Goal: Transaction & Acquisition: Purchase product/service

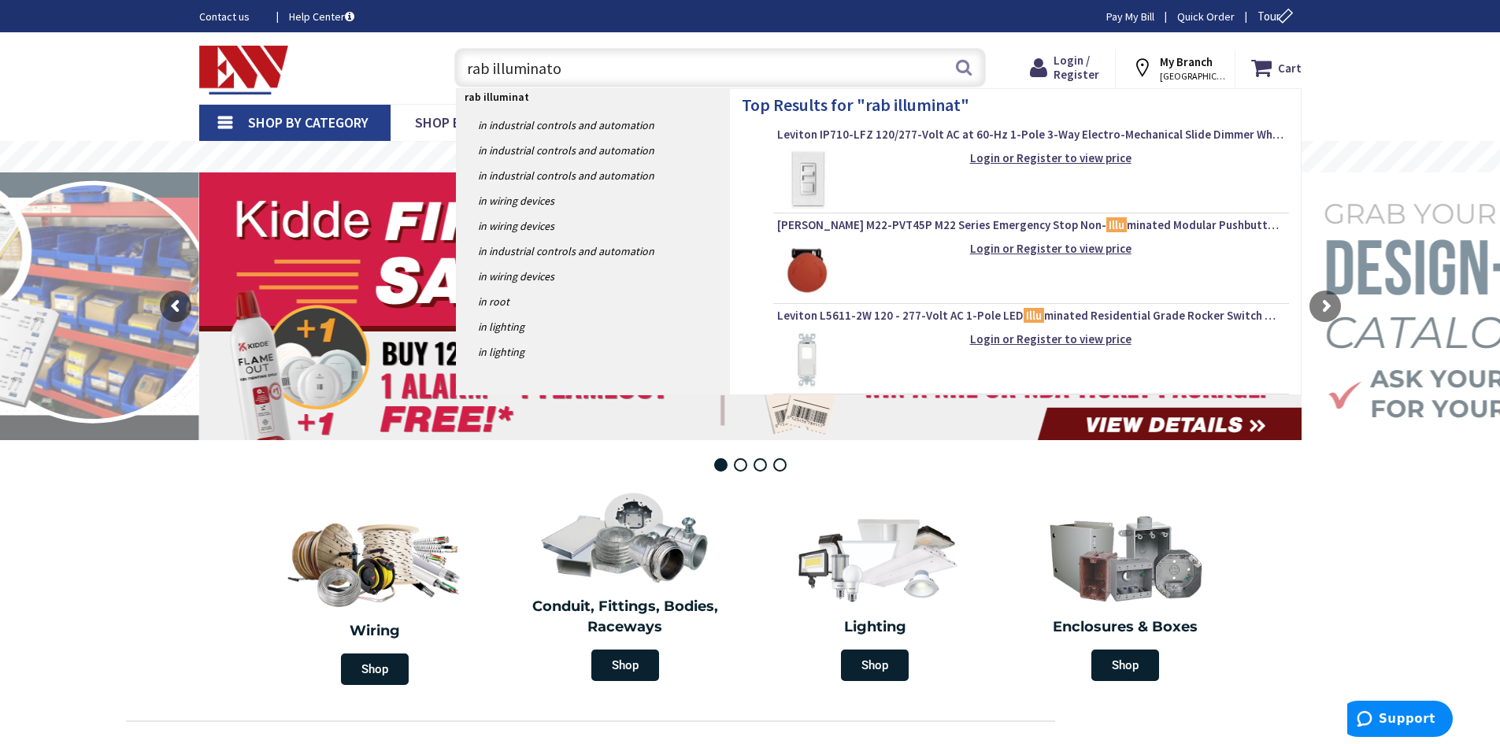
type input "rab illuminator"
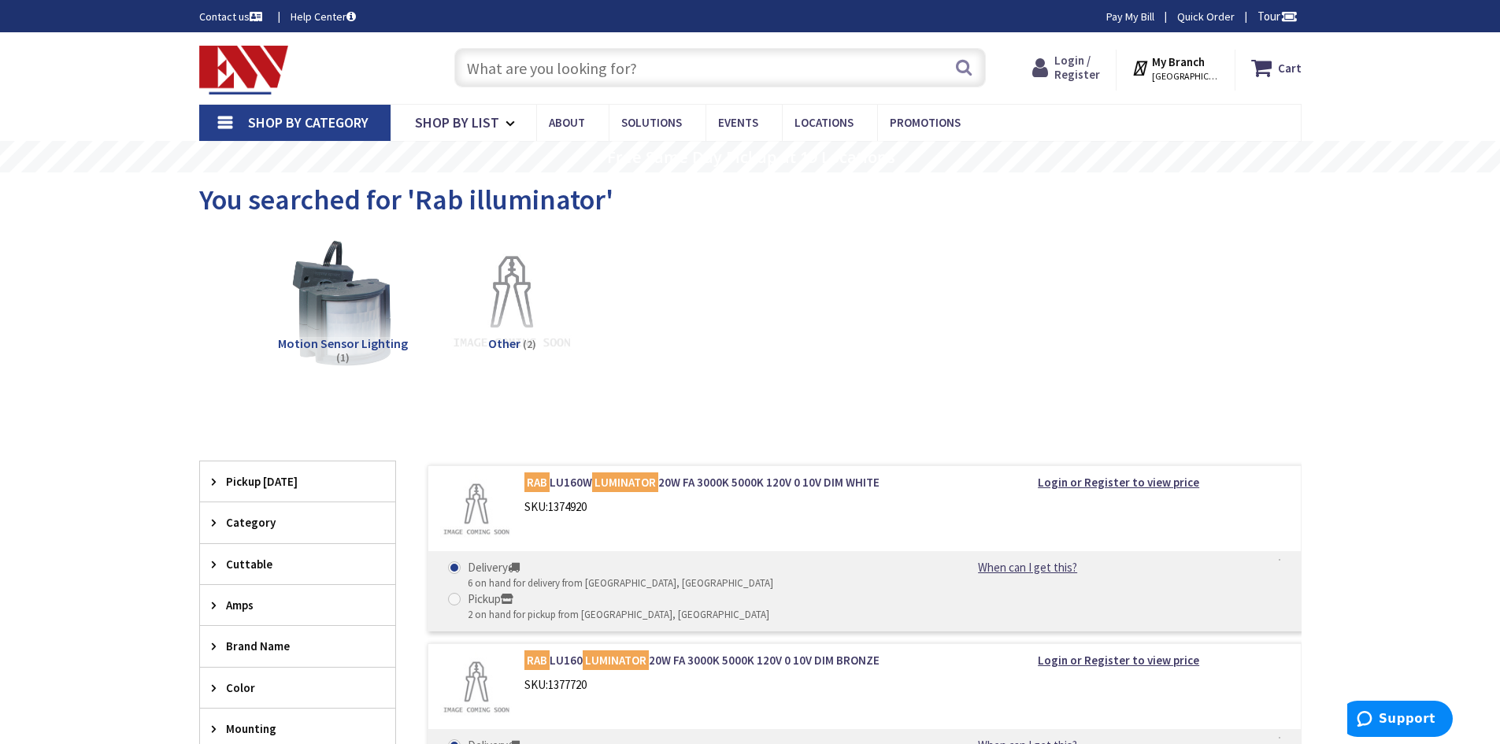
click at [1089, 68] on span "Login / Register" at bounding box center [1077, 67] width 46 height 29
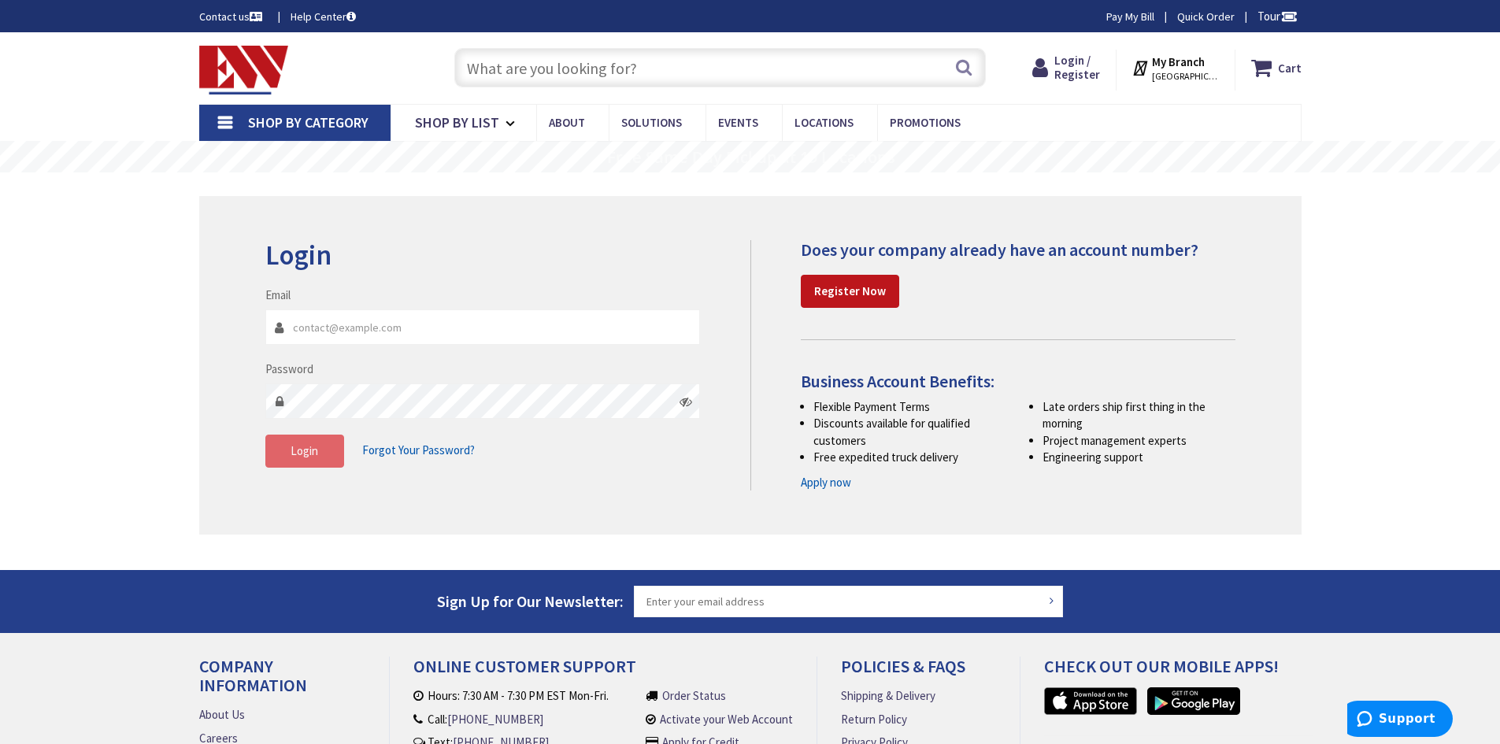
type input "[PERSON_NAME][EMAIL_ADDRESS][DOMAIN_NAME]"
click at [318, 454] on button "Login" at bounding box center [304, 451] width 79 height 33
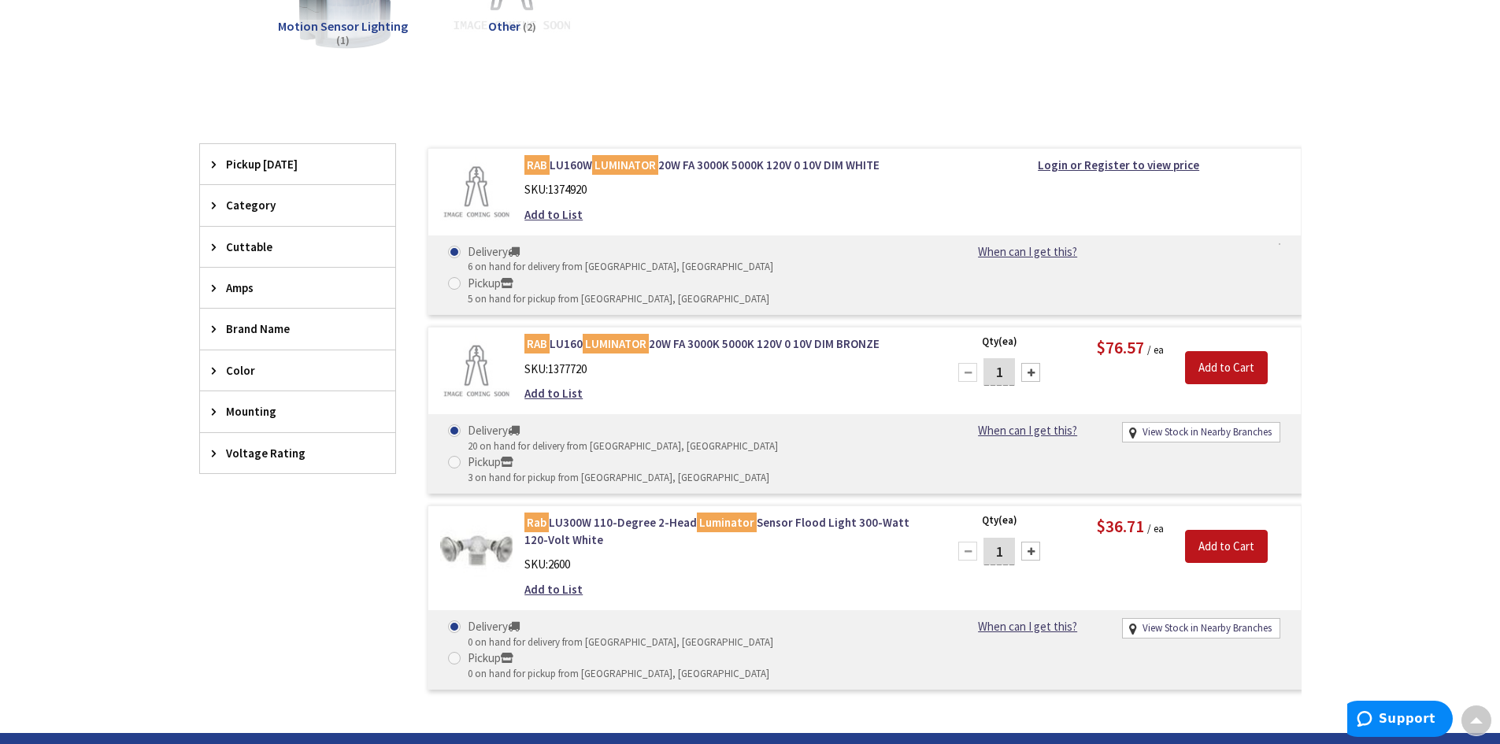
scroll to position [266, 0]
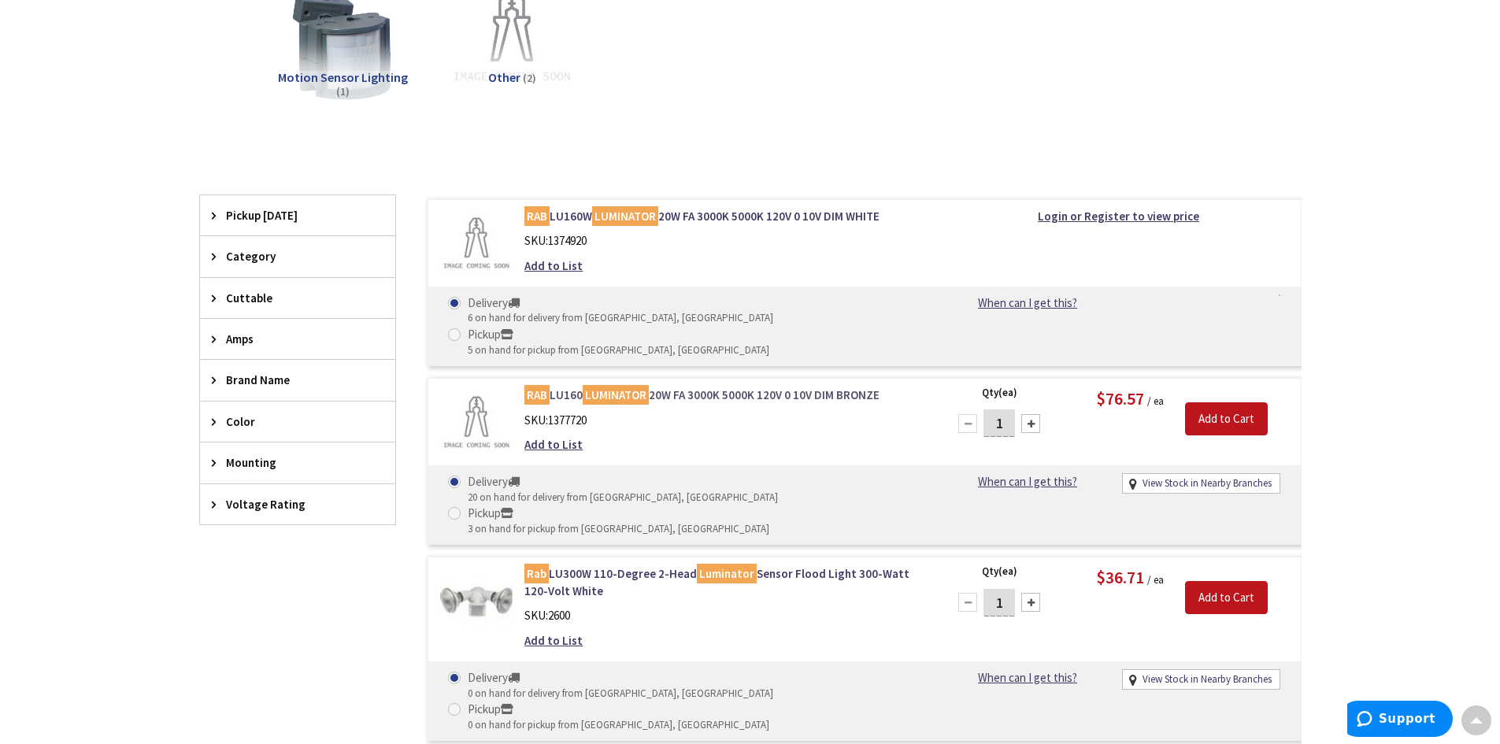
click at [661, 387] on link "RAB LU160 LUMINATOR 20W FA 3000K 5000K 120V 0 10V DIM BRONZE" at bounding box center [724, 395] width 401 height 17
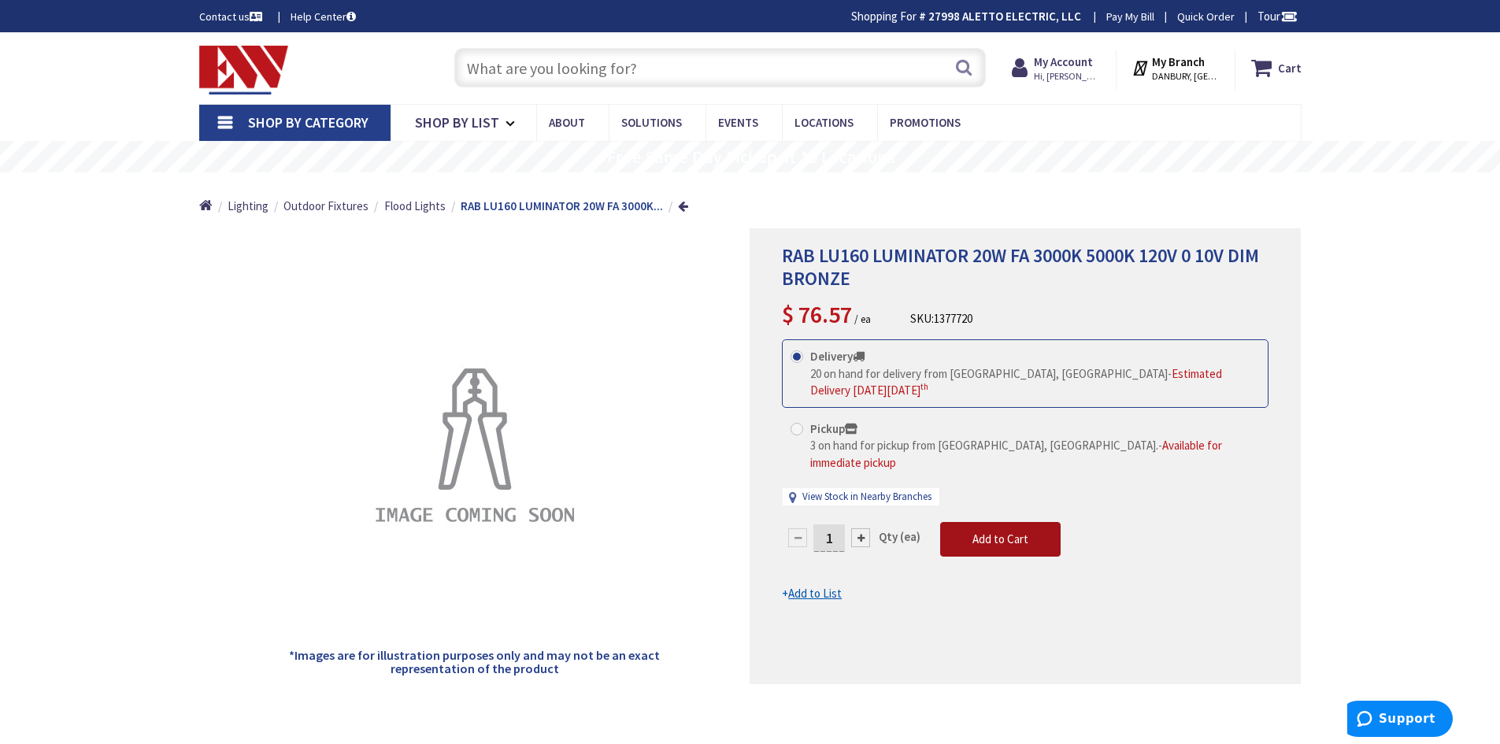
click at [994, 535] on button "Add to Cart" at bounding box center [1000, 539] width 120 height 35
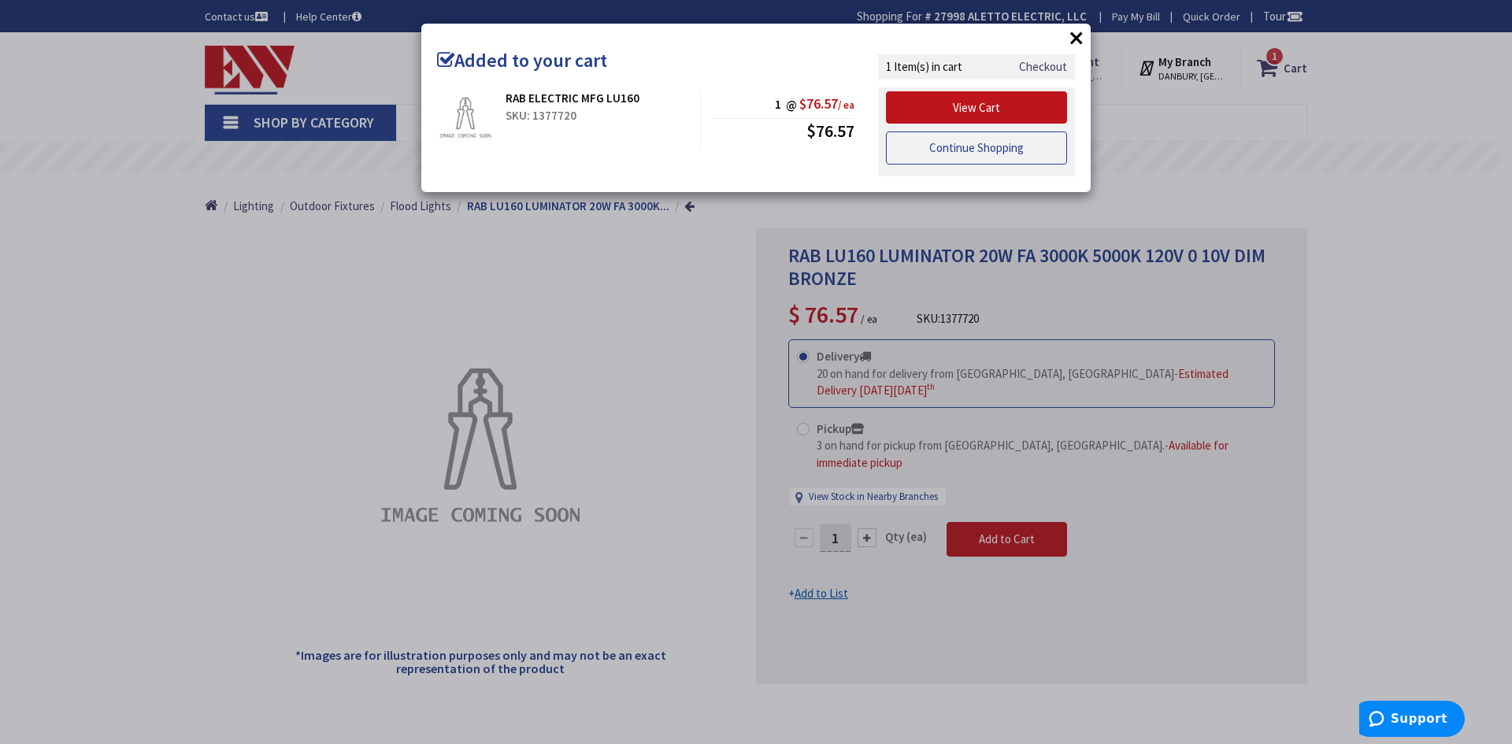
click at [945, 143] on link "Continue Shopping" at bounding box center [976, 148] width 181 height 33
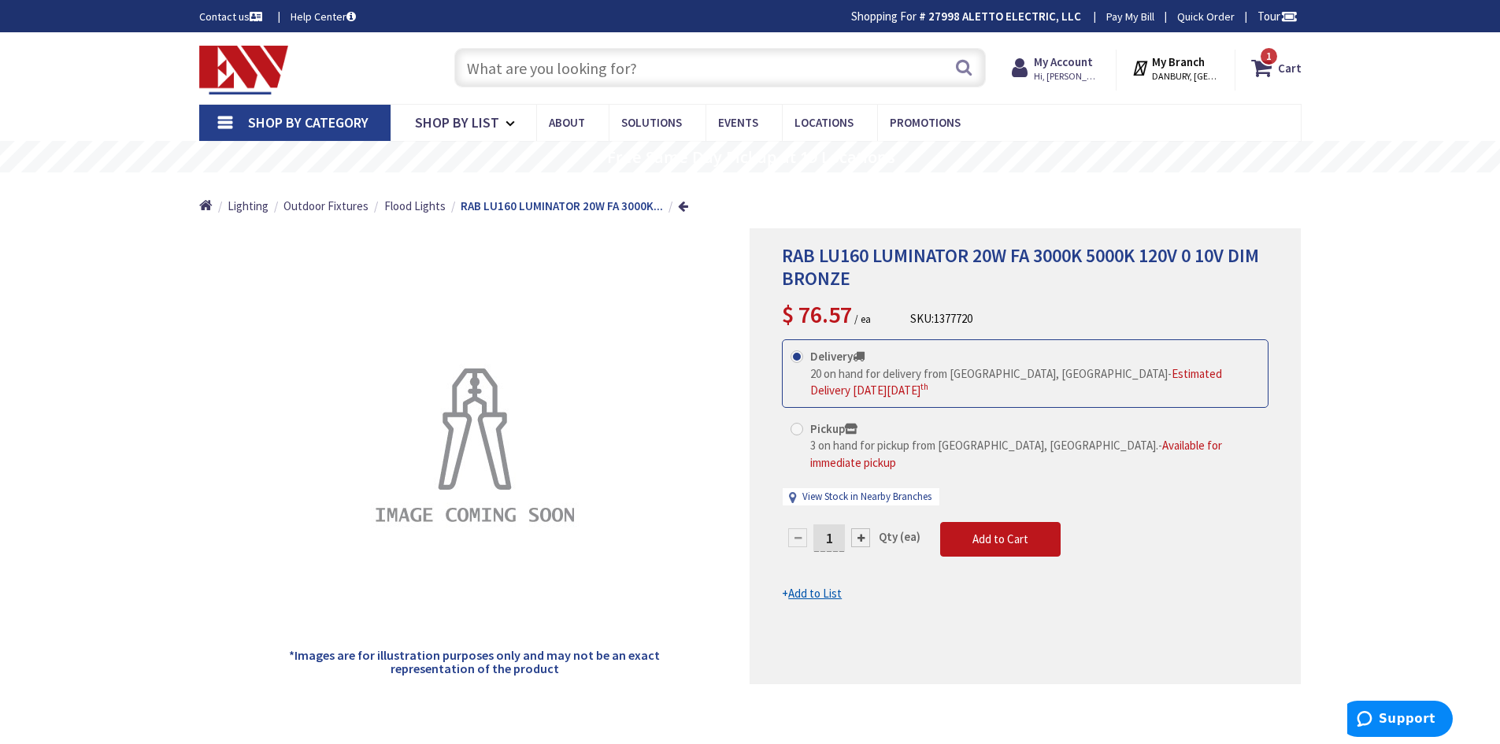
click at [687, 73] on input "text" at bounding box center [720, 67] width 532 height 39
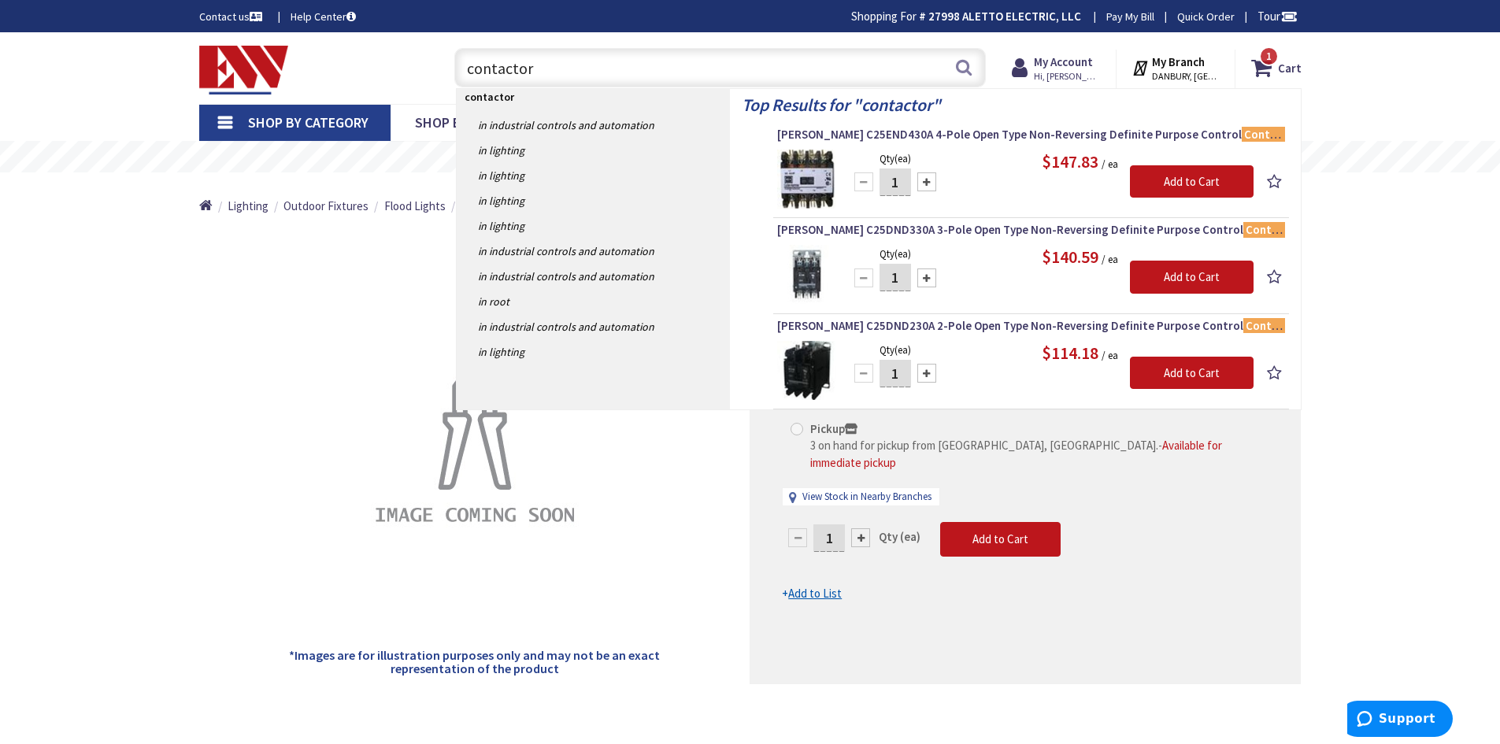
drag, startPoint x: 560, startPoint y: 67, endPoint x: 282, endPoint y: 14, distance: 283.0
click at [282, 14] on body "Please wait... Accessibility Screen-Reader Guide, Feedback, and Issue Reporting…" at bounding box center [750, 699] width 1500 height 1398
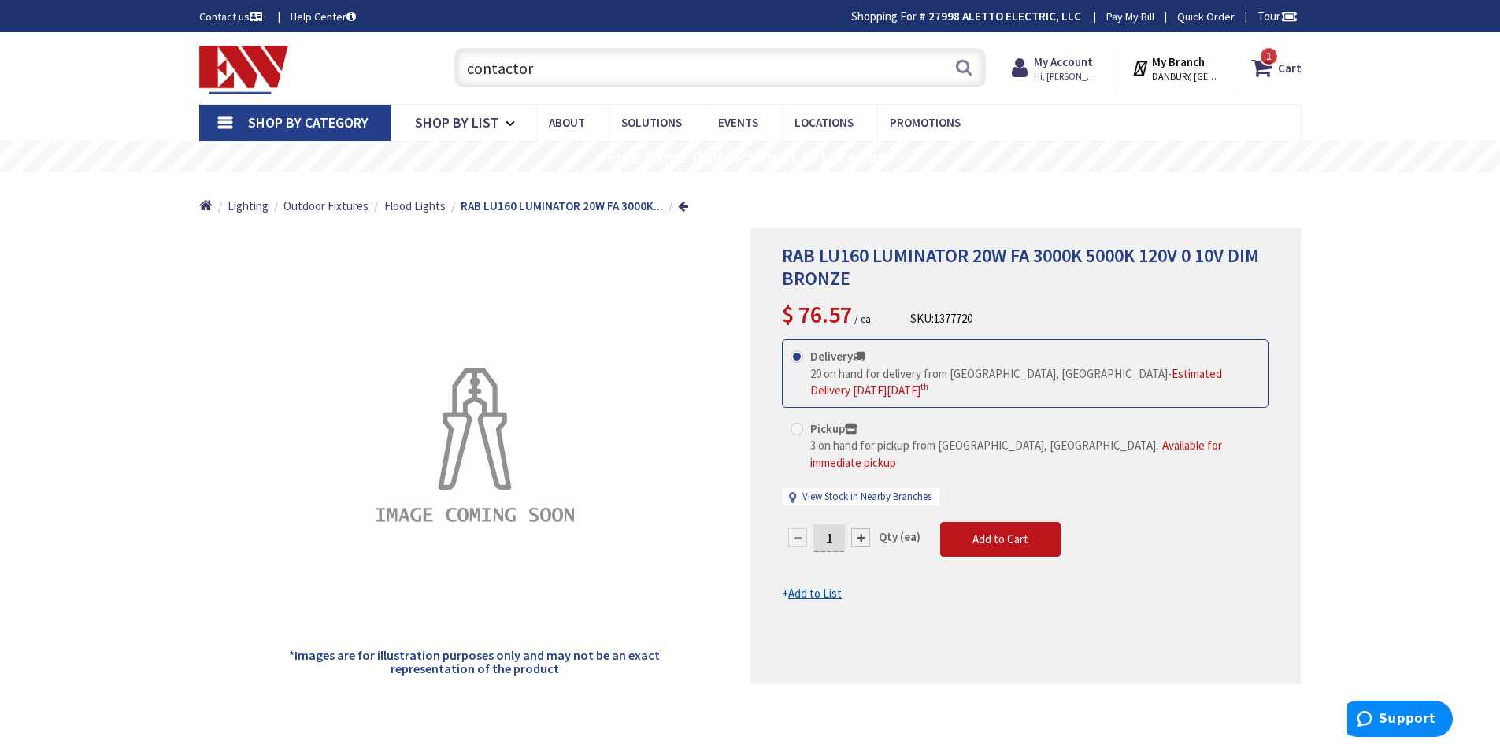
click at [674, 69] on input "contactor" at bounding box center [720, 67] width 532 height 39
click at [685, 75] on input "contactor" at bounding box center [720, 67] width 532 height 39
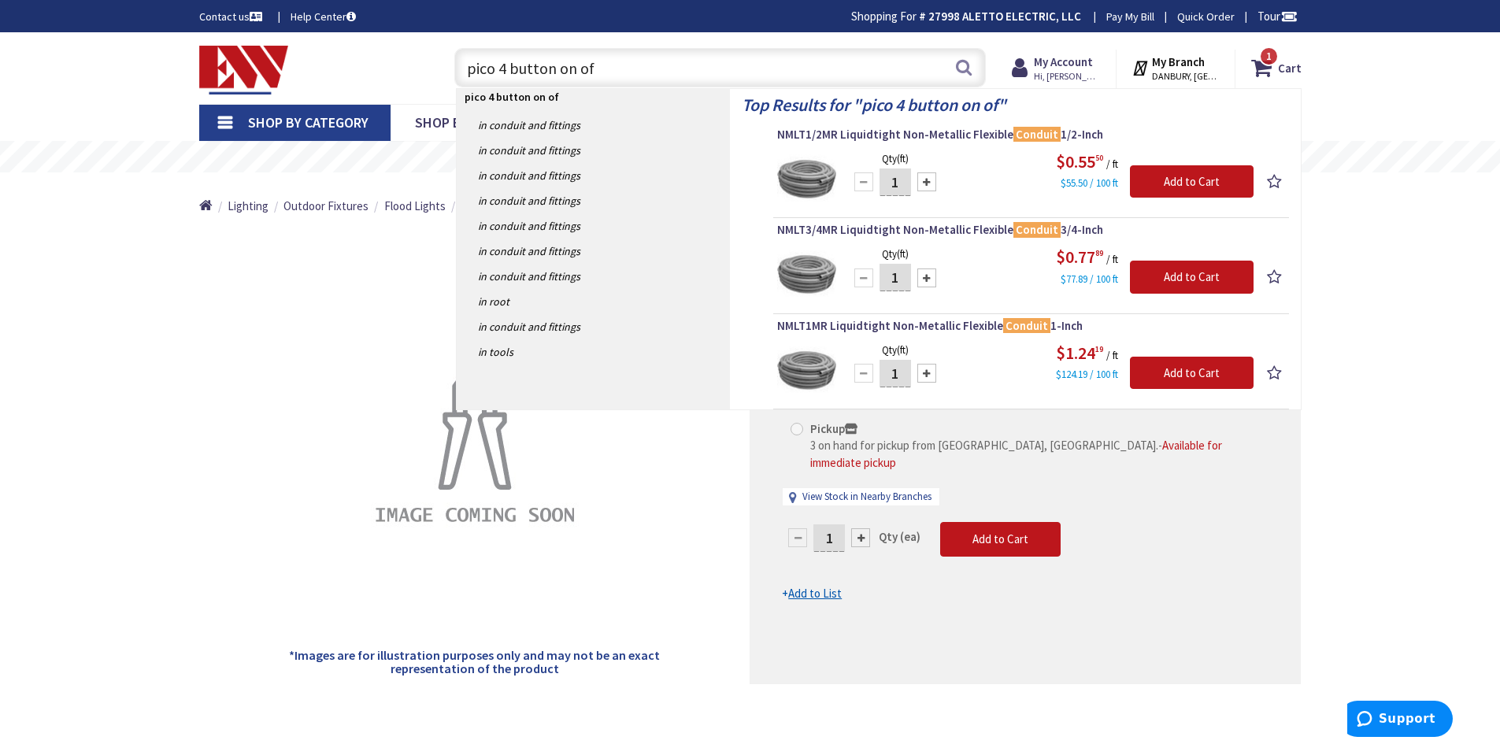
type input "pico 4 button on off"
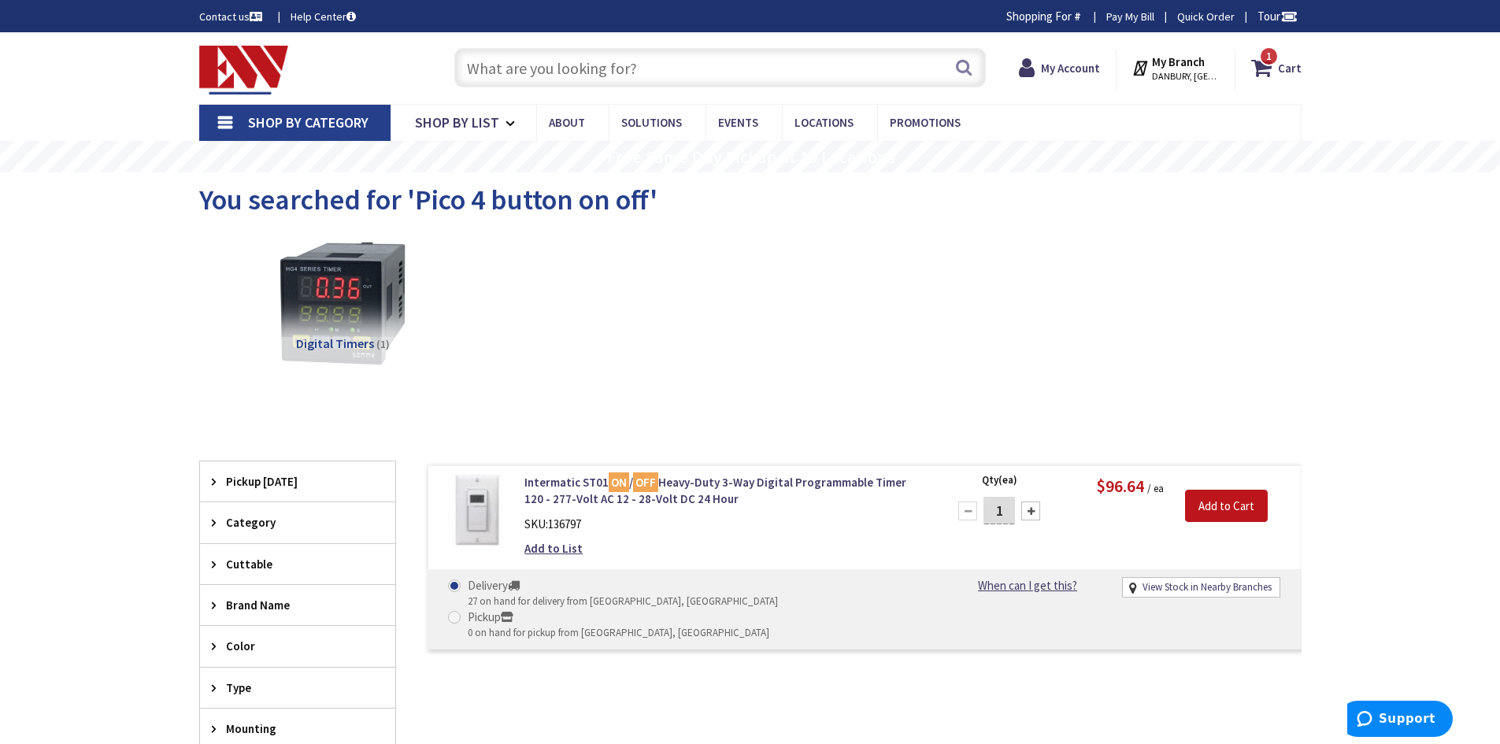
click at [584, 72] on input "text" at bounding box center [720, 67] width 532 height 39
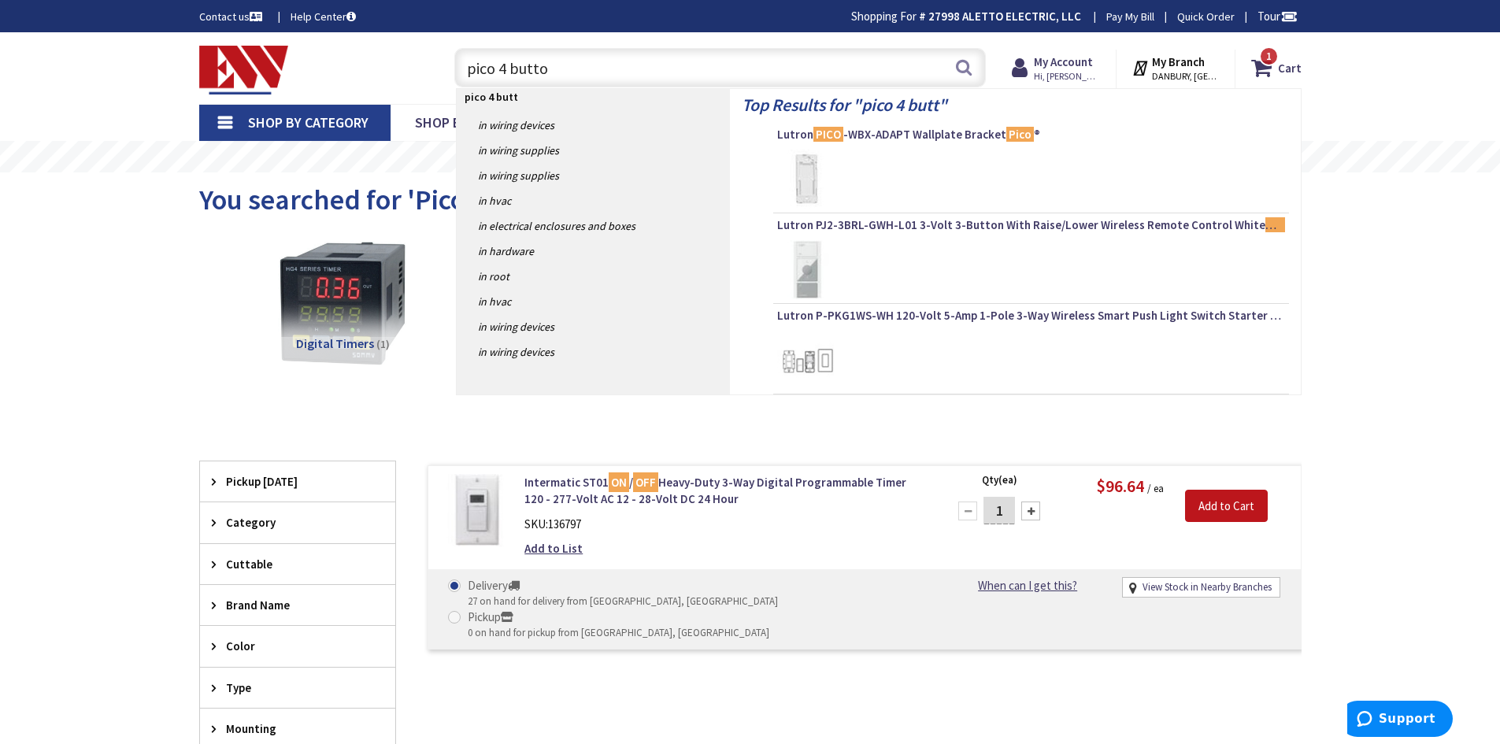
type input "pico 4 button"
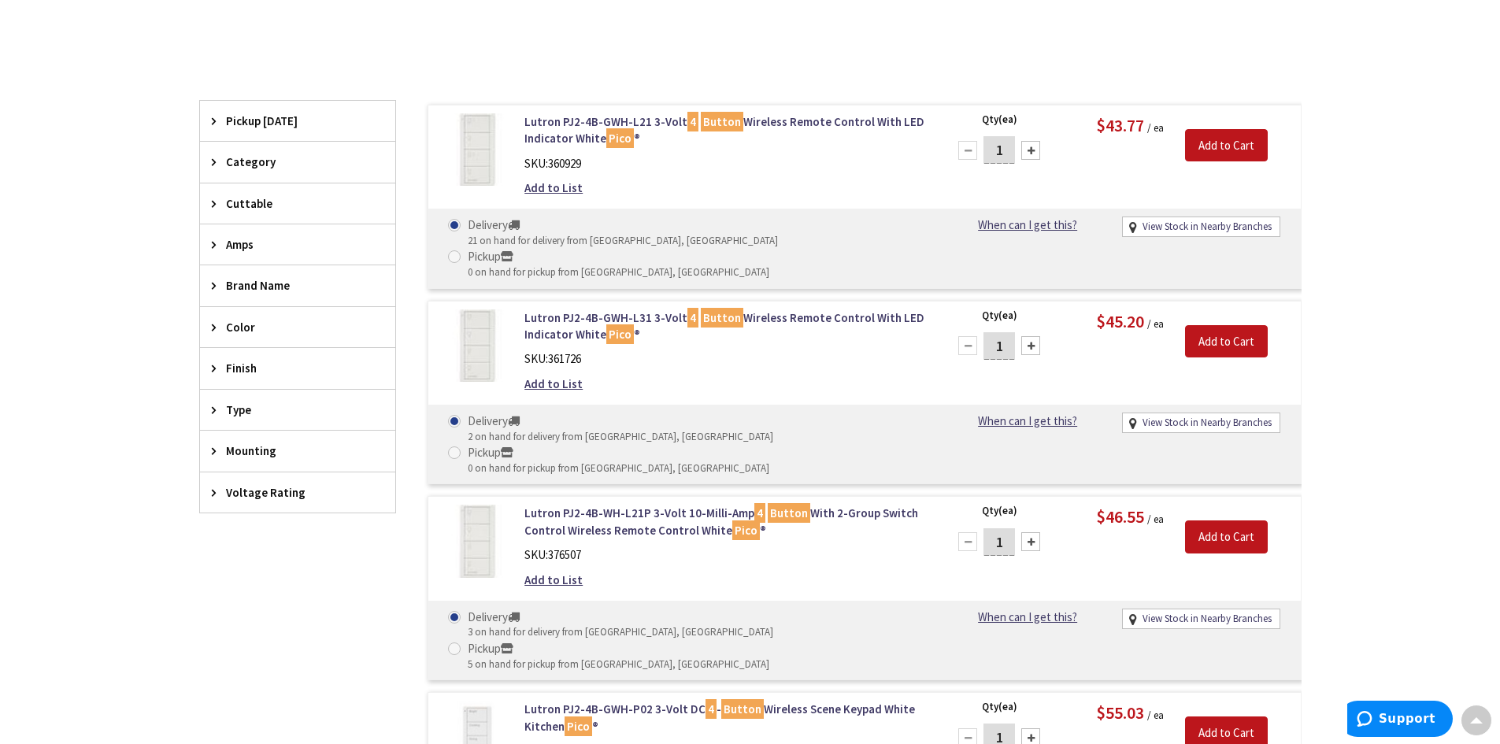
scroll to position [394, 0]
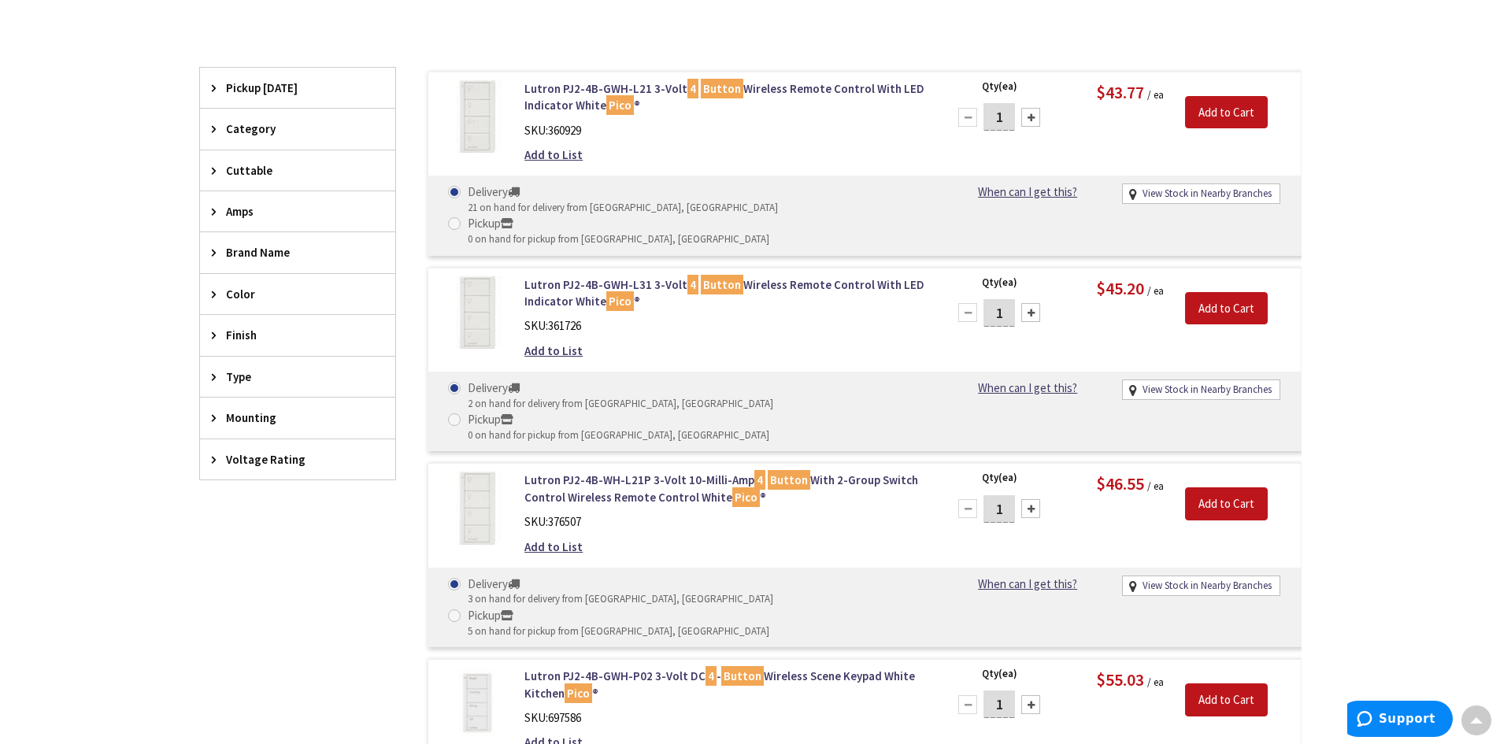
click at [484, 472] on img at bounding box center [476, 508] width 73 height 73
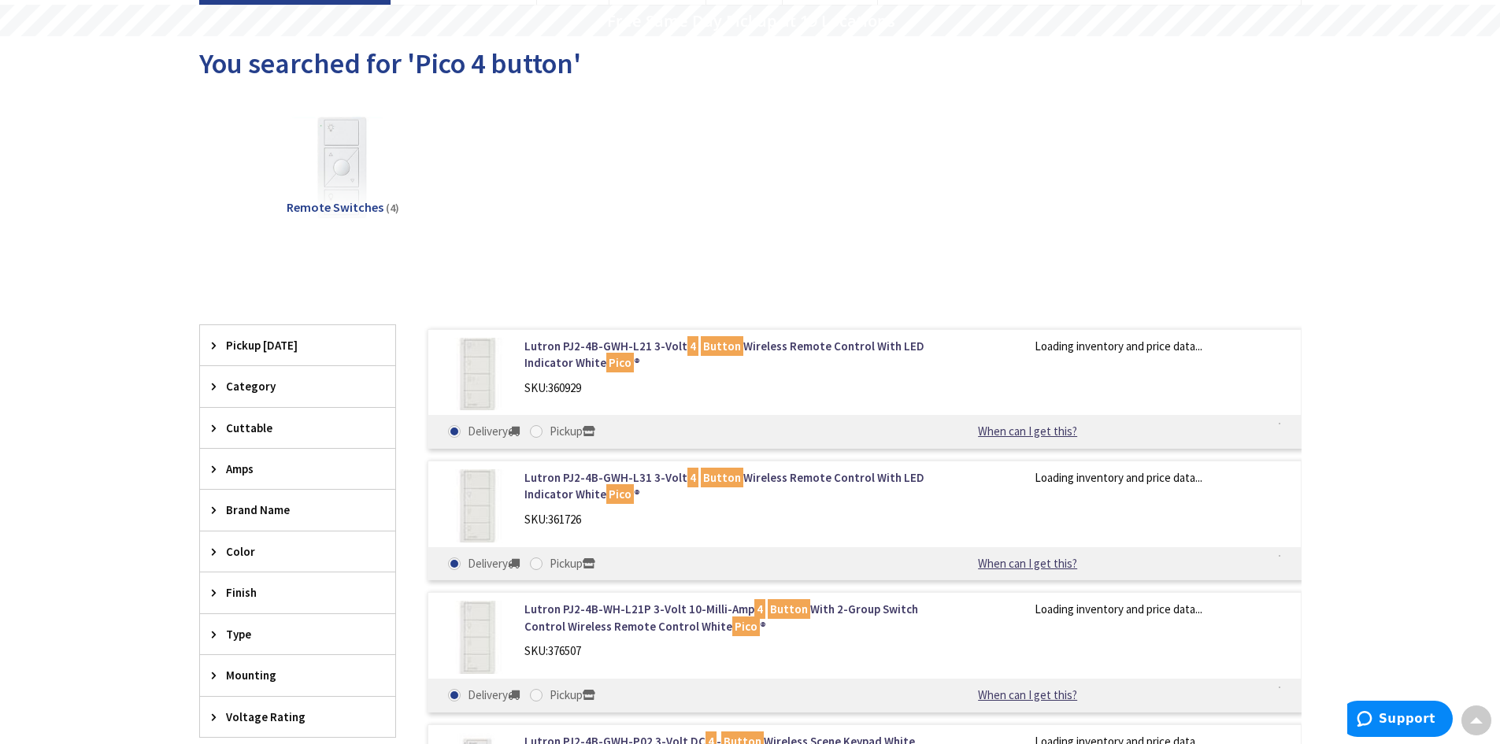
click at [487, 366] on img at bounding box center [476, 374] width 73 height 73
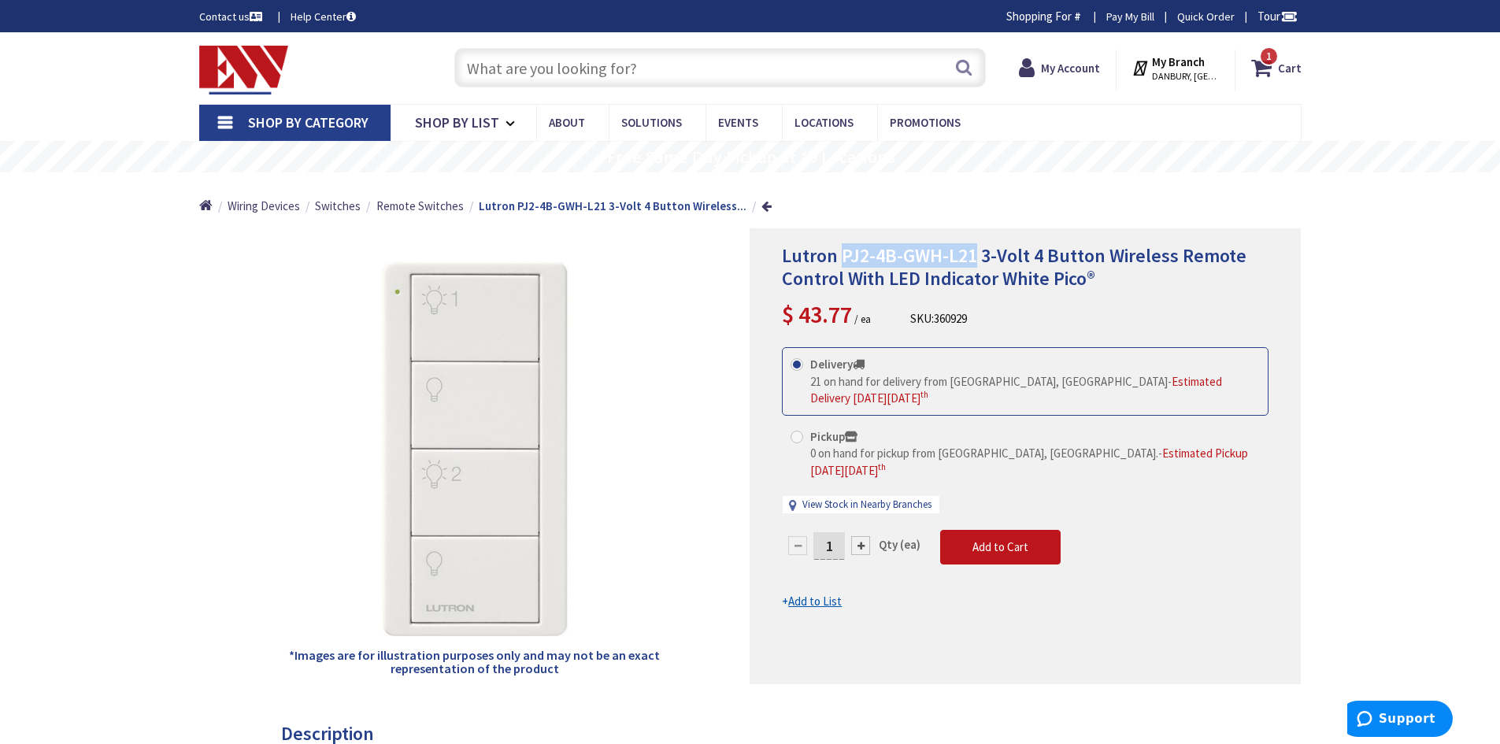
drag, startPoint x: 843, startPoint y: 252, endPoint x: 973, endPoint y: 259, distance: 130.1
click at [973, 259] on span "Lutron PJ2-4B-GWH-L21 3-Volt 4 Button Wireless Remote Control With LED Indicato…" at bounding box center [1014, 266] width 465 height 47
copy span "PJ2-4B-GWH-L21"
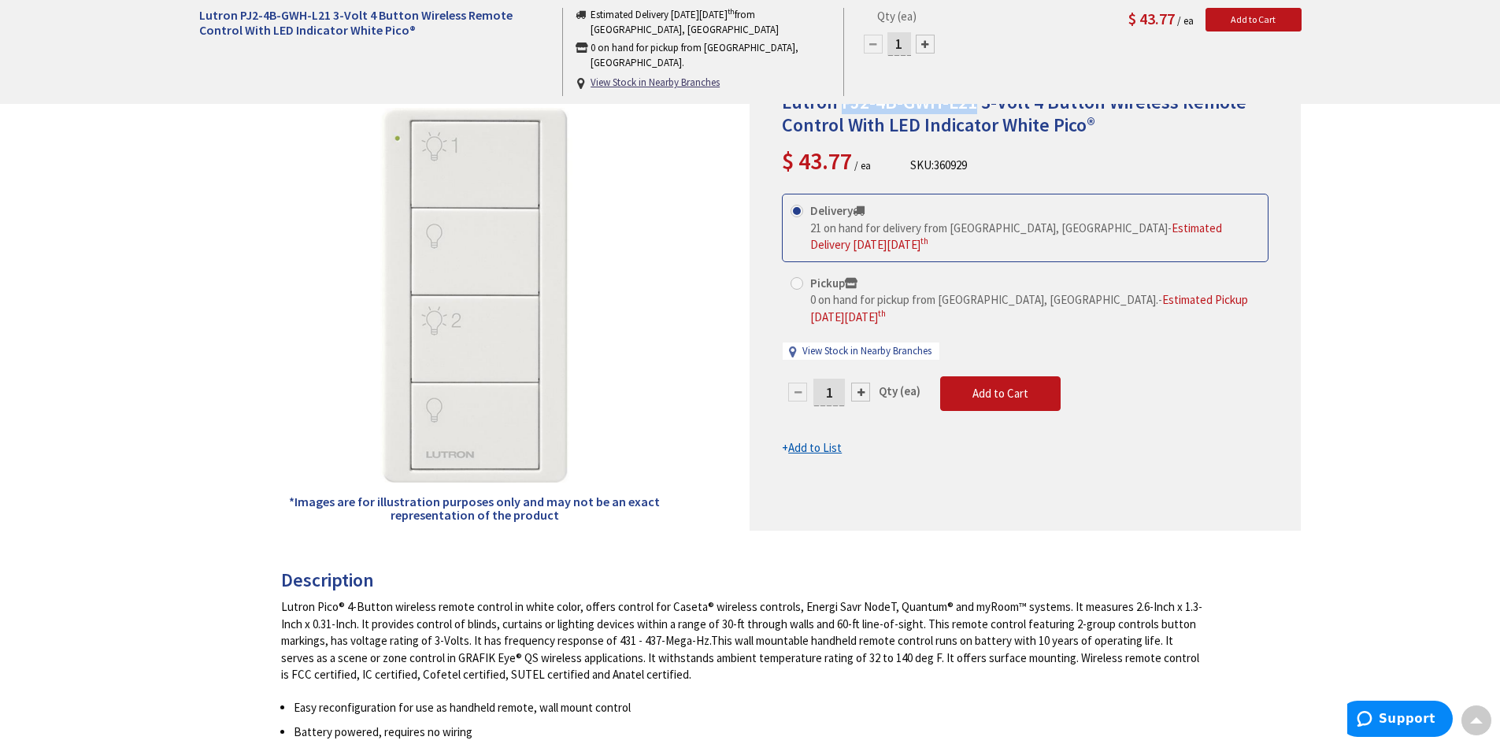
scroll to position [79, 0]
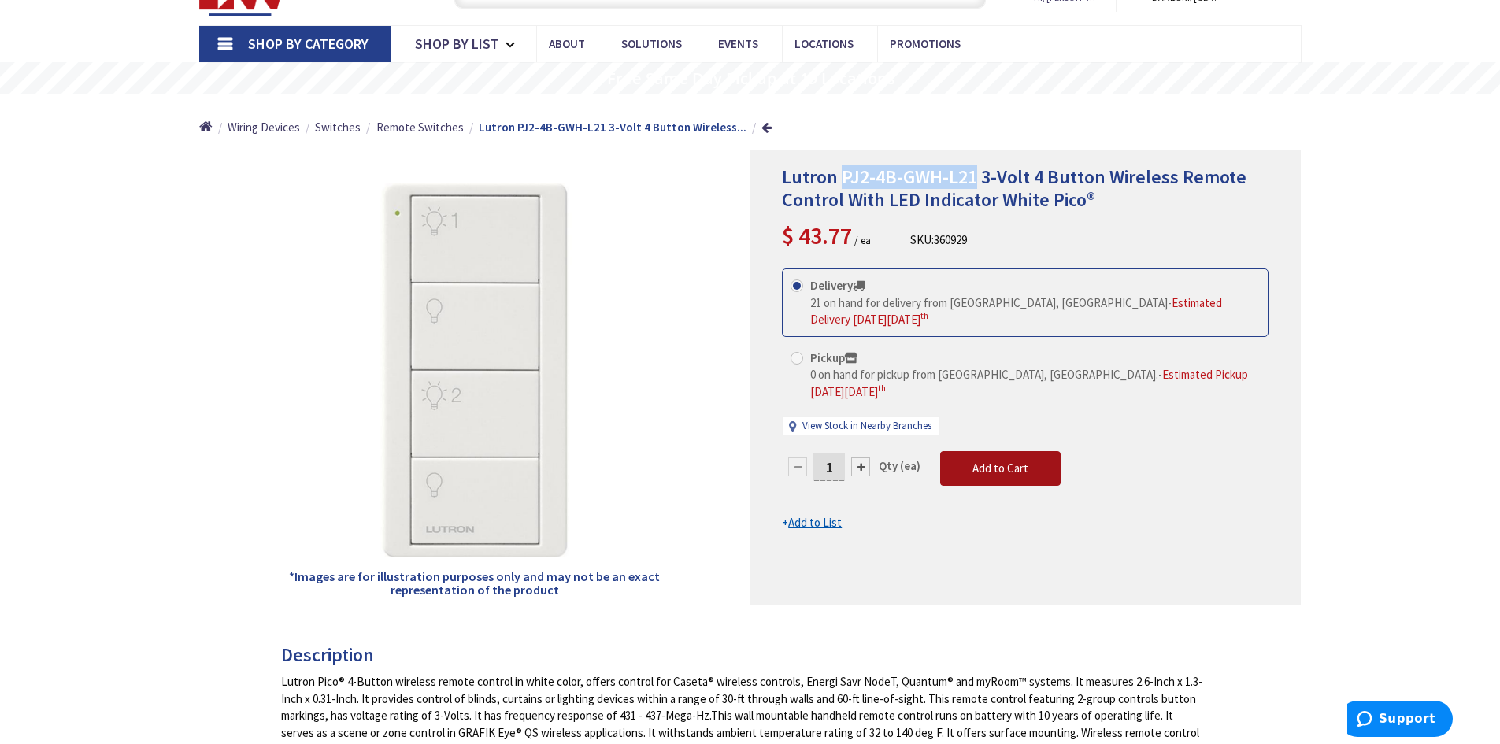
click at [989, 461] on span "Add to Cart" at bounding box center [1001, 468] width 56 height 15
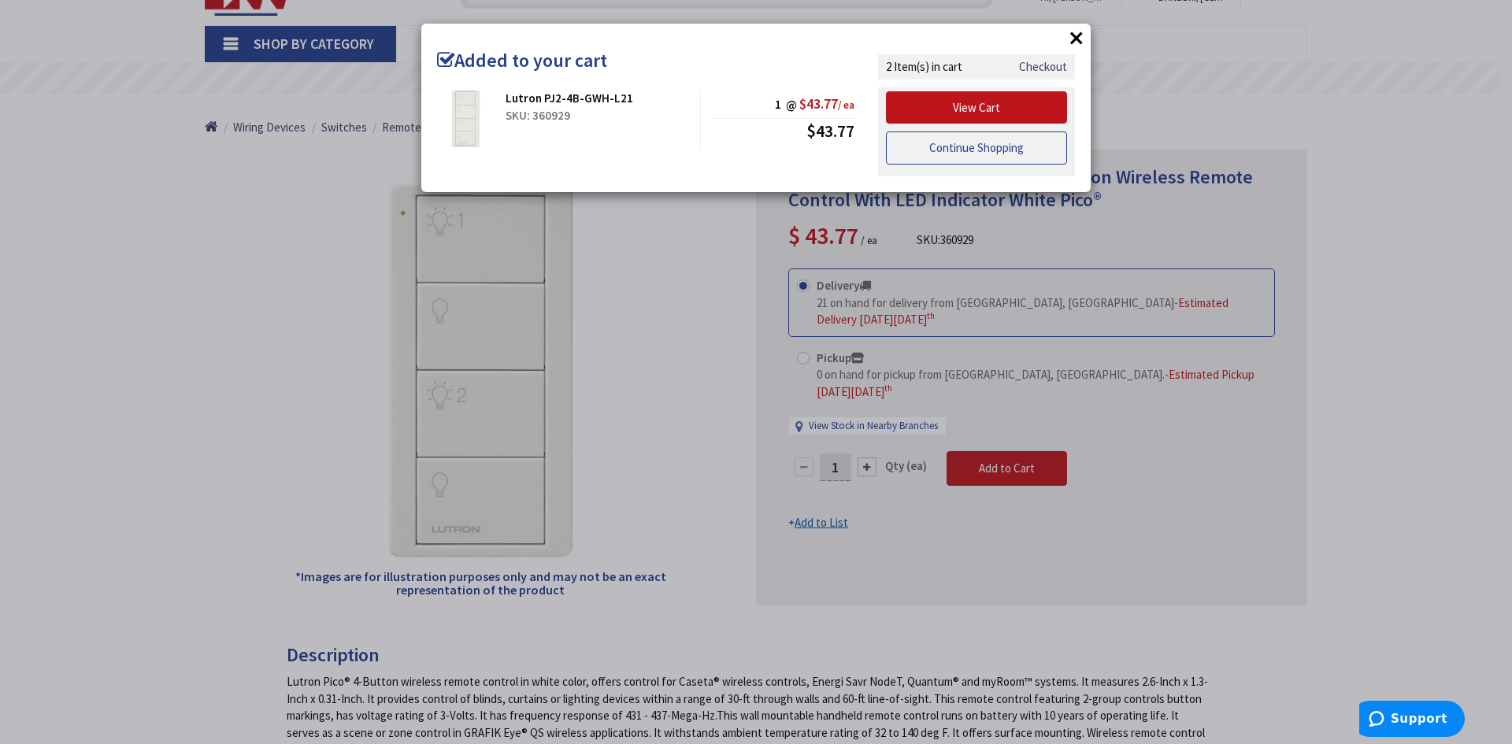
click at [949, 152] on link "Continue Shopping" at bounding box center [976, 148] width 181 height 33
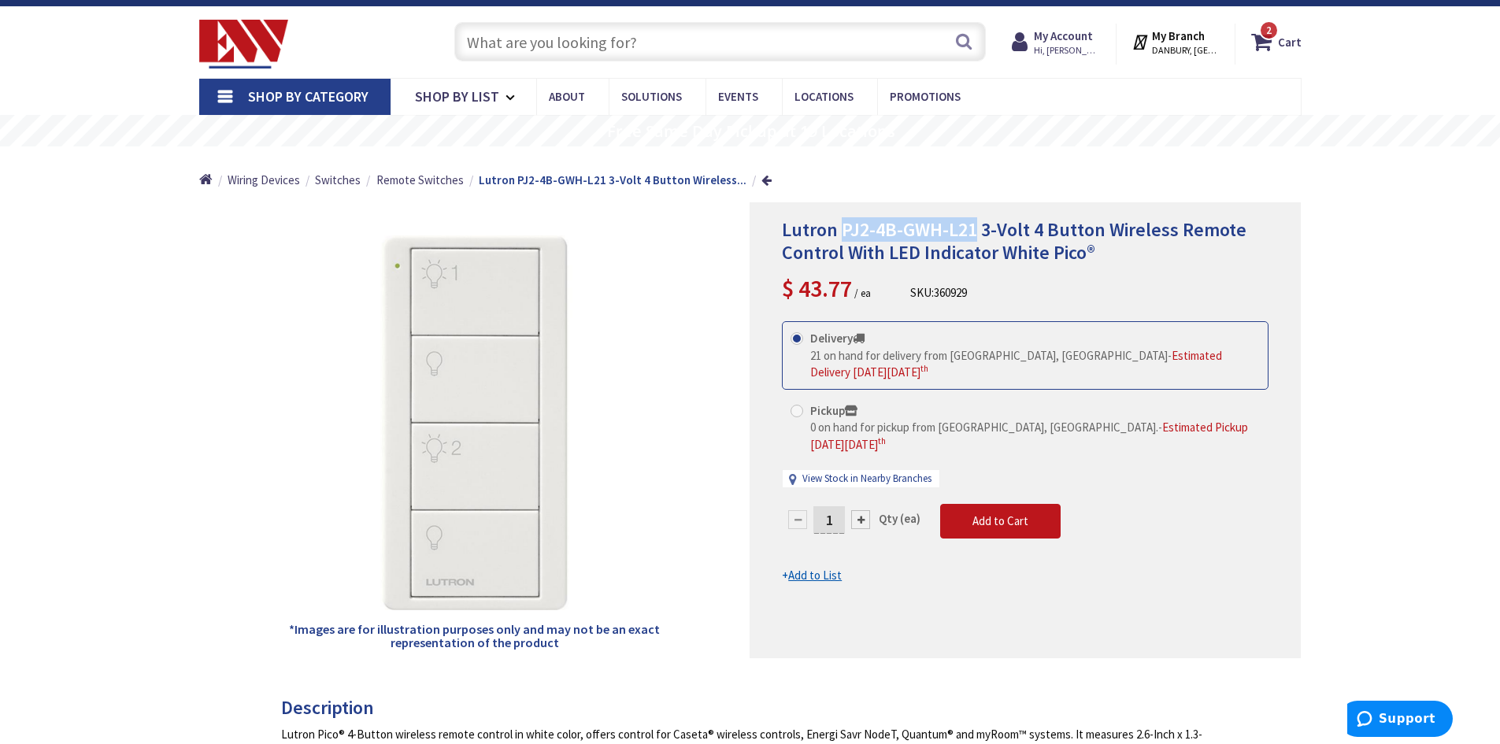
scroll to position [0, 0]
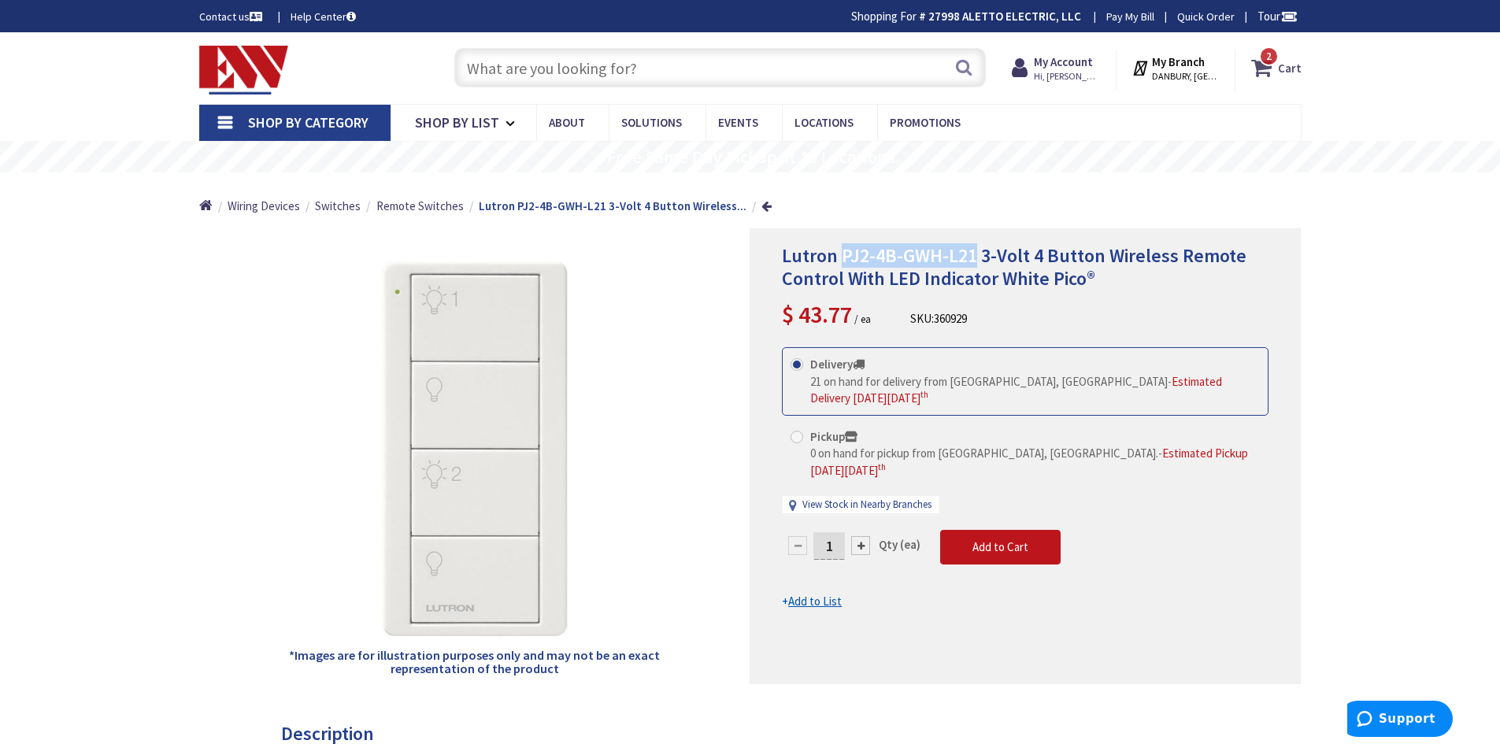
click at [1266, 62] on span "2 2 items" at bounding box center [1269, 56] width 20 height 20
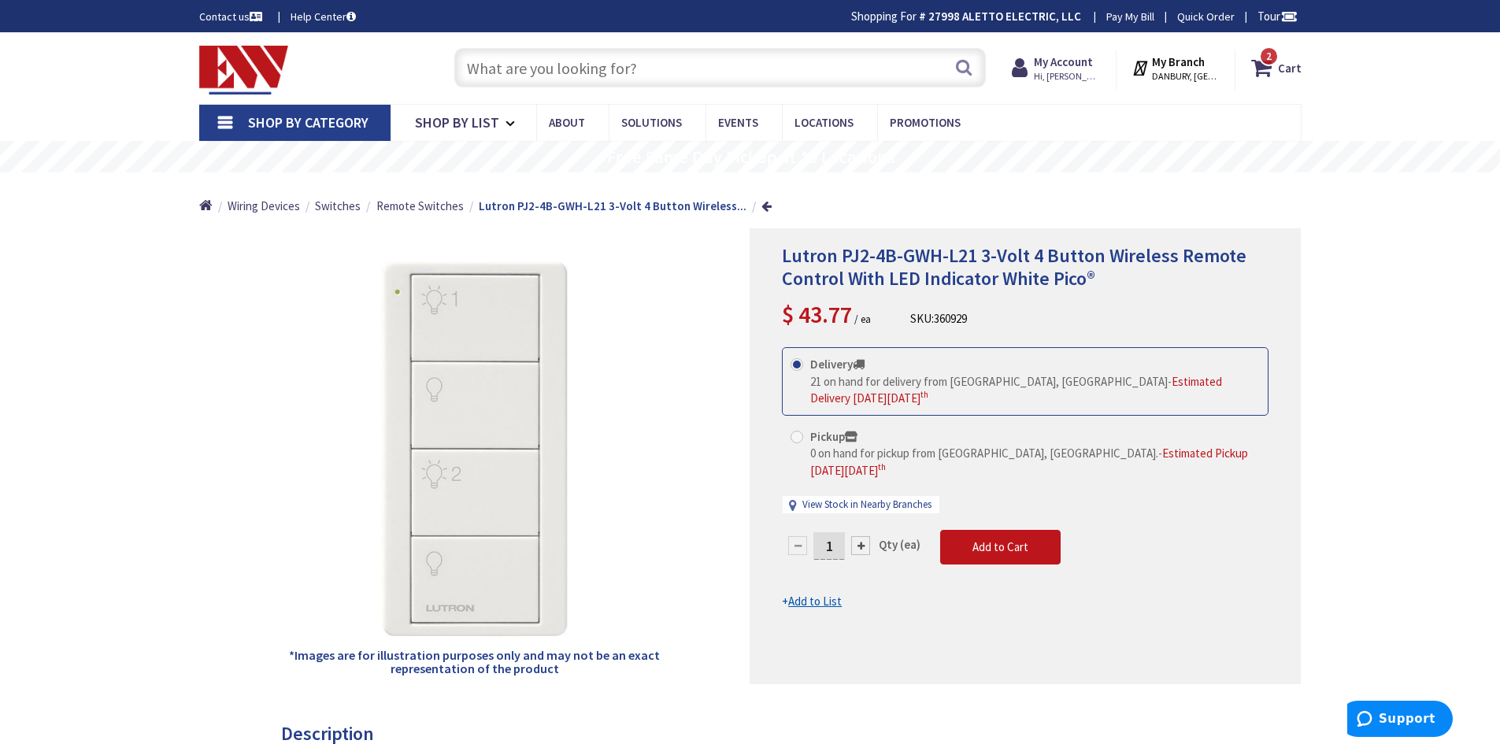
click at [632, 61] on input "text" at bounding box center [720, 67] width 532 height 39
click at [630, 65] on input "text" at bounding box center [720, 67] width 532 height 39
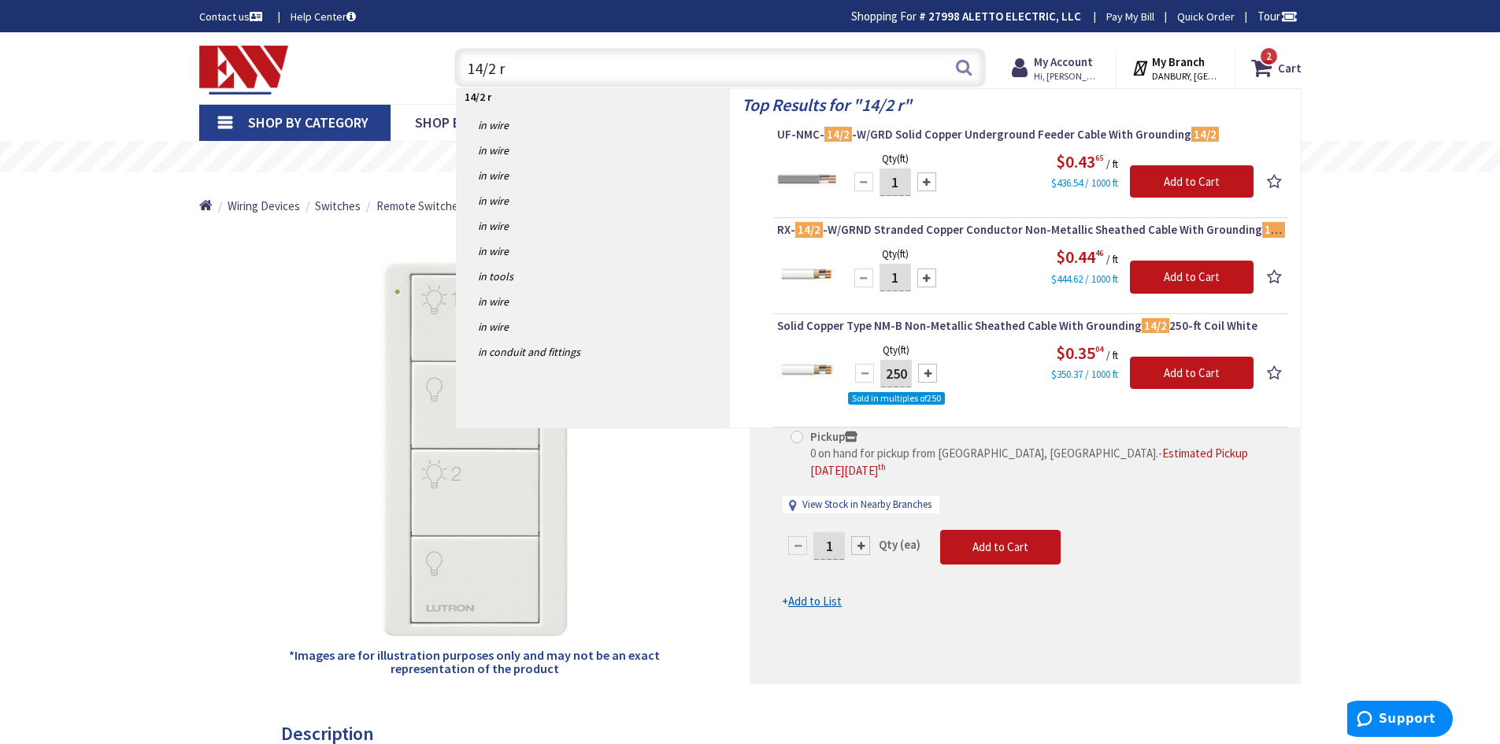
type input "14/2 rx"
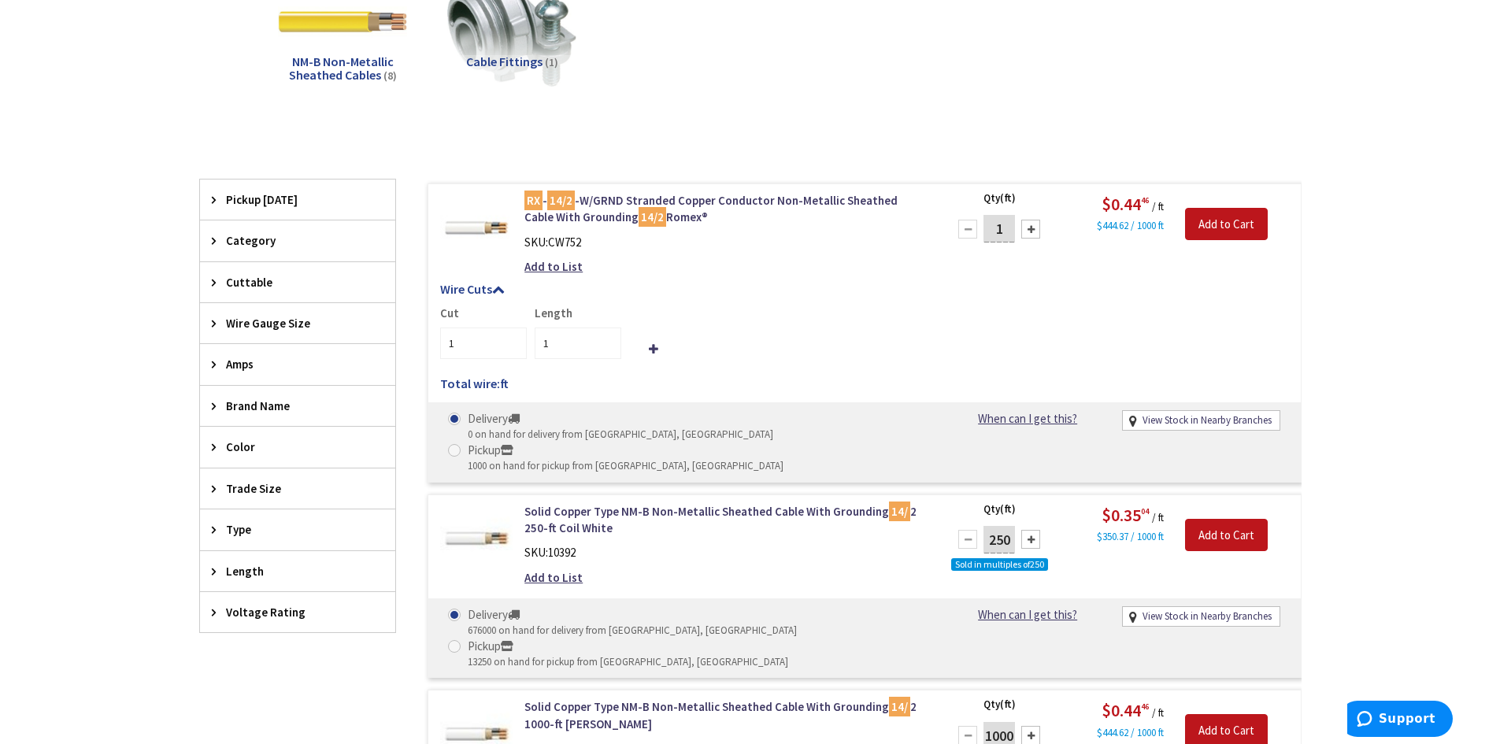
scroll to position [315, 0]
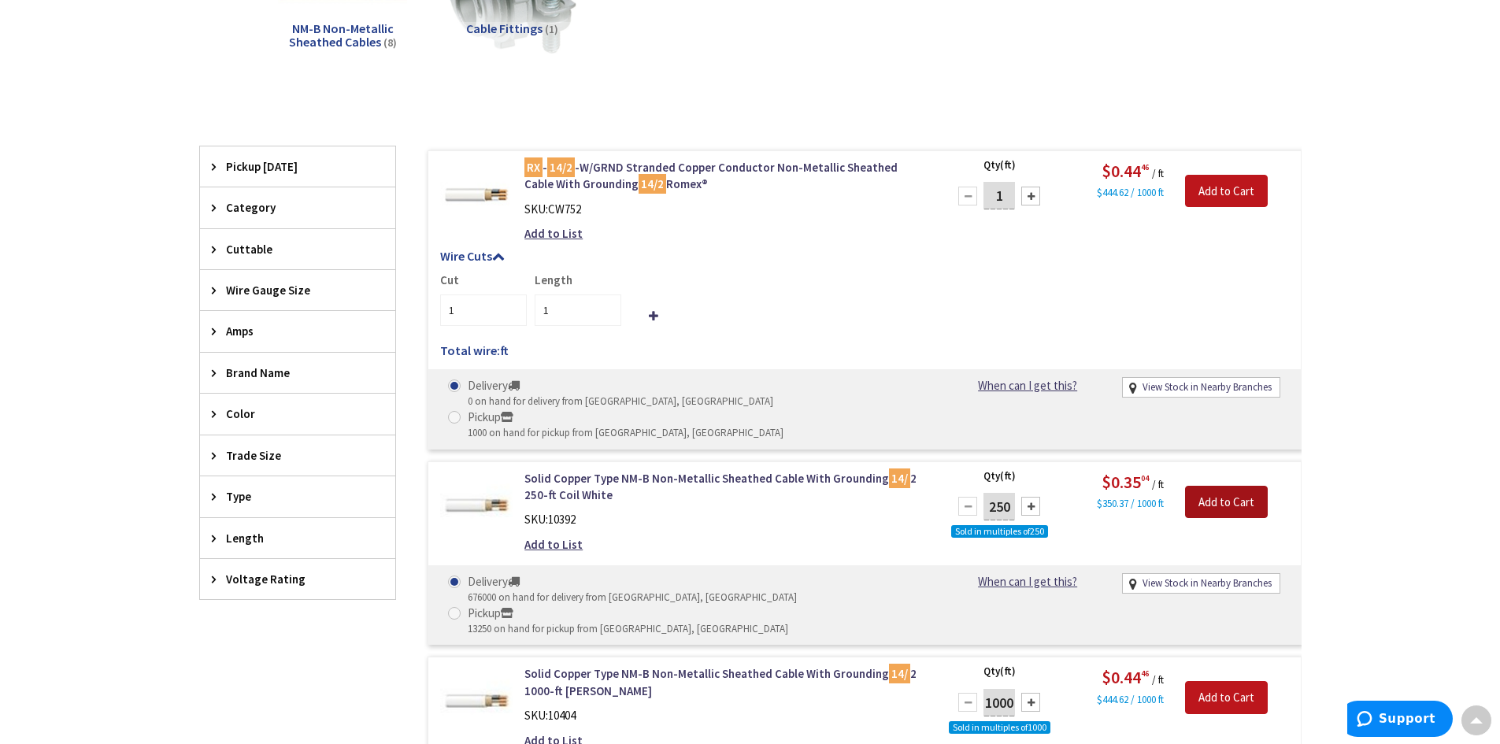
click at [1227, 486] on input "Add to Cart" at bounding box center [1226, 502] width 83 height 33
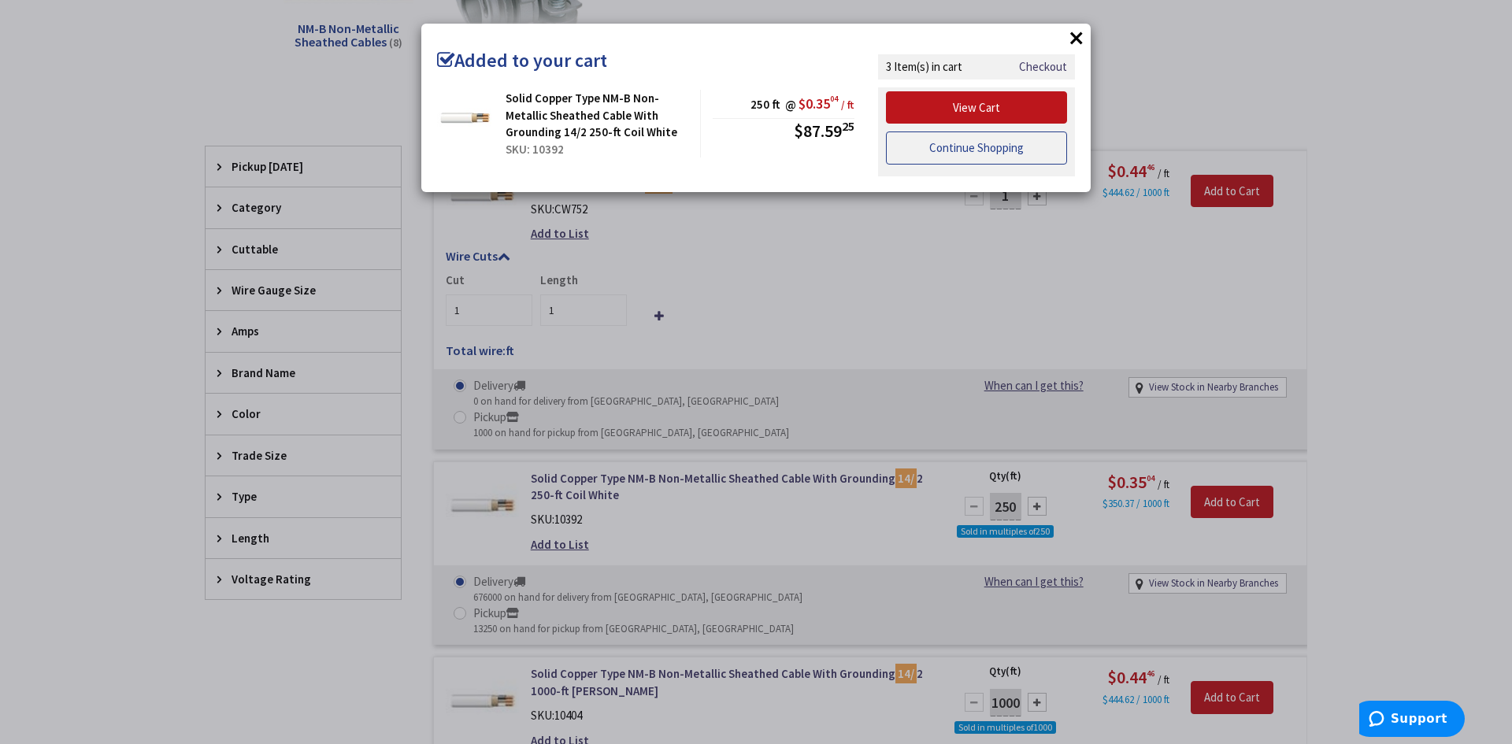
click at [947, 144] on link "Continue Shopping" at bounding box center [976, 148] width 181 height 33
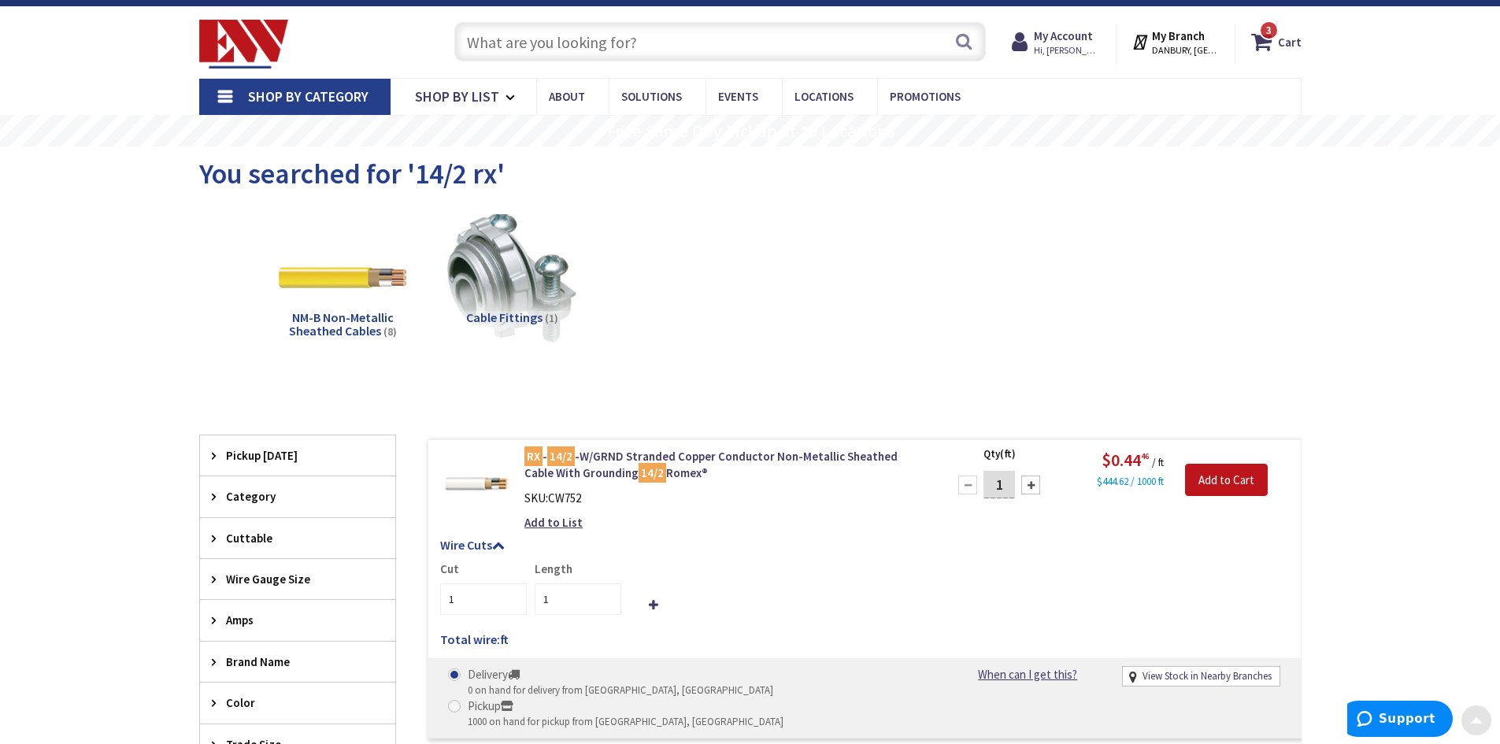
scroll to position [0, 0]
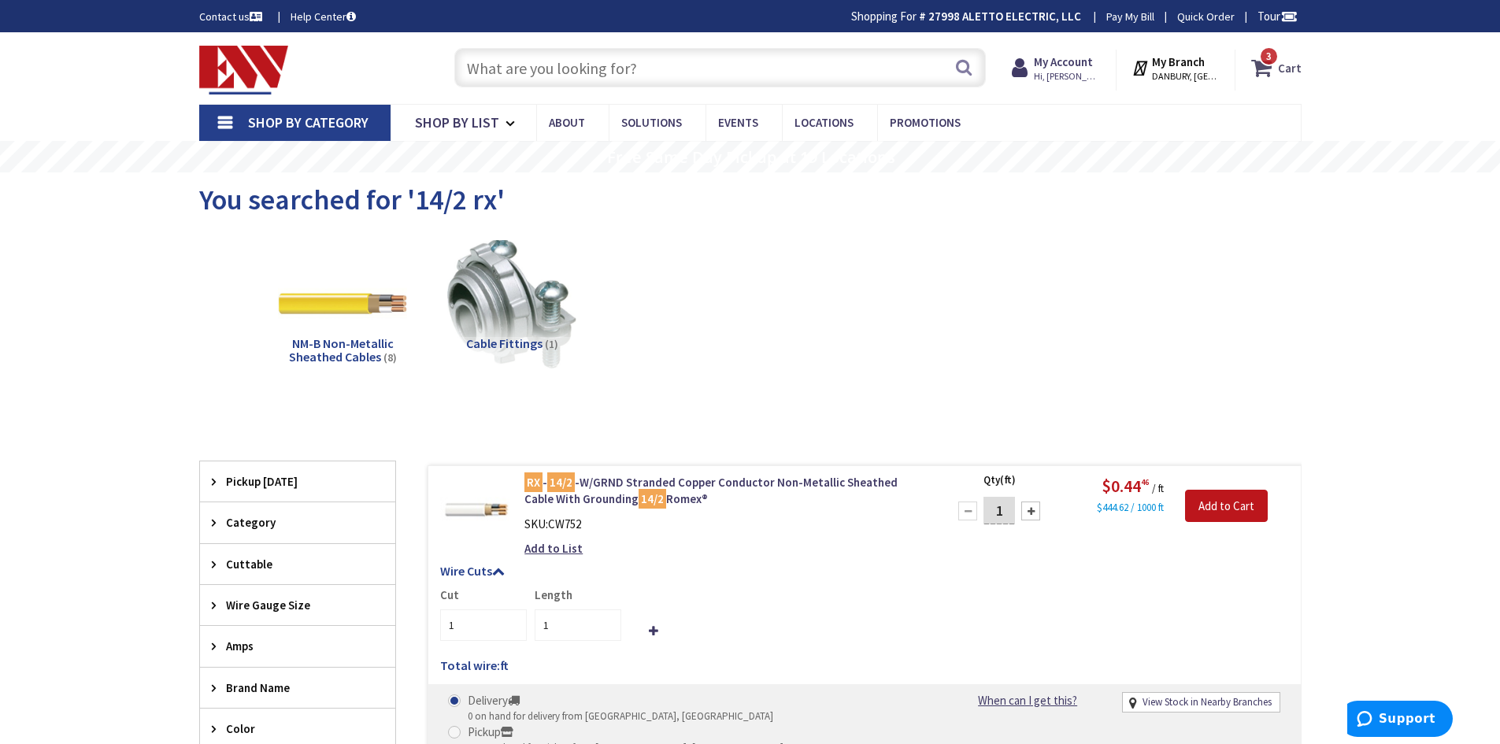
click at [1277, 75] on icon at bounding box center [1264, 68] width 27 height 28
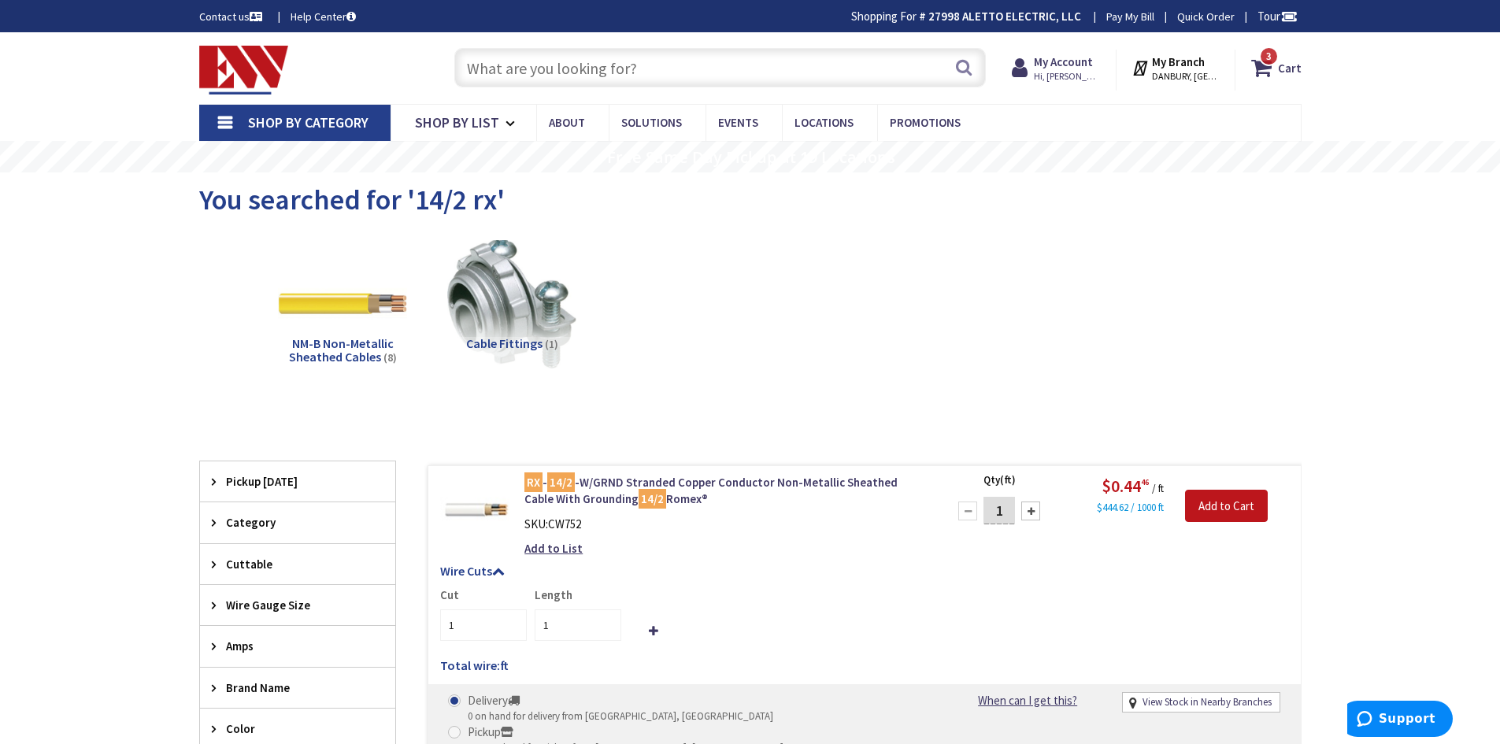
click at [717, 57] on input "text" at bounding box center [720, 67] width 532 height 39
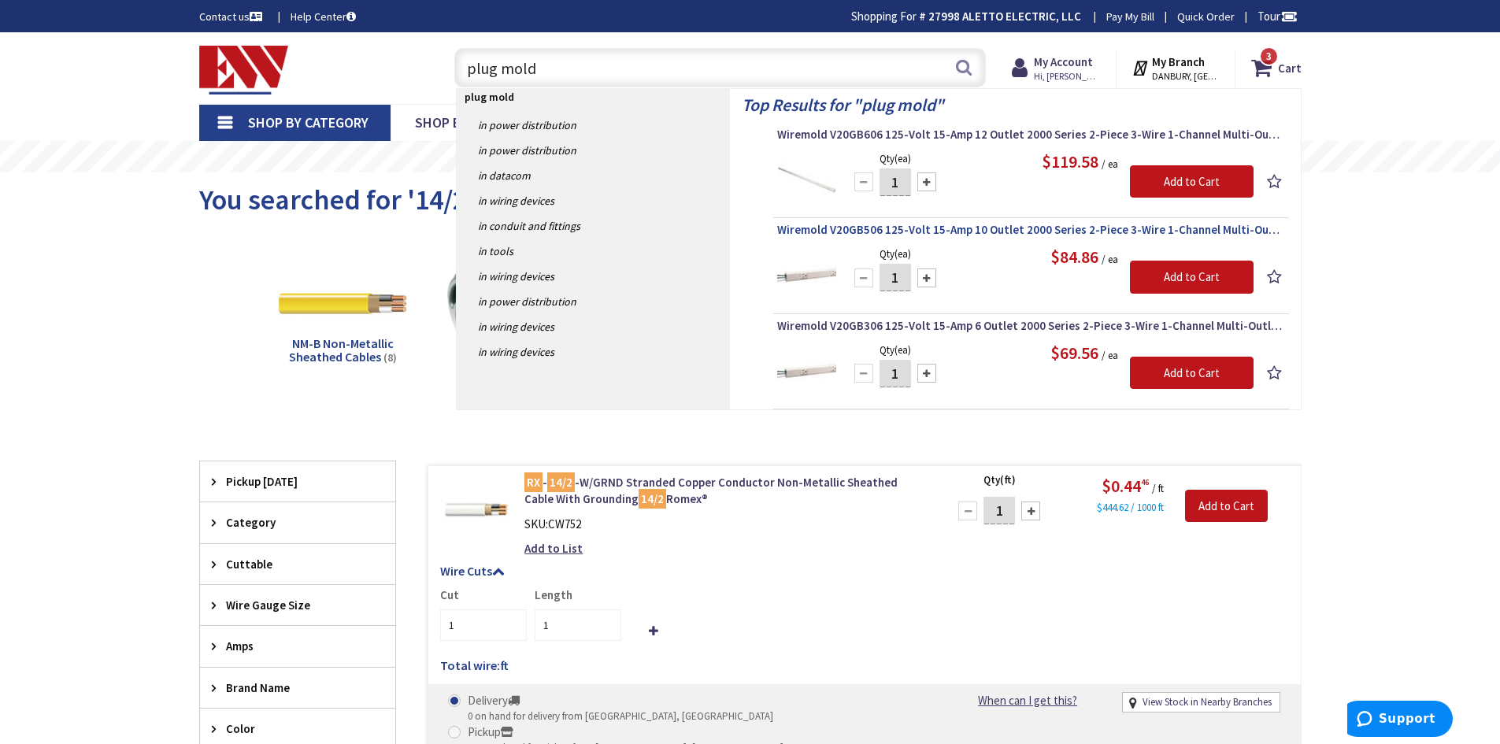
type input "plug mold"
click at [961, 233] on span "Wiremold V20GB506 125-Volt 15-Amp 10 Outlet 2000 Series 2-Piece 3-Wire 1-Channe…" at bounding box center [1031, 230] width 508 height 16
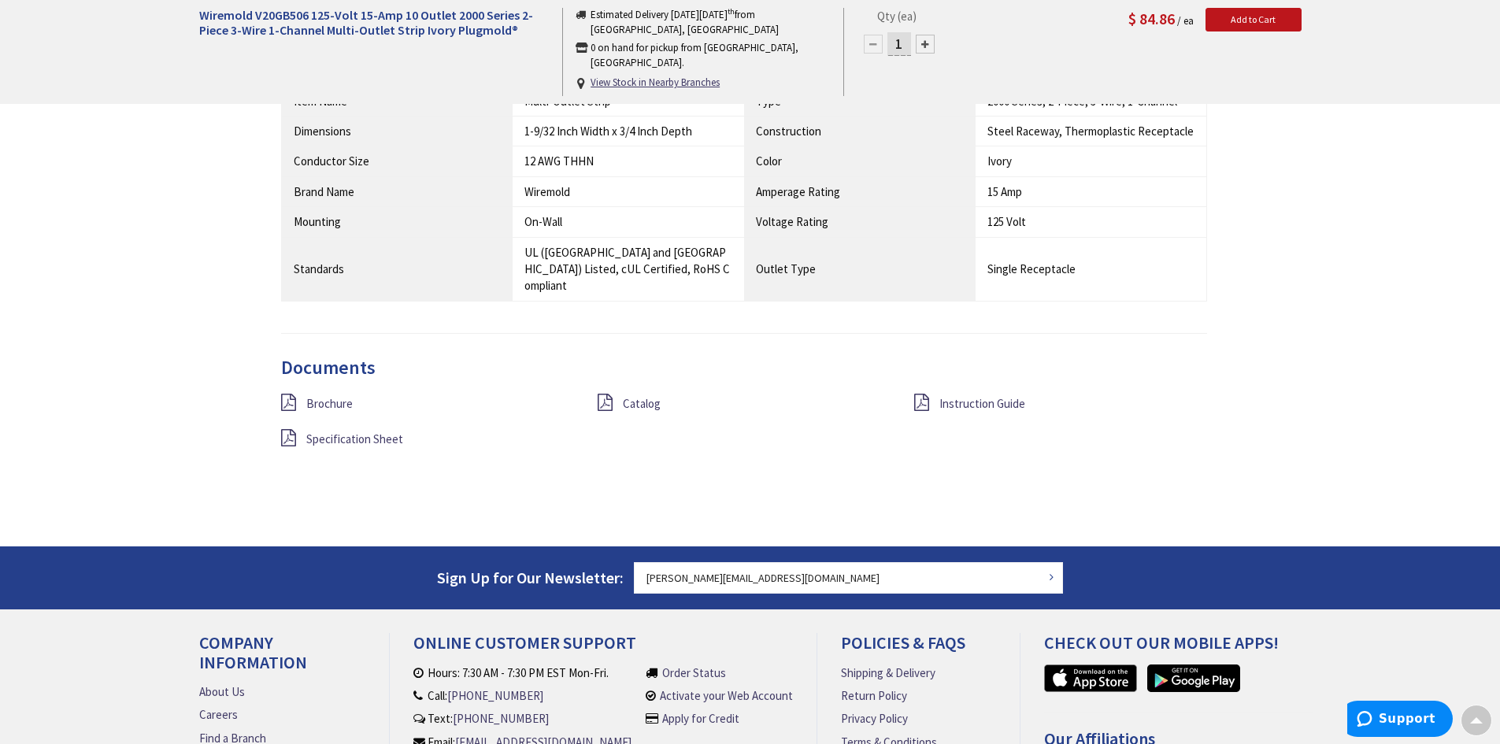
scroll to position [1181, 0]
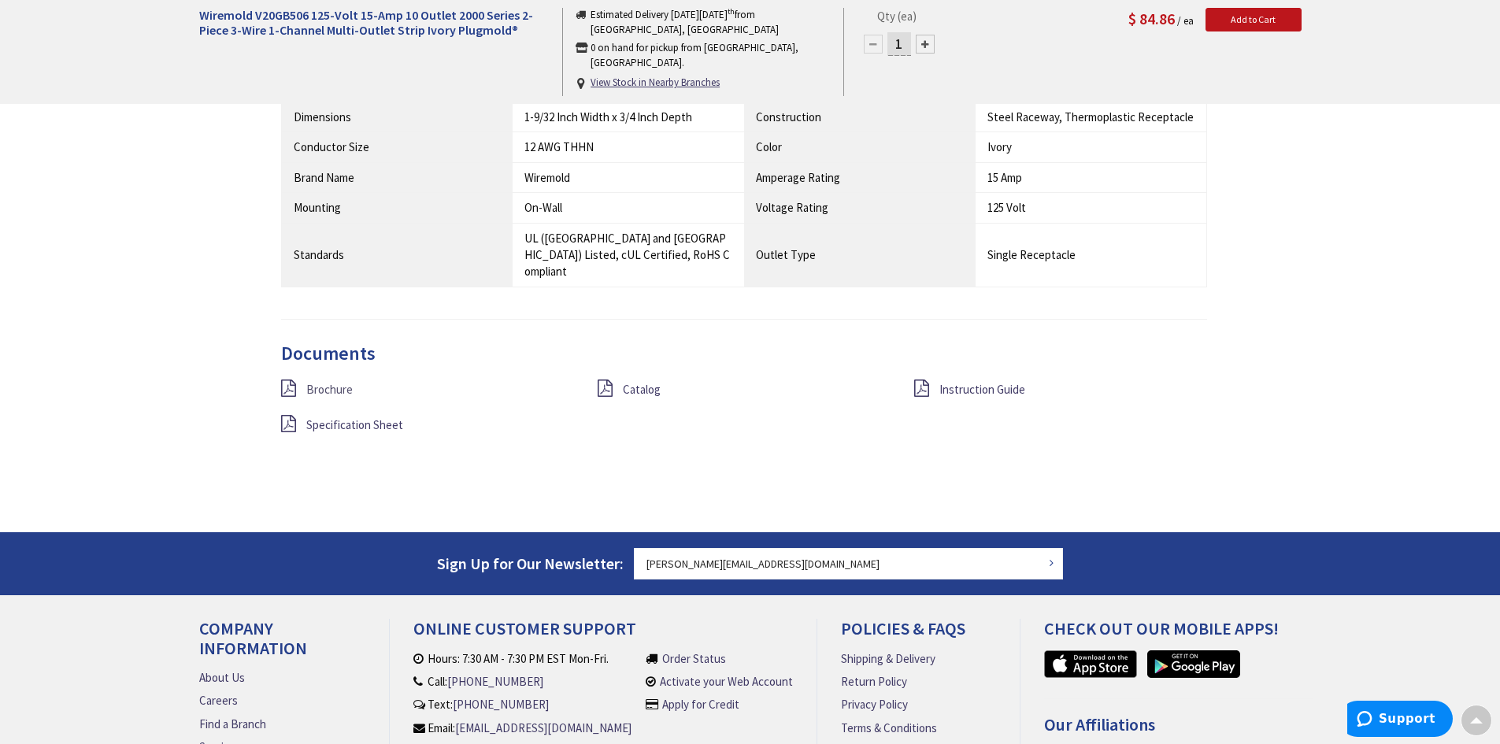
click at [337, 382] on span "Brochure" at bounding box center [329, 389] width 46 height 15
click at [651, 382] on span "Catalog" at bounding box center [642, 389] width 38 height 15
click at [962, 382] on span "Instruction Guide" at bounding box center [983, 389] width 86 height 15
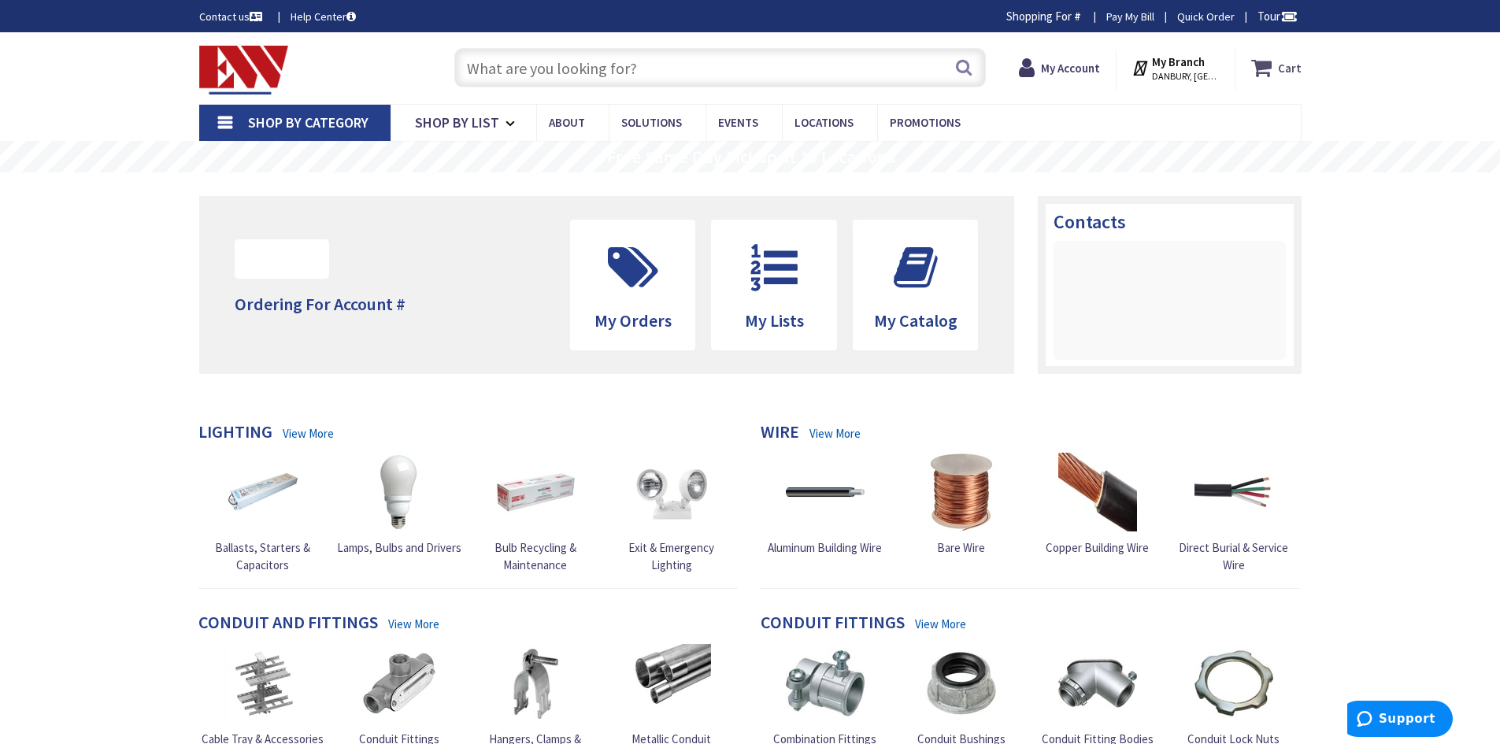
click at [1295, 69] on strong "Cart" at bounding box center [1290, 68] width 24 height 28
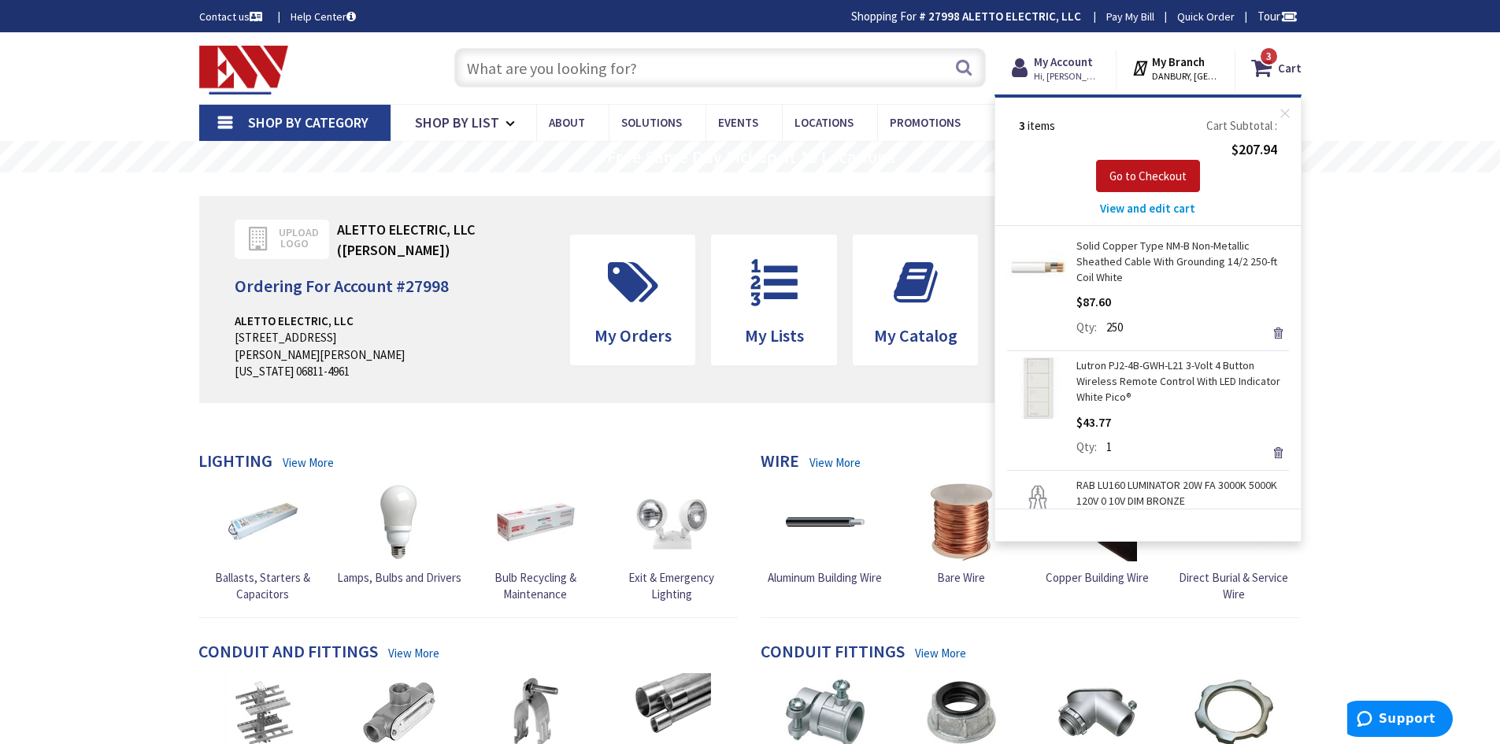
click at [633, 56] on input "text" at bounding box center [720, 67] width 532 height 39
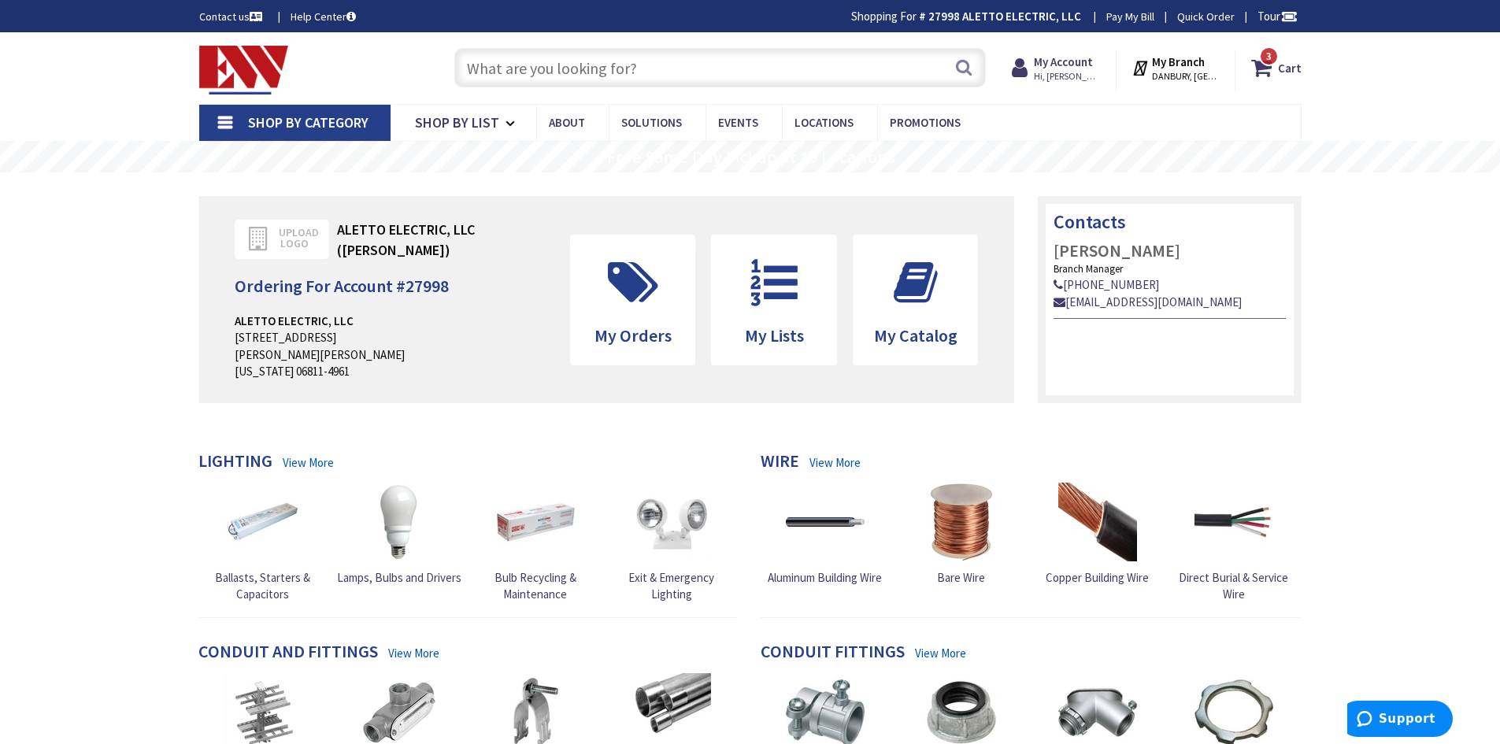
click at [633, 56] on input "text" at bounding box center [720, 67] width 532 height 39
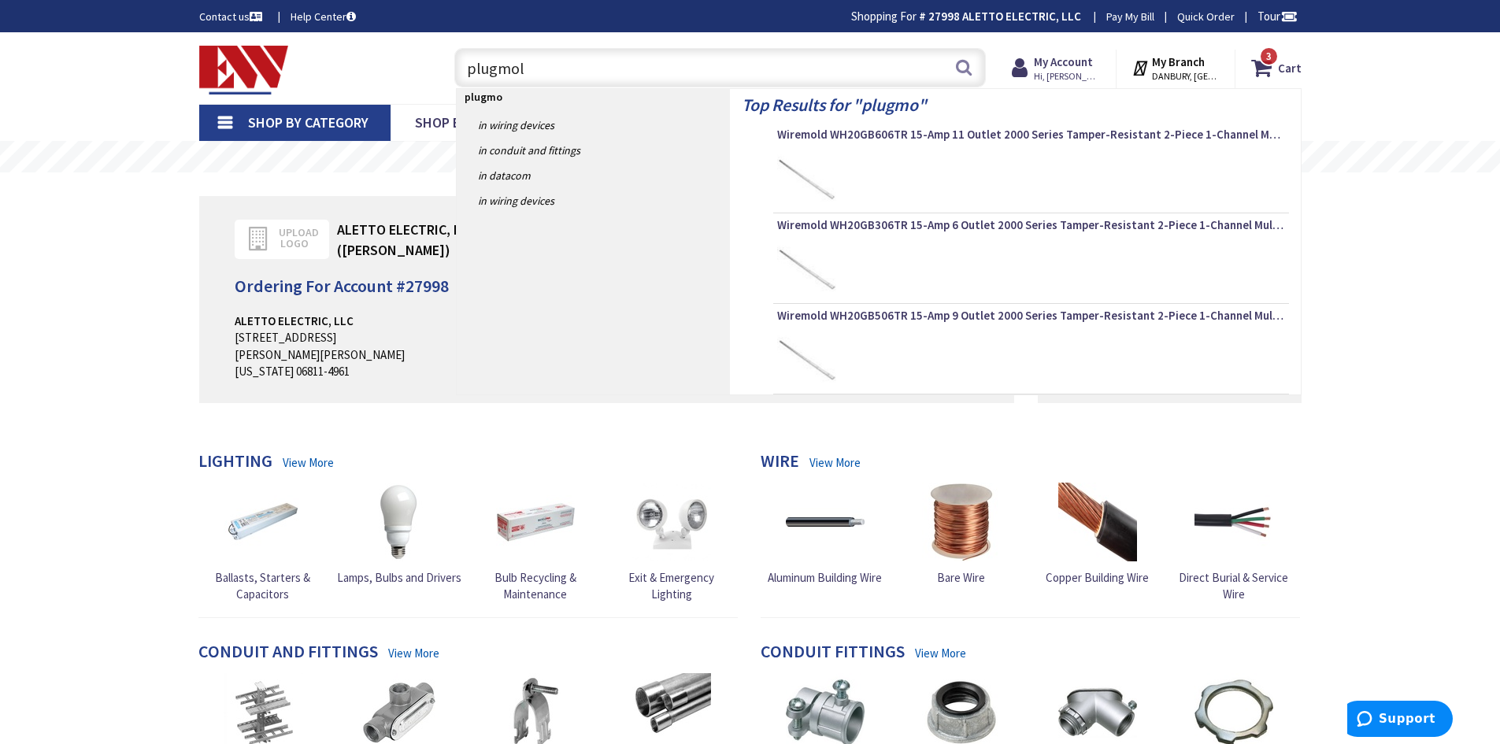
type input "plugmold"
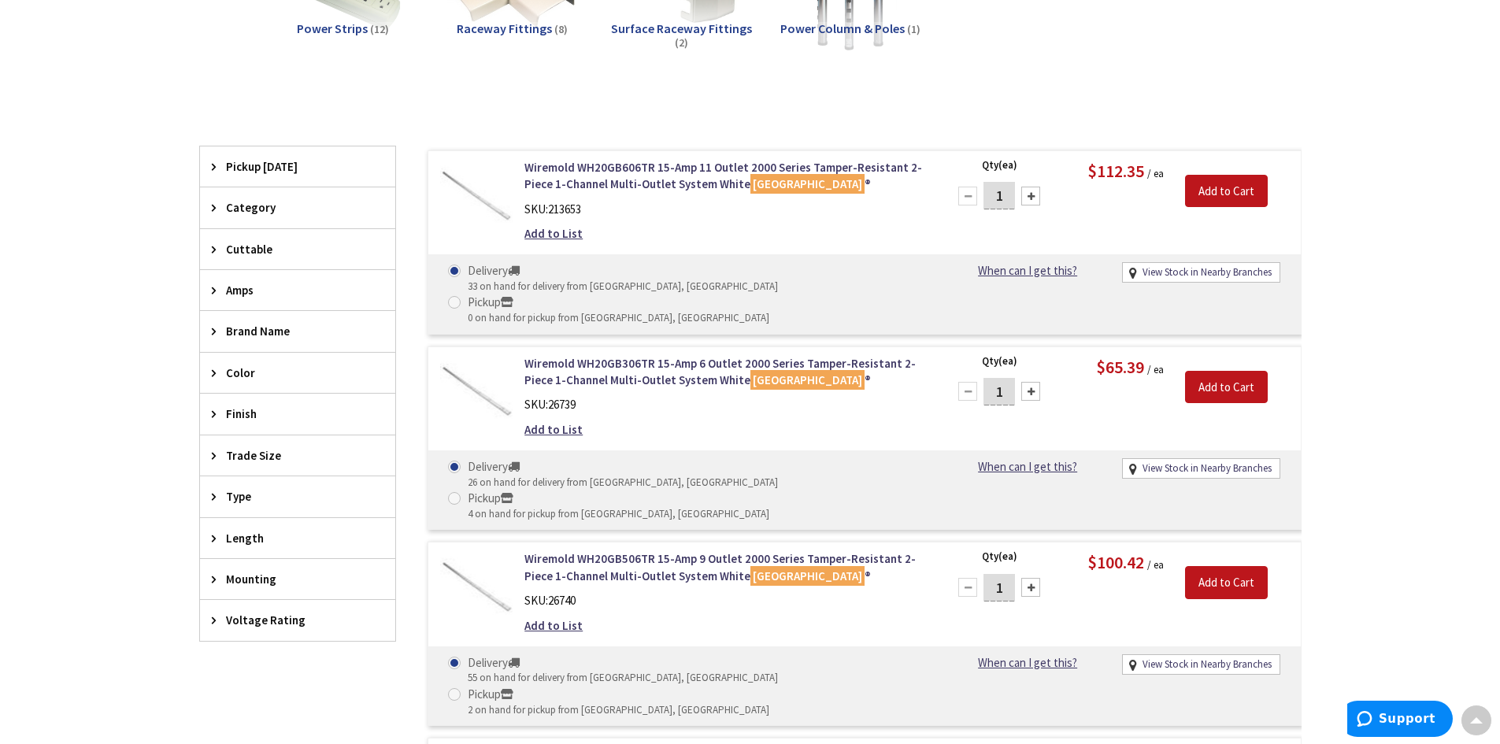
scroll to position [394, 0]
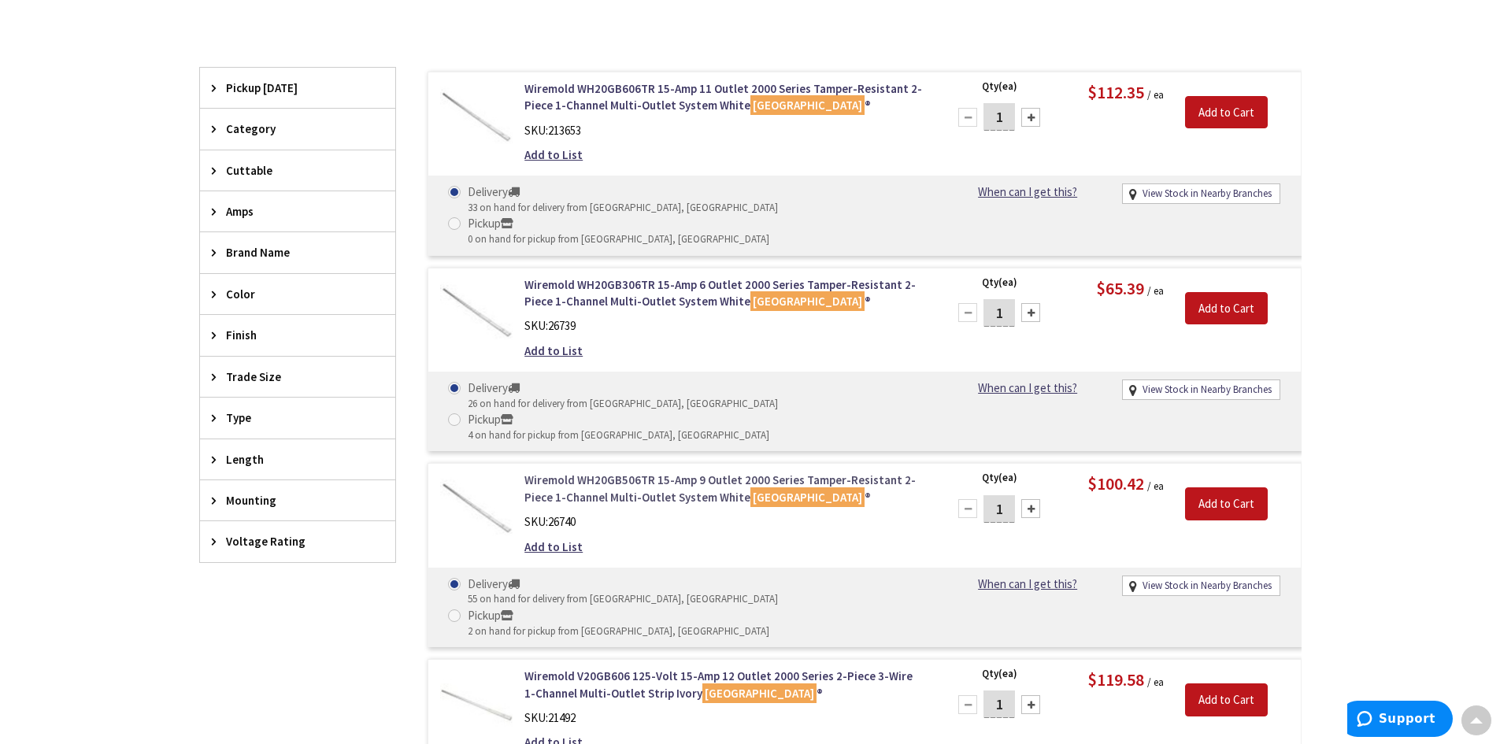
click at [639, 472] on link "Wiremold WH20GB506TR 15-Amp 9 Outlet 2000 Series Tamper-Resistant 2-Piece 1-Cha…" at bounding box center [724, 489] width 401 height 34
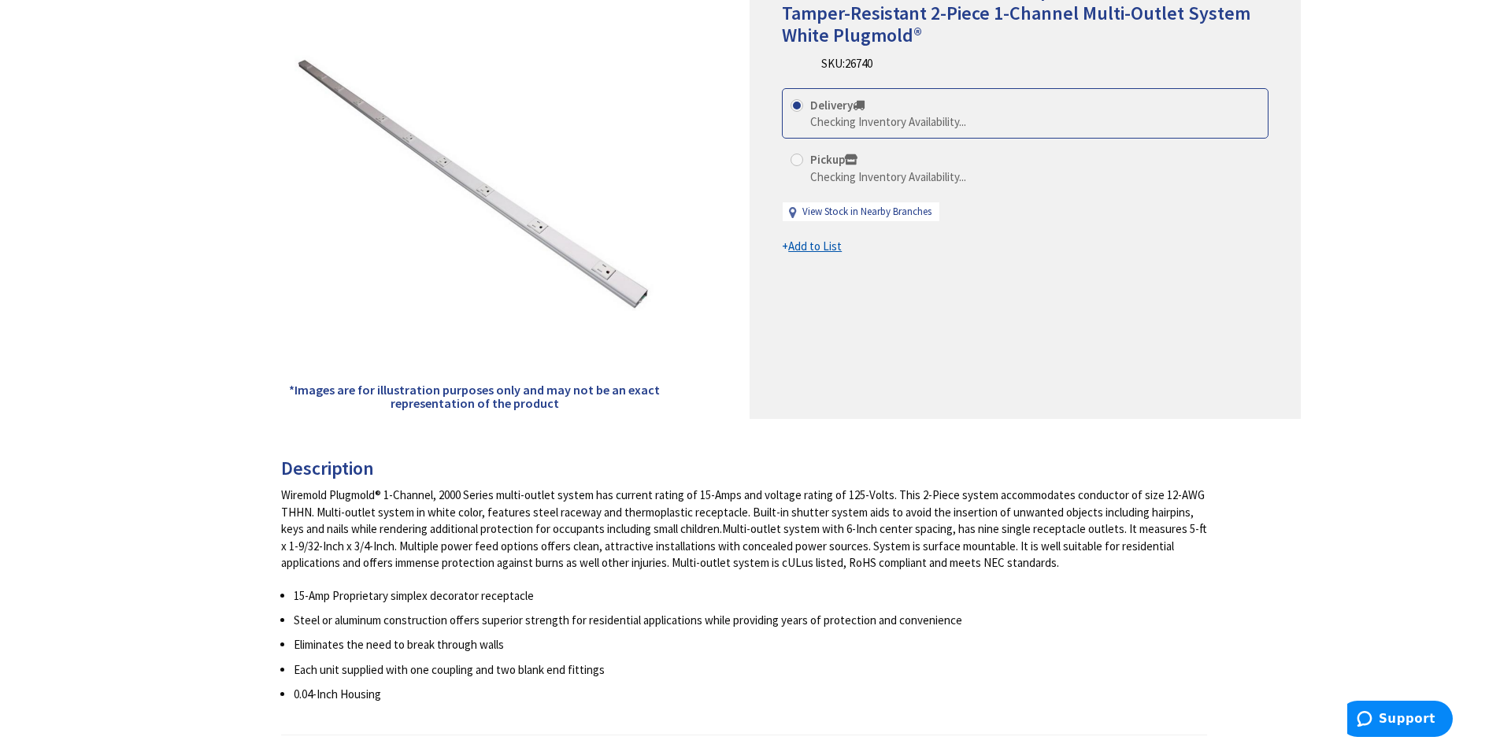
scroll to position [315, 0]
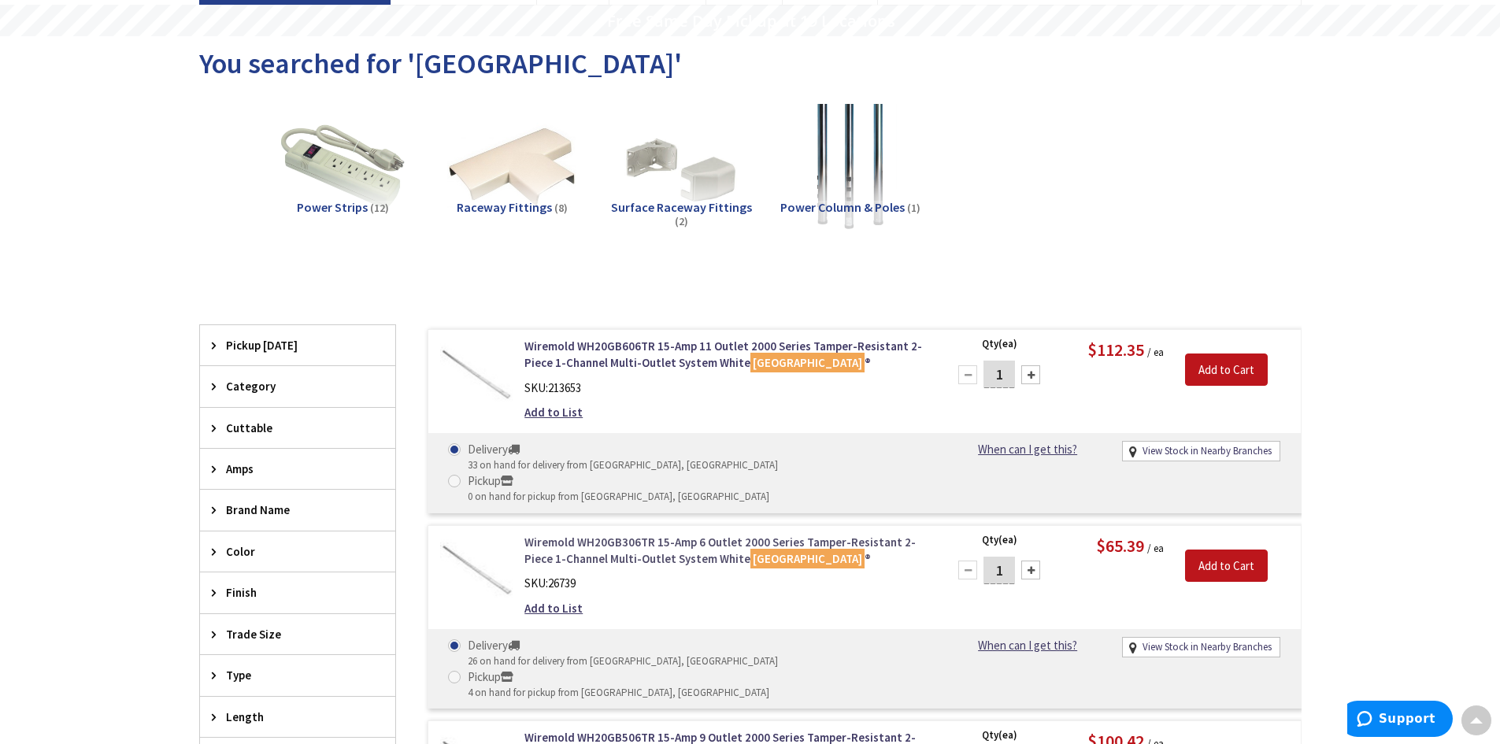
click at [630, 534] on link "Wiremold WH20GB306TR 15-Amp 6 Outlet 2000 Series Tamper-Resistant 2-Piece 1-Cha…" at bounding box center [724, 551] width 401 height 34
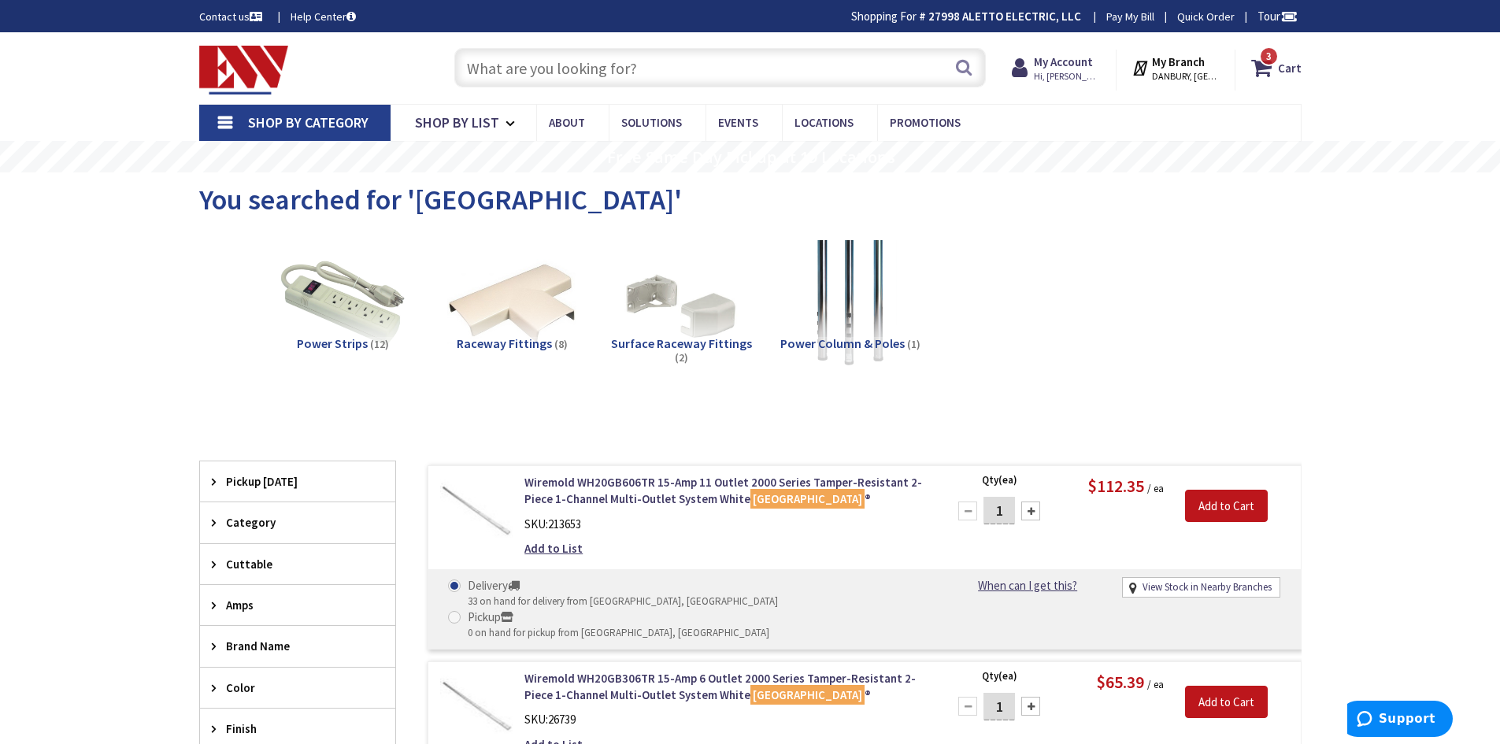
click at [669, 78] on input "text" at bounding box center [720, 67] width 532 height 39
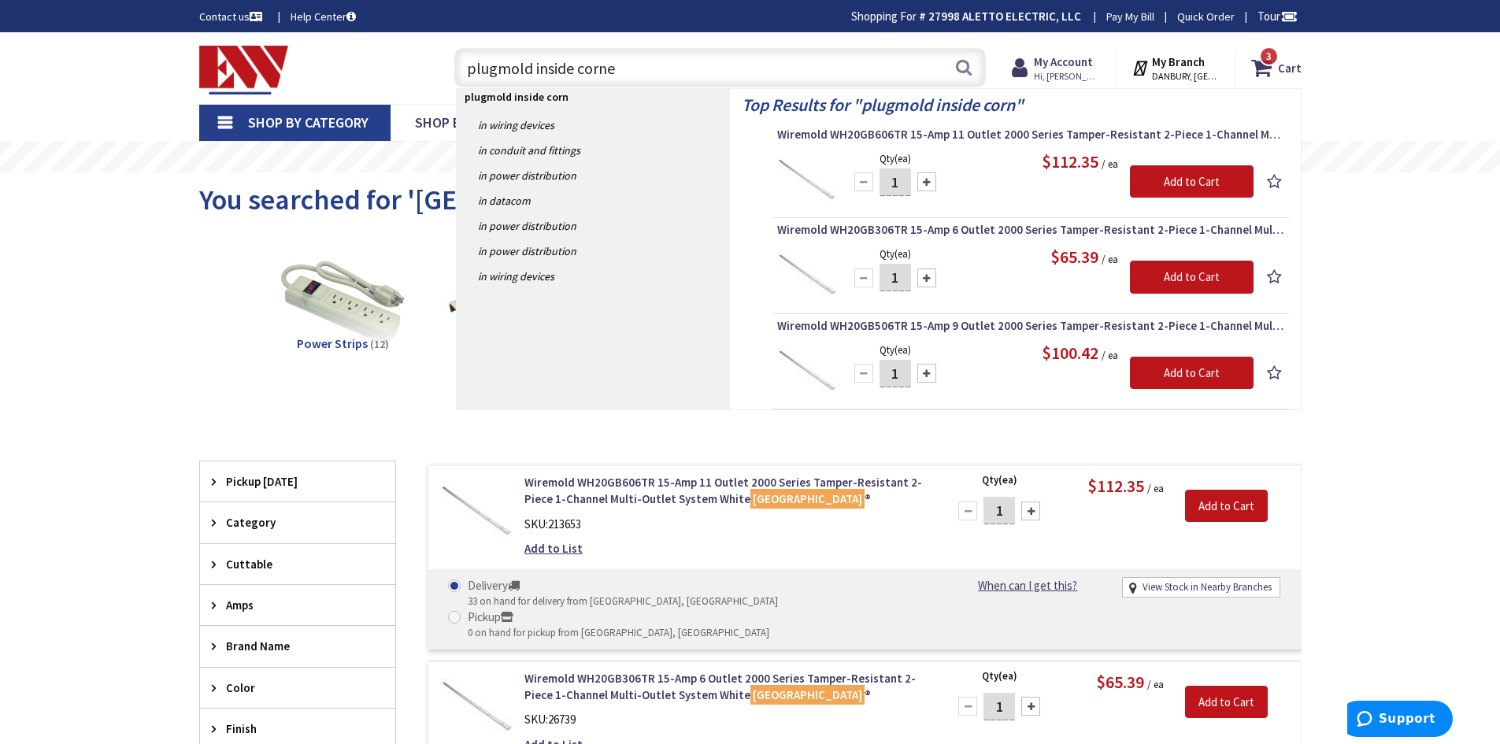
type input "plugmold inside corner"
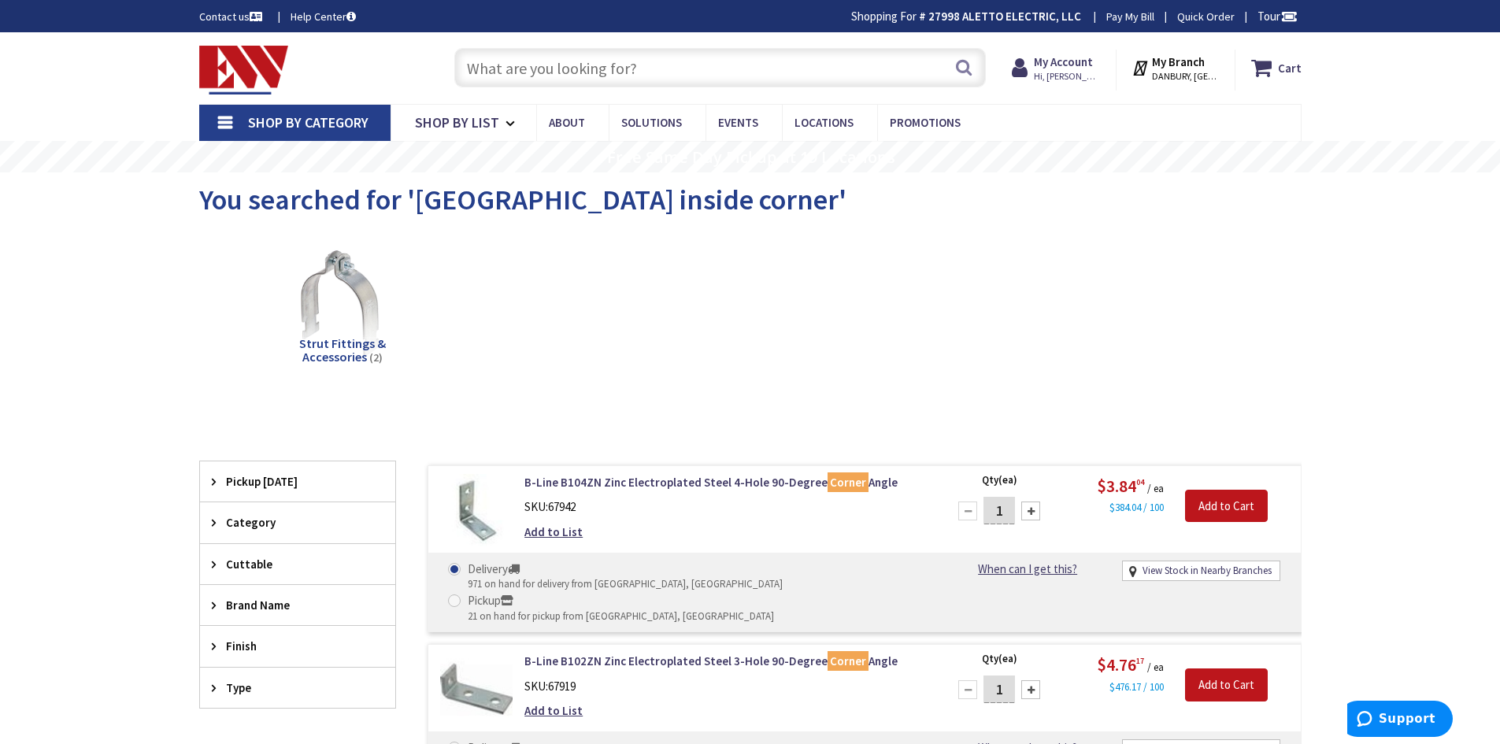
click at [506, 69] on input "text" at bounding box center [720, 67] width 532 height 39
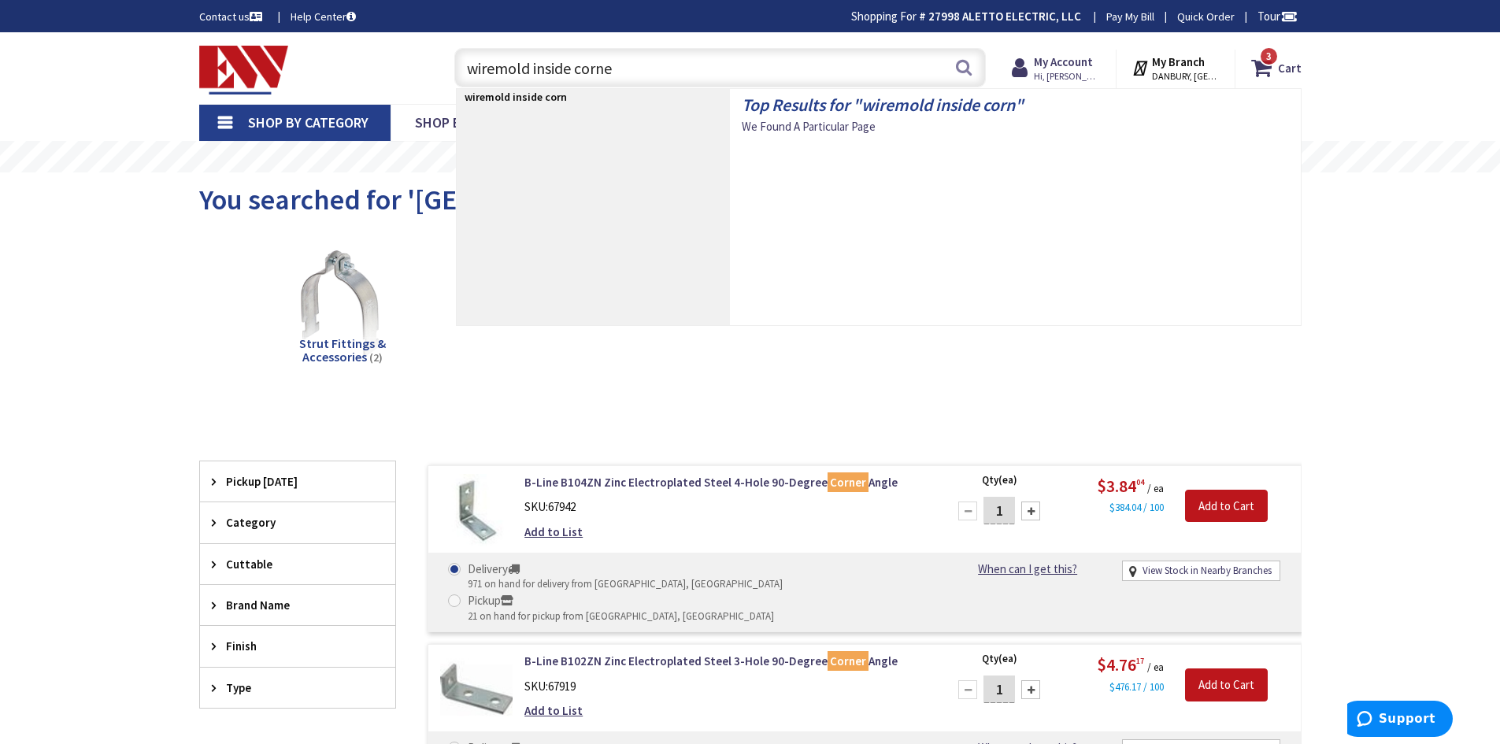
type input "wiremold inside corner"
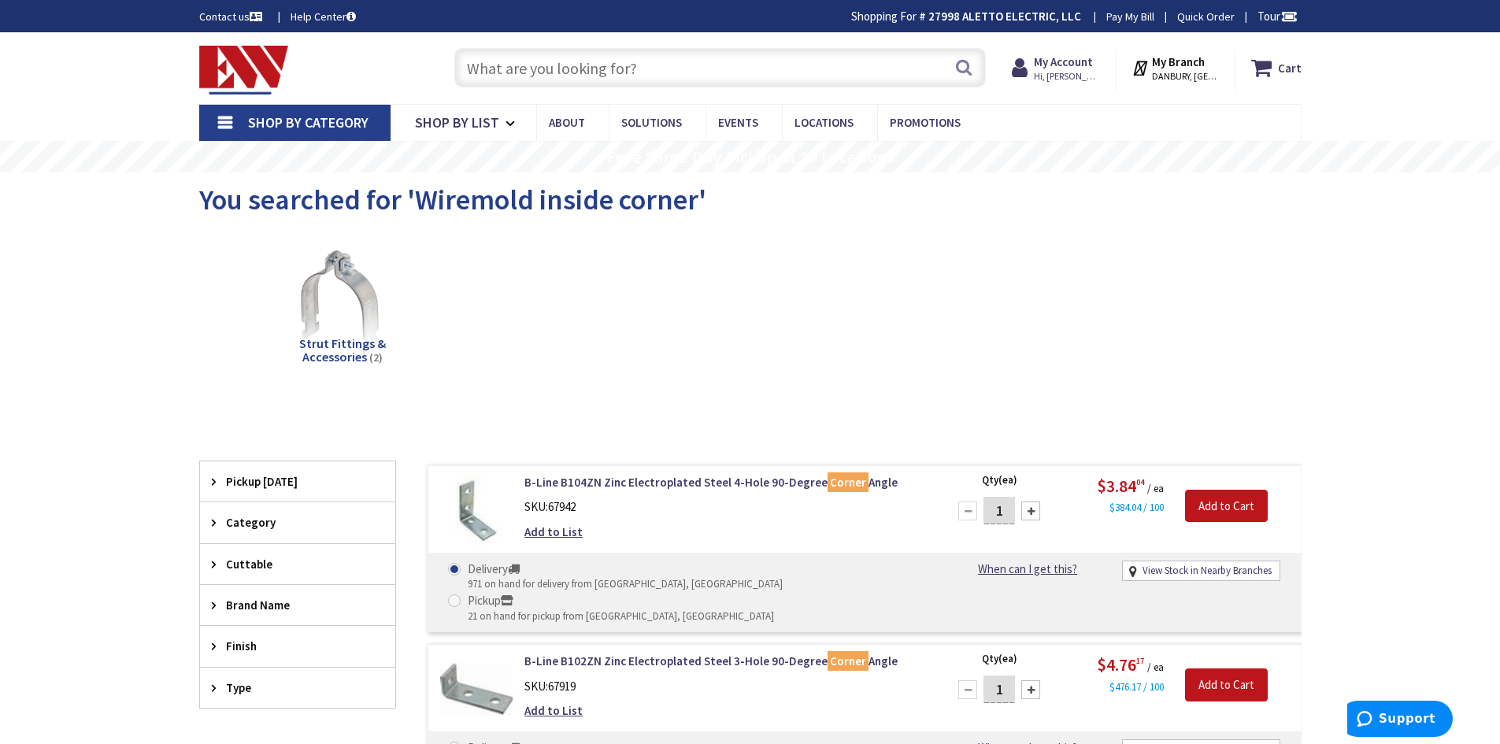
click at [559, 70] on input "text" at bounding box center [720, 67] width 532 height 39
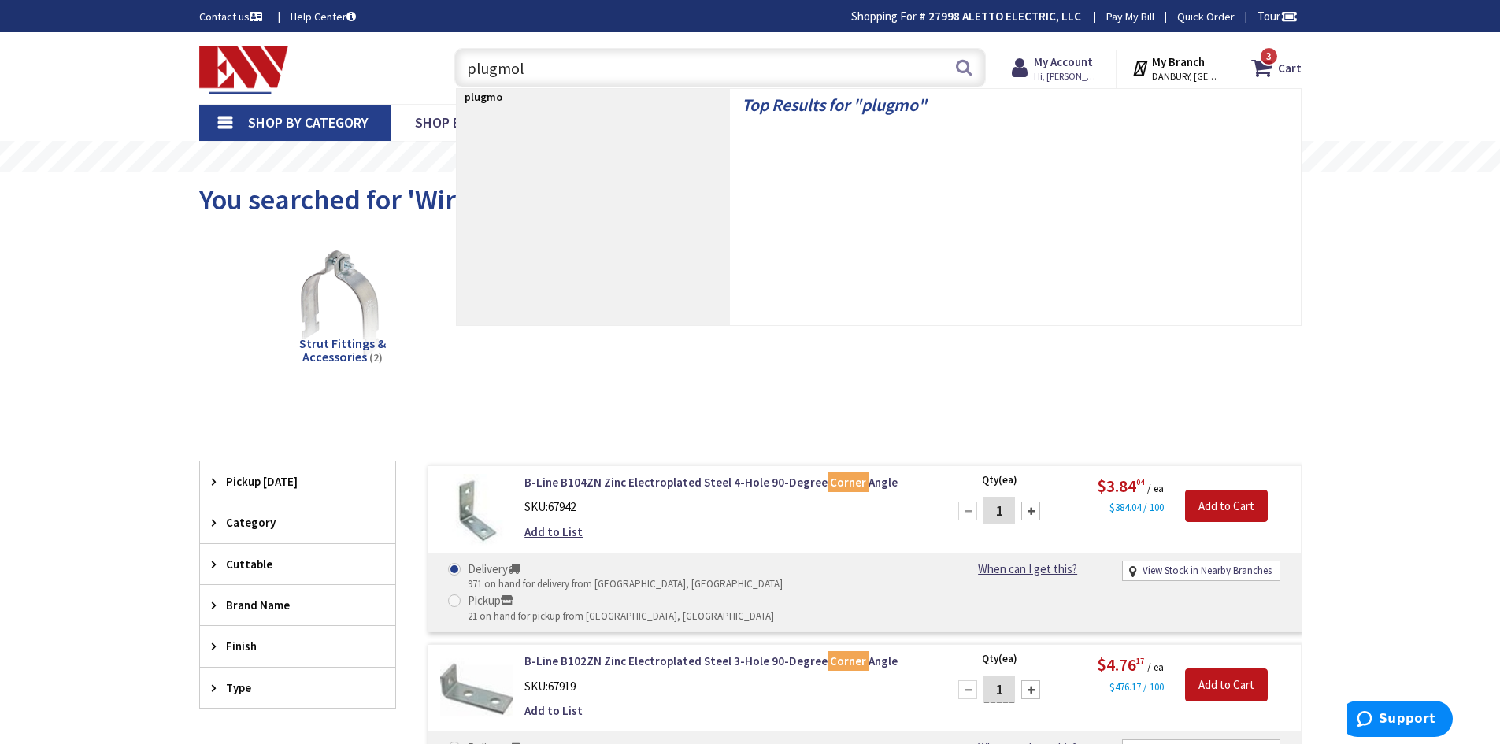
type input "plugmold"
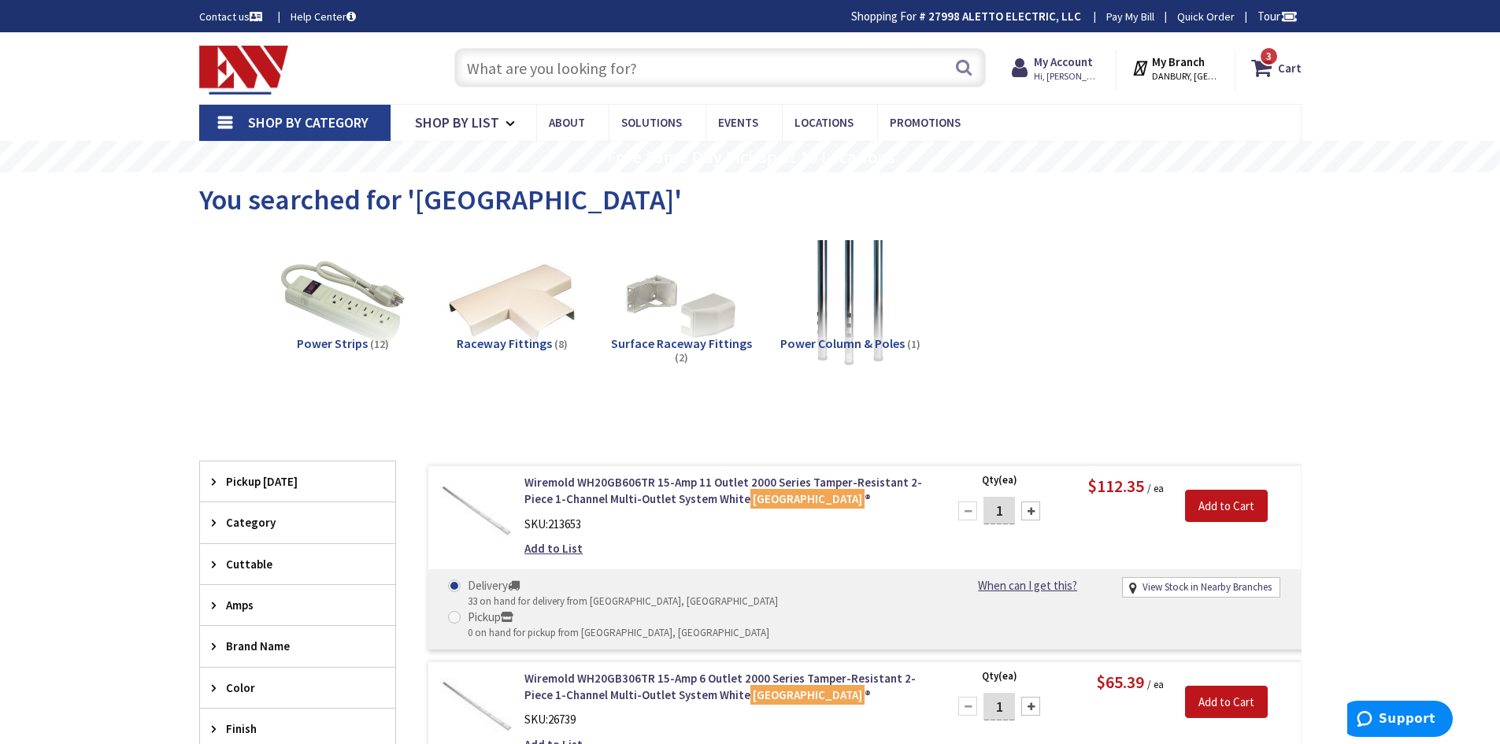
click at [672, 339] on span "Surface Raceway Fittings" at bounding box center [681, 343] width 141 height 16
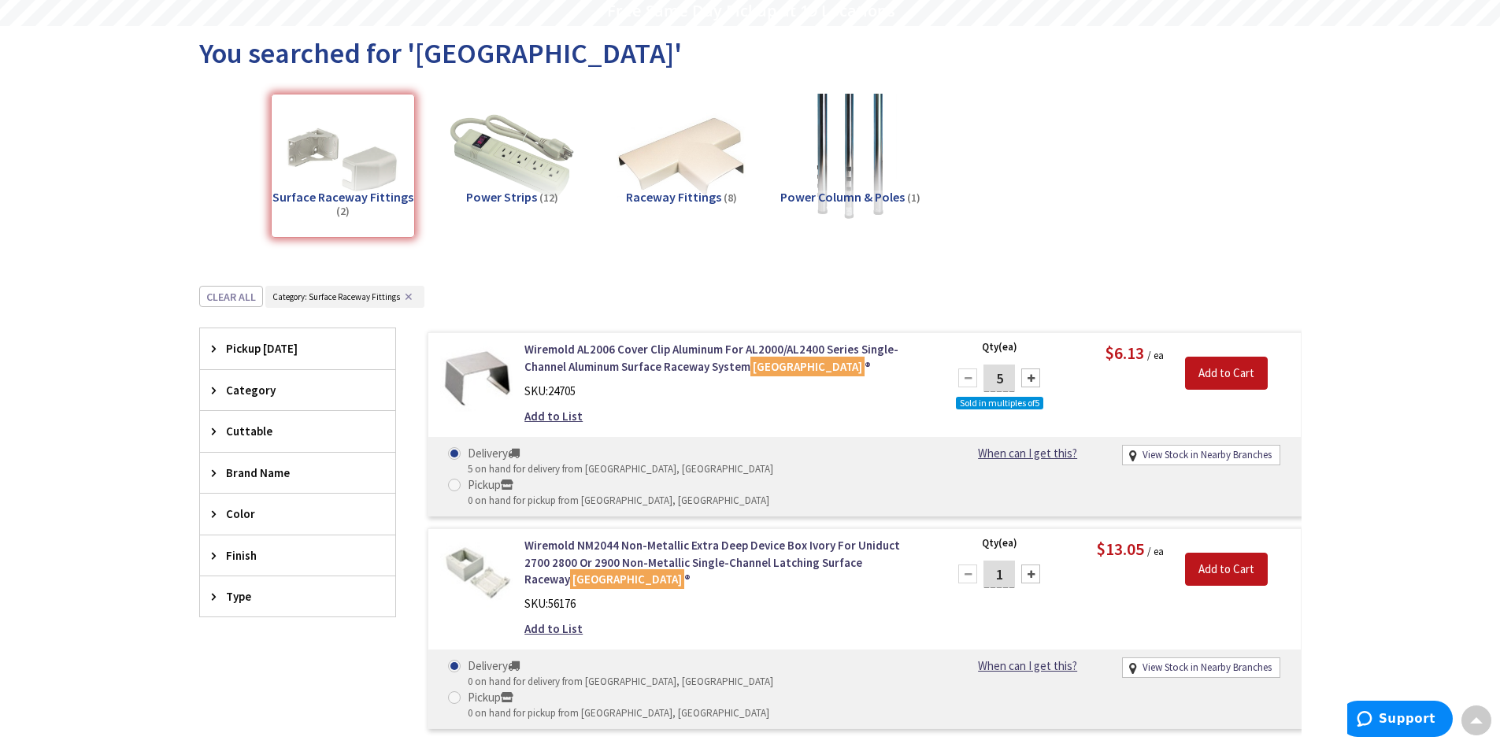
scroll to position [39, 0]
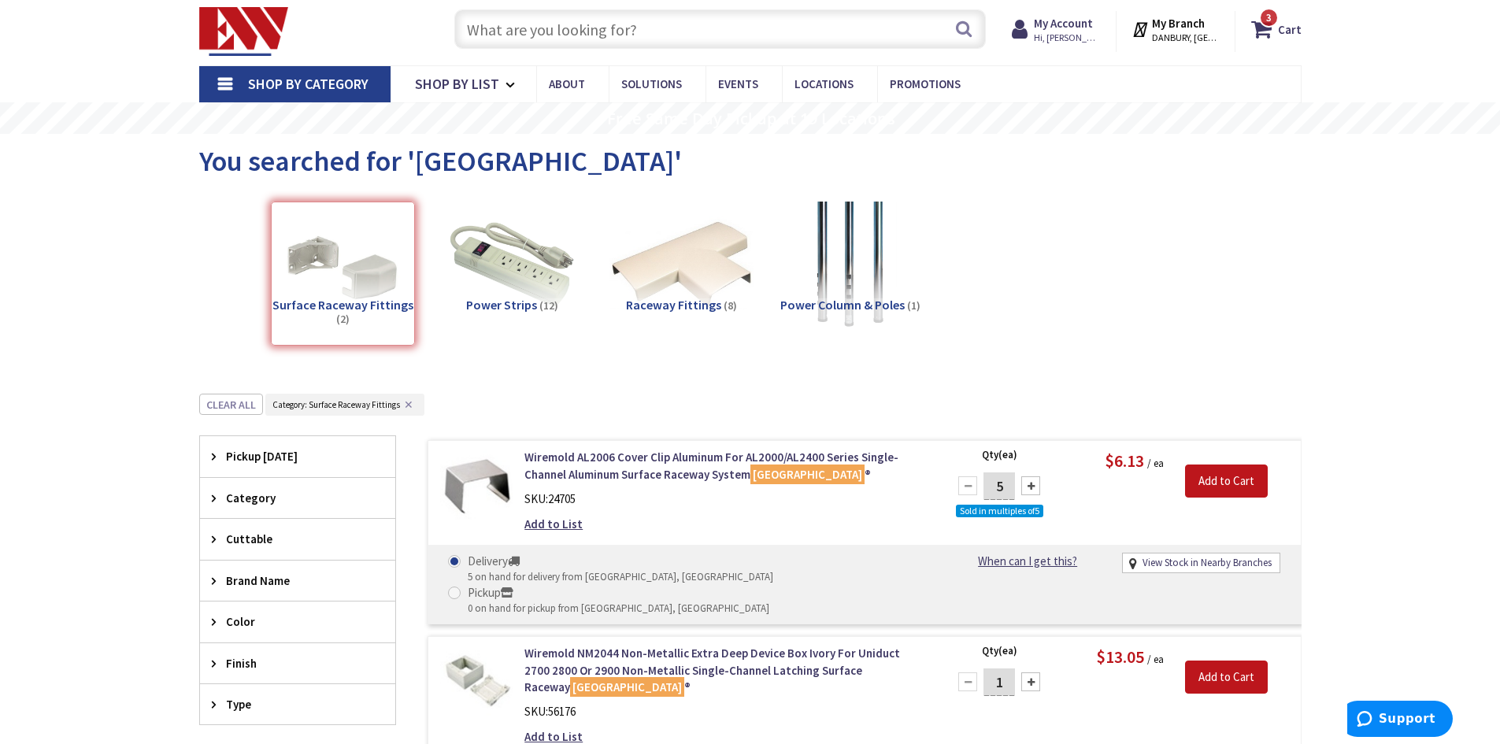
click at [691, 276] on img at bounding box center [681, 265] width 143 height 143
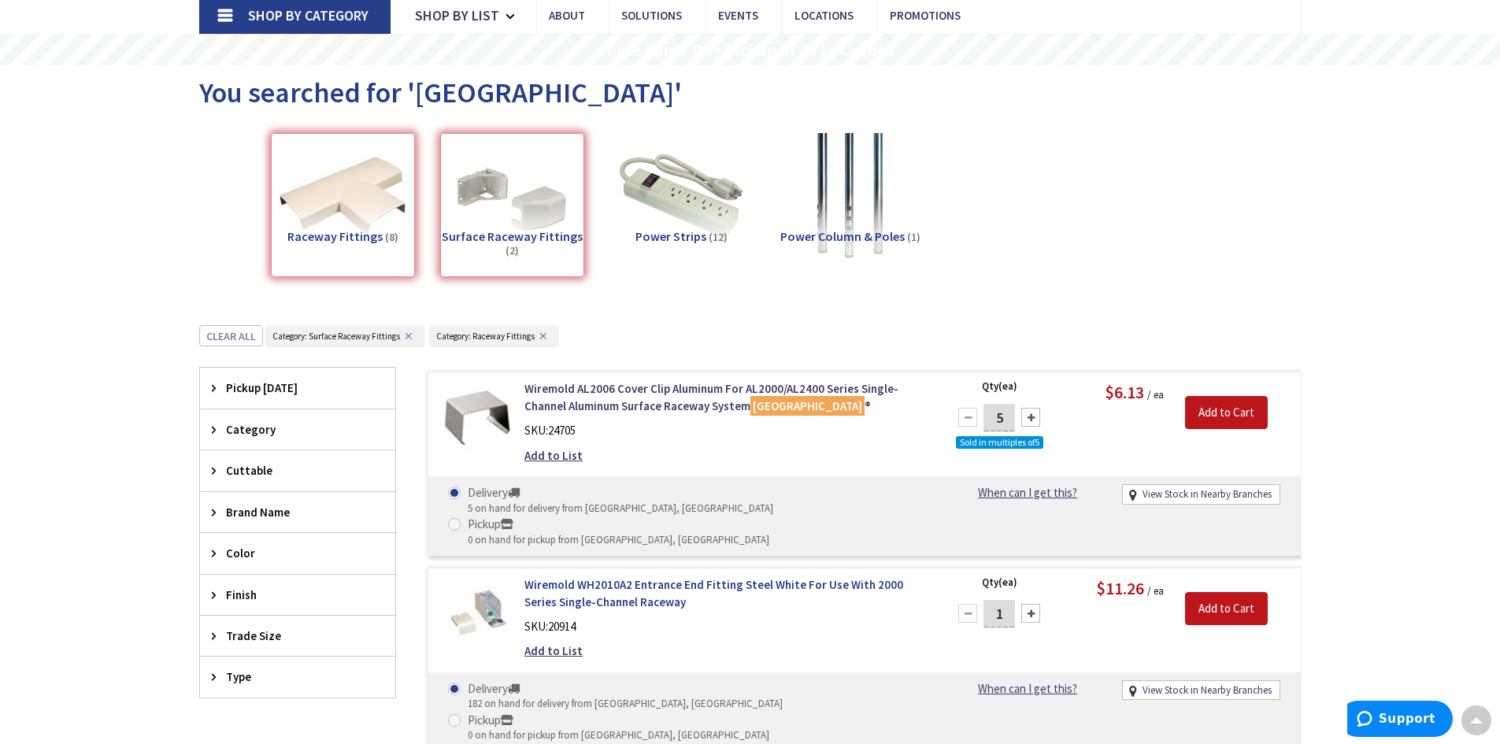
scroll to position [0, 0]
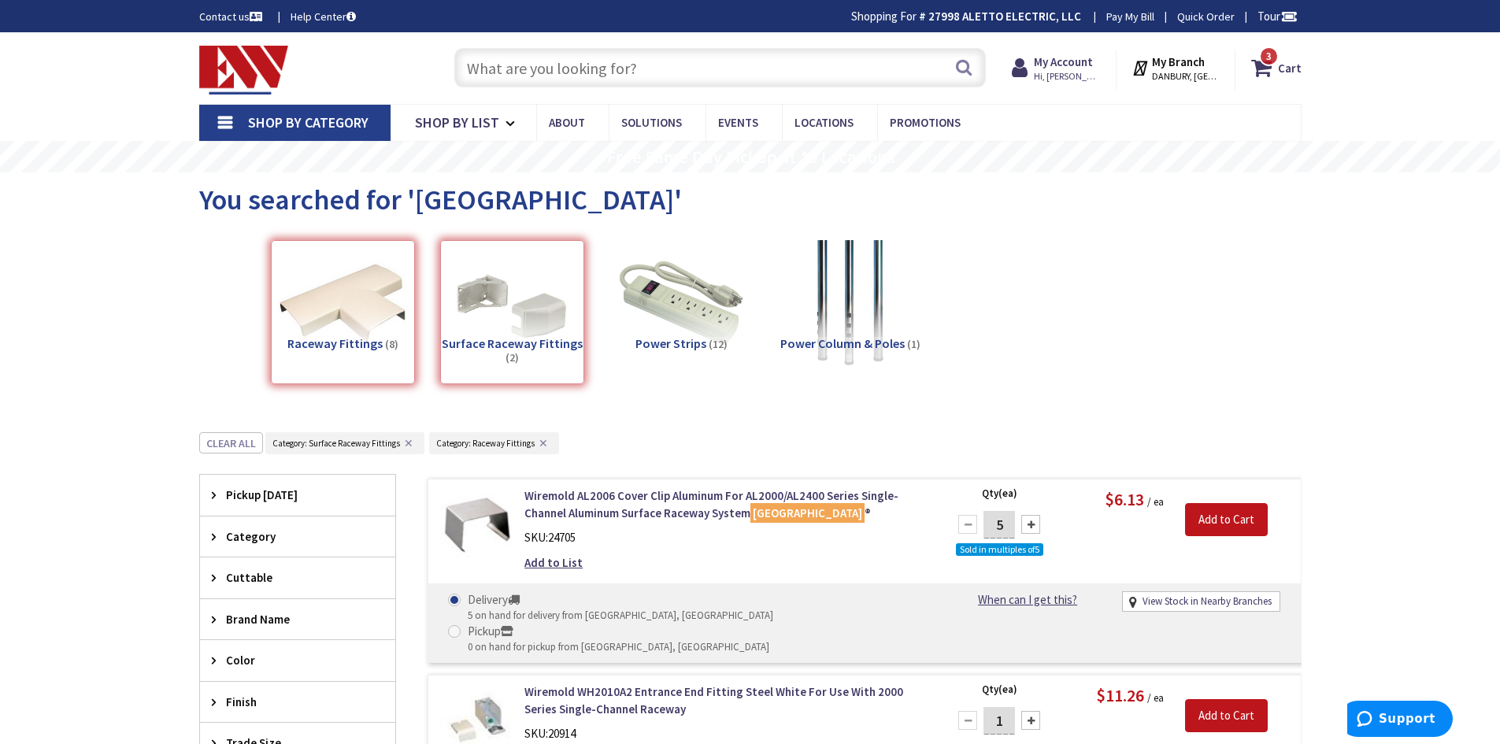
click at [616, 78] on input "text" at bounding box center [720, 67] width 532 height 39
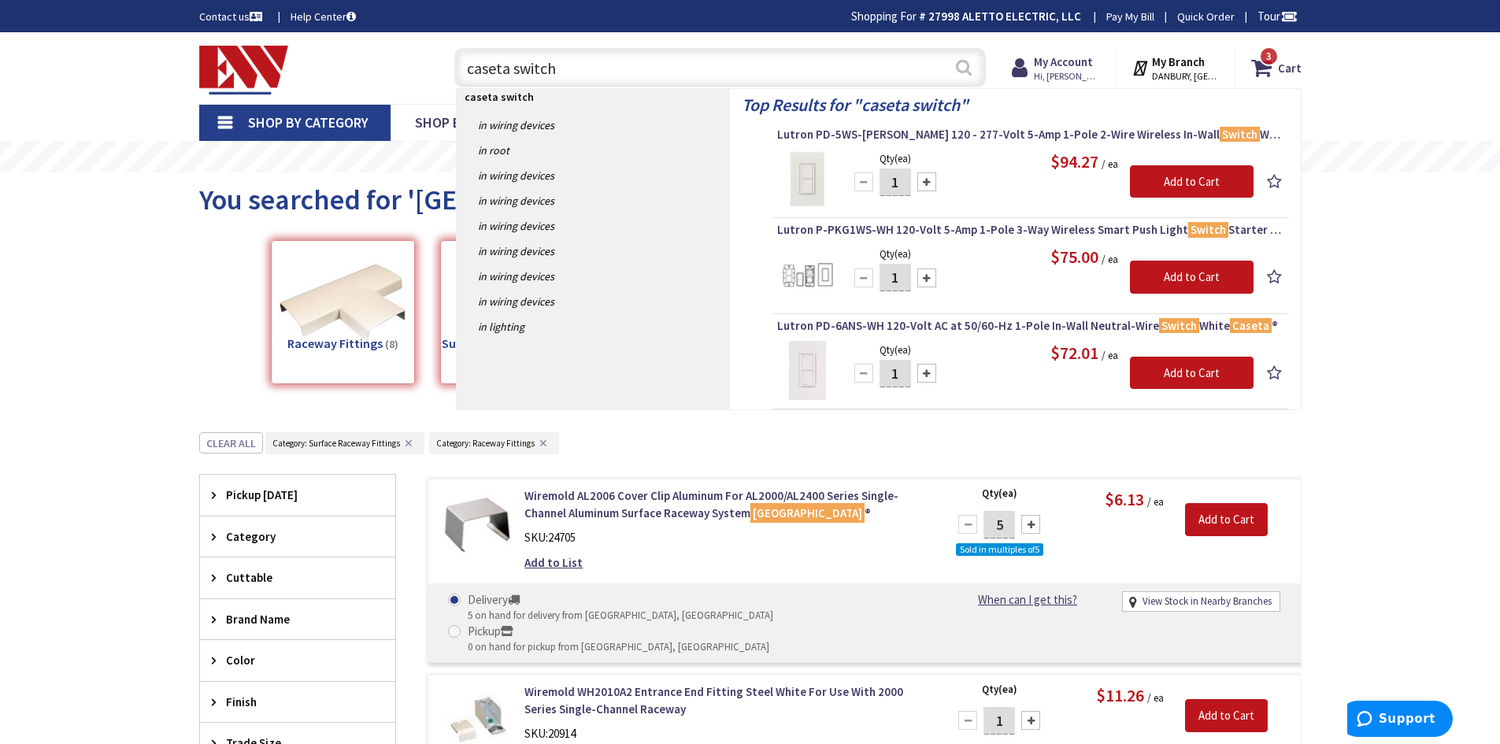
type input "caseta switch"
click at [959, 64] on button "Search" at bounding box center [964, 67] width 20 height 35
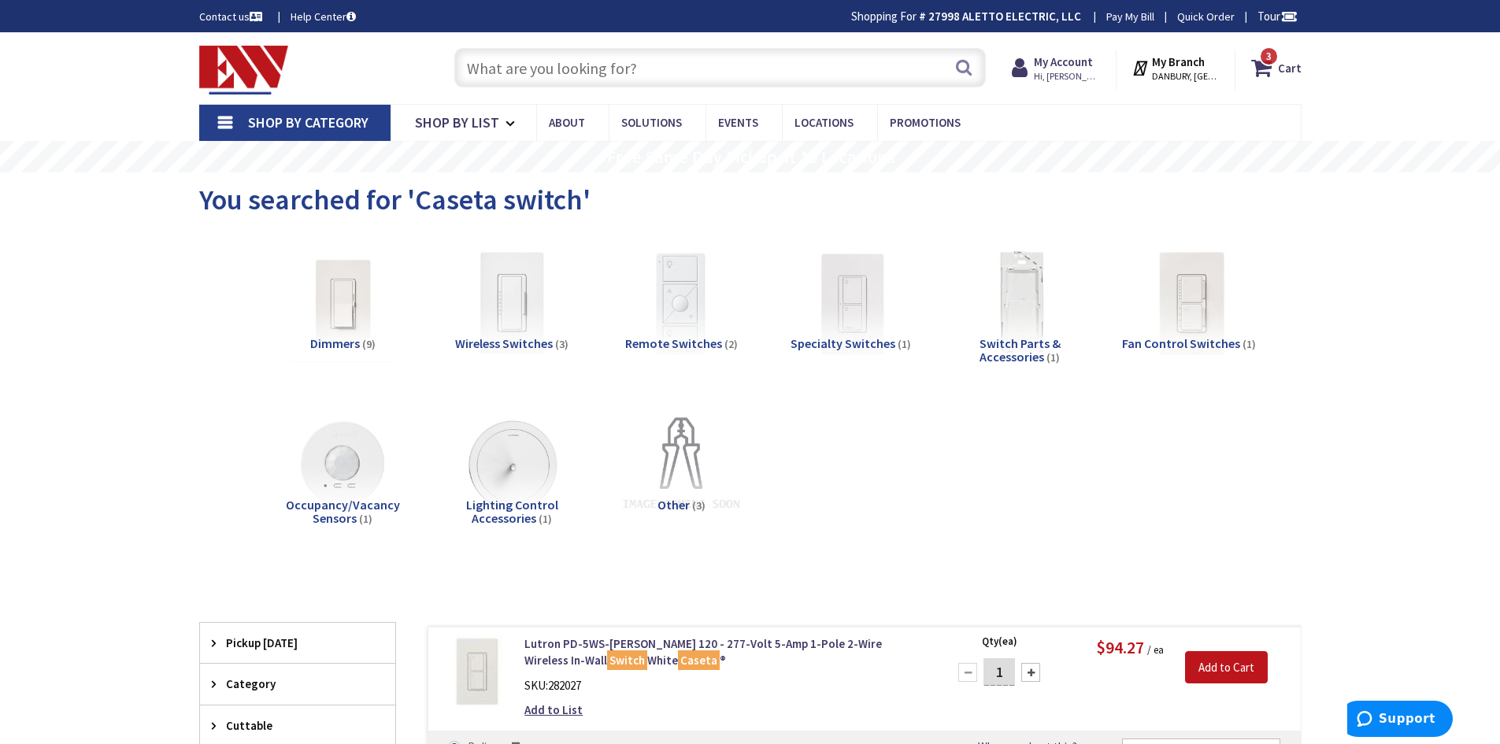
click at [777, 76] on input "text" at bounding box center [720, 67] width 532 height 39
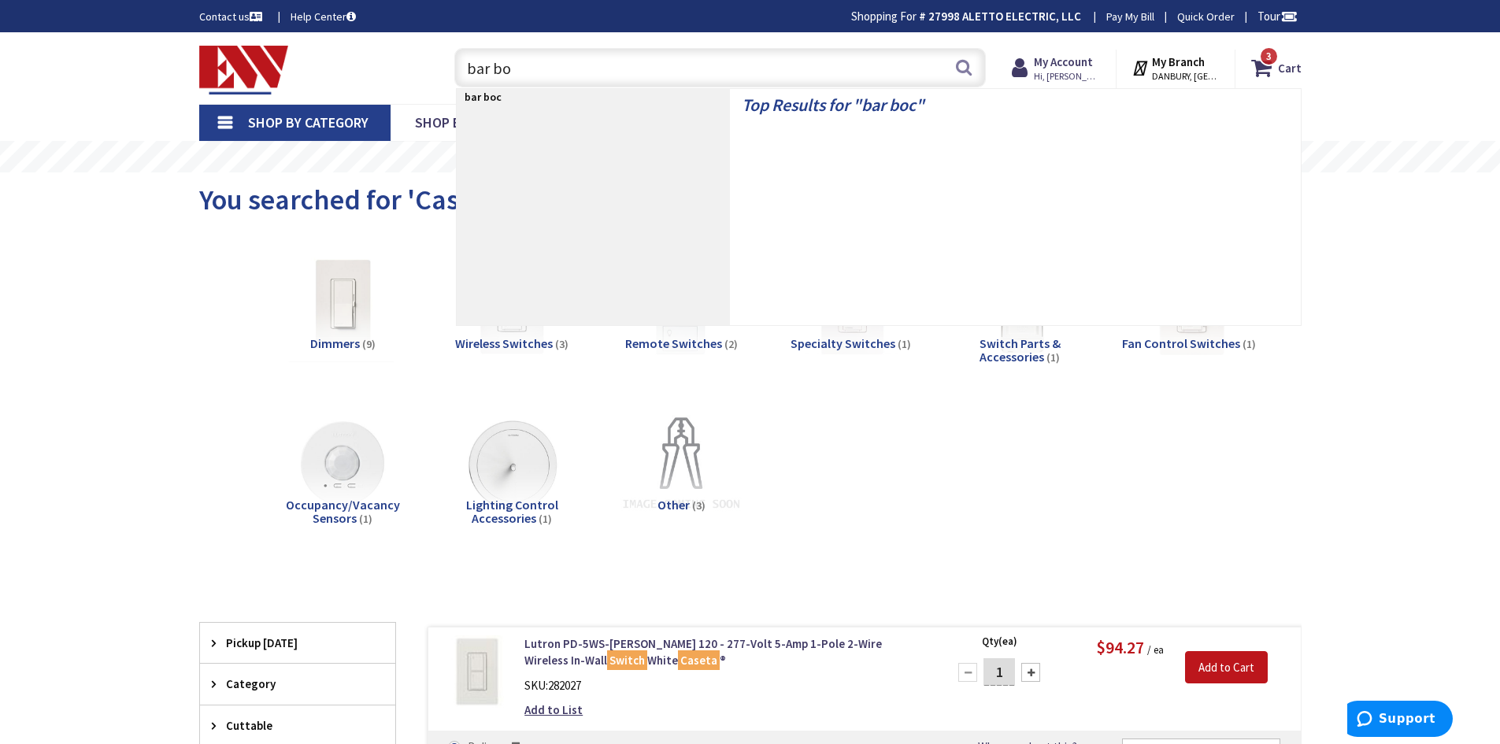
type input "bar box"
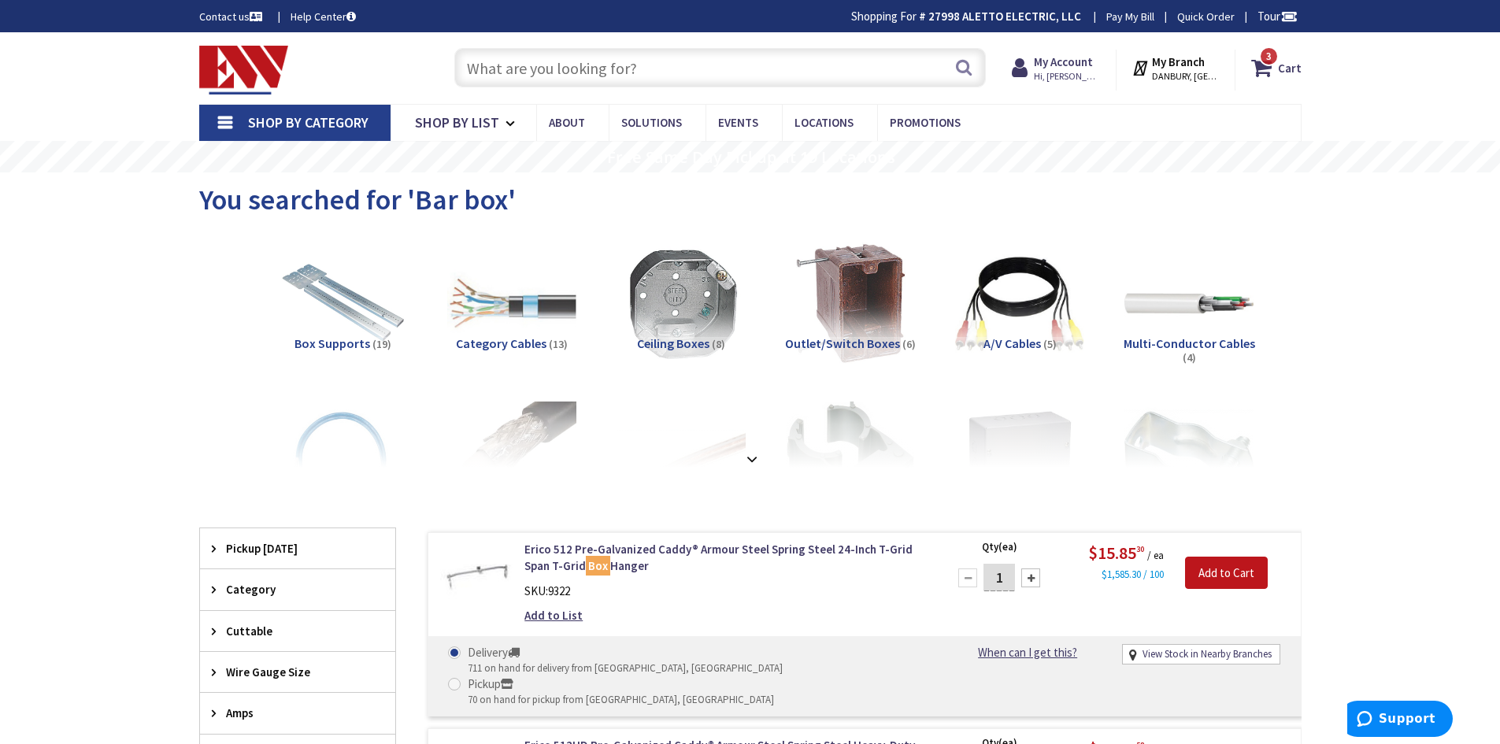
click at [617, 69] on input "text" at bounding box center [720, 67] width 532 height 39
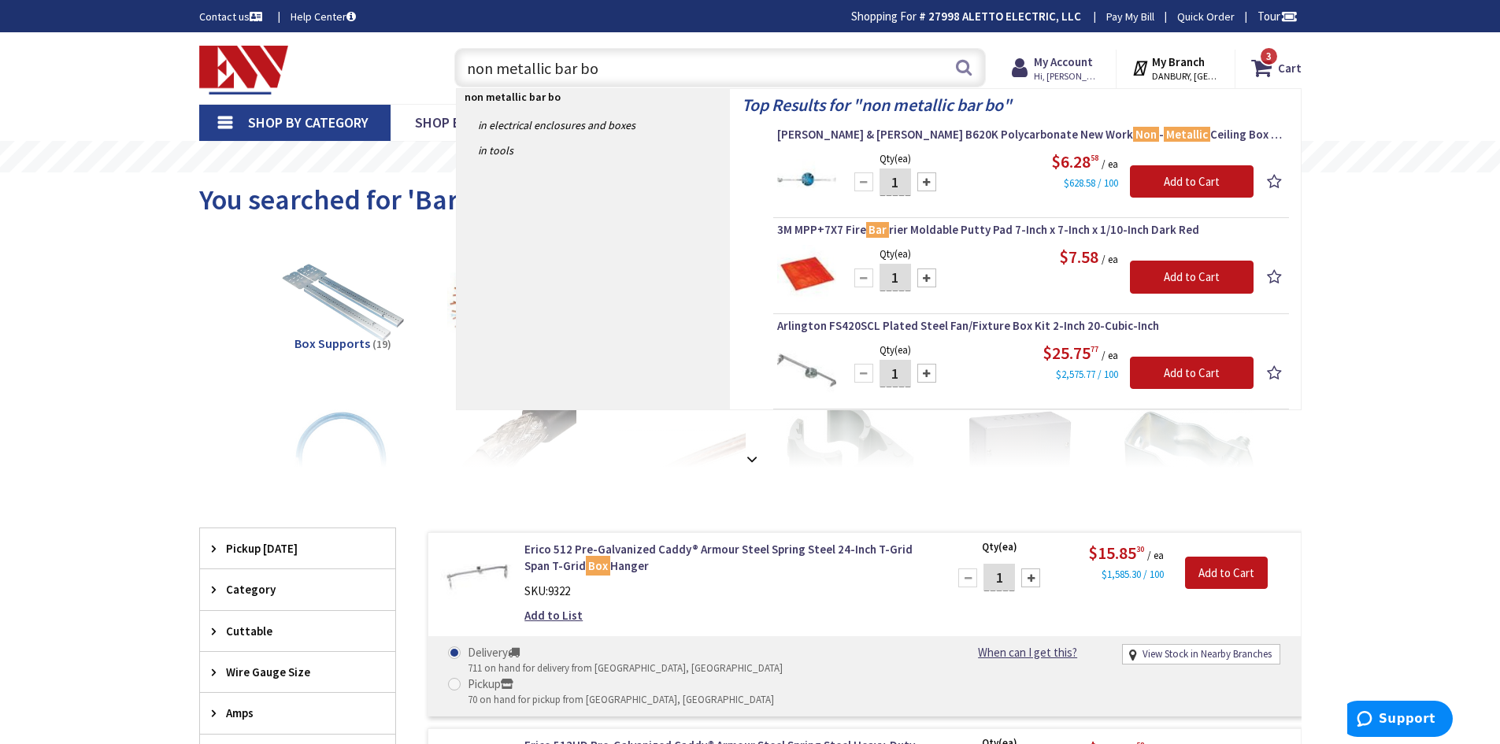
type input "non metallic bar box"
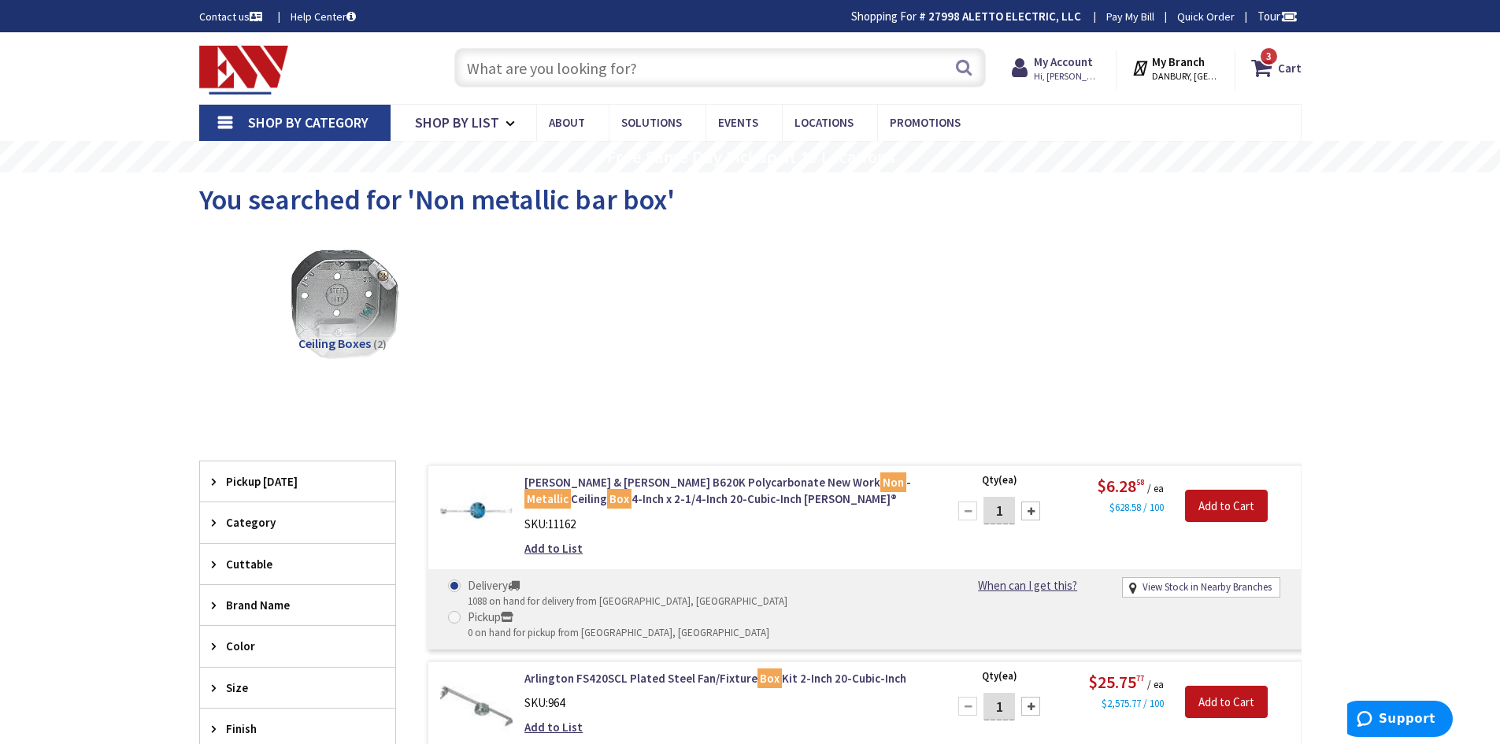
click at [551, 73] on input "text" at bounding box center [720, 67] width 532 height 39
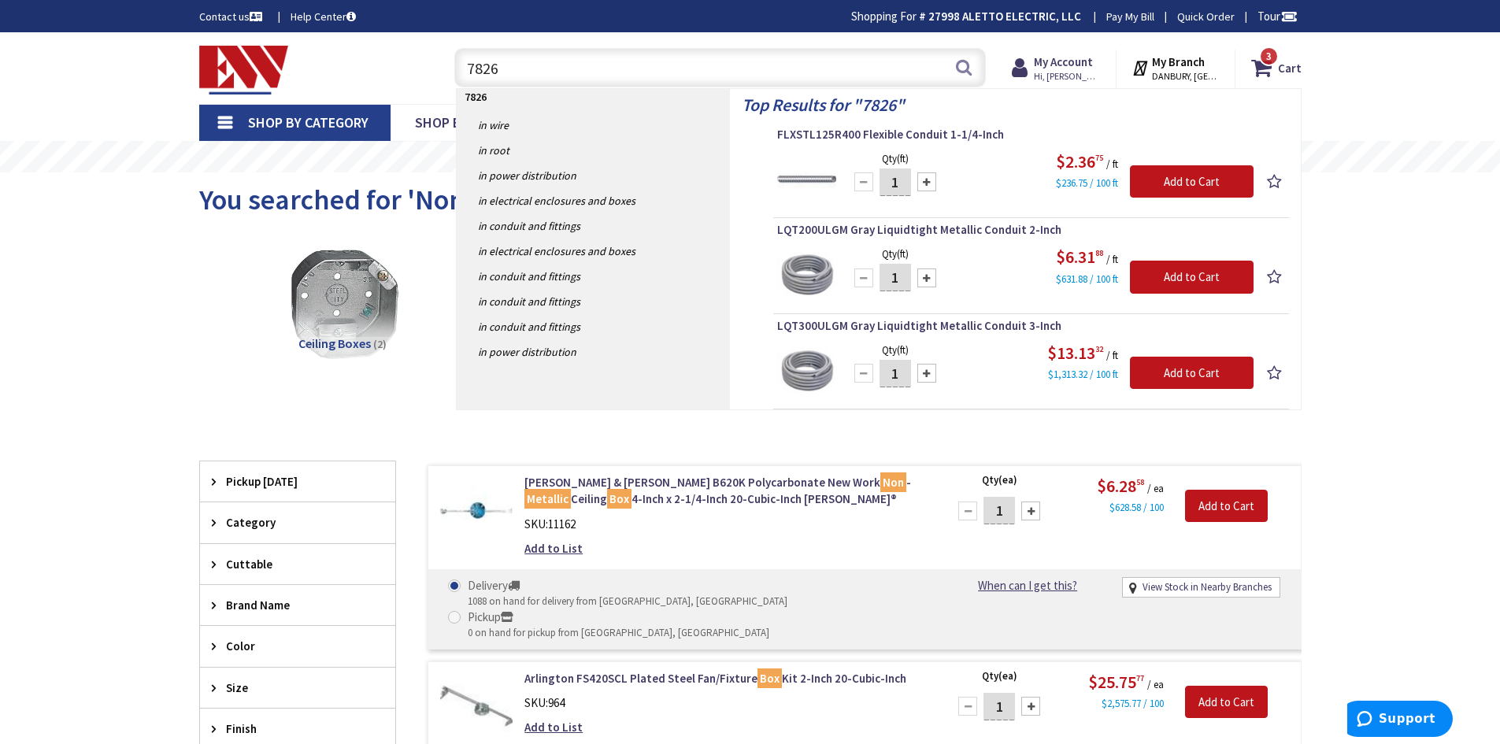
click at [638, 77] on input "7826" at bounding box center [720, 67] width 532 height 39
type input "7826rac"
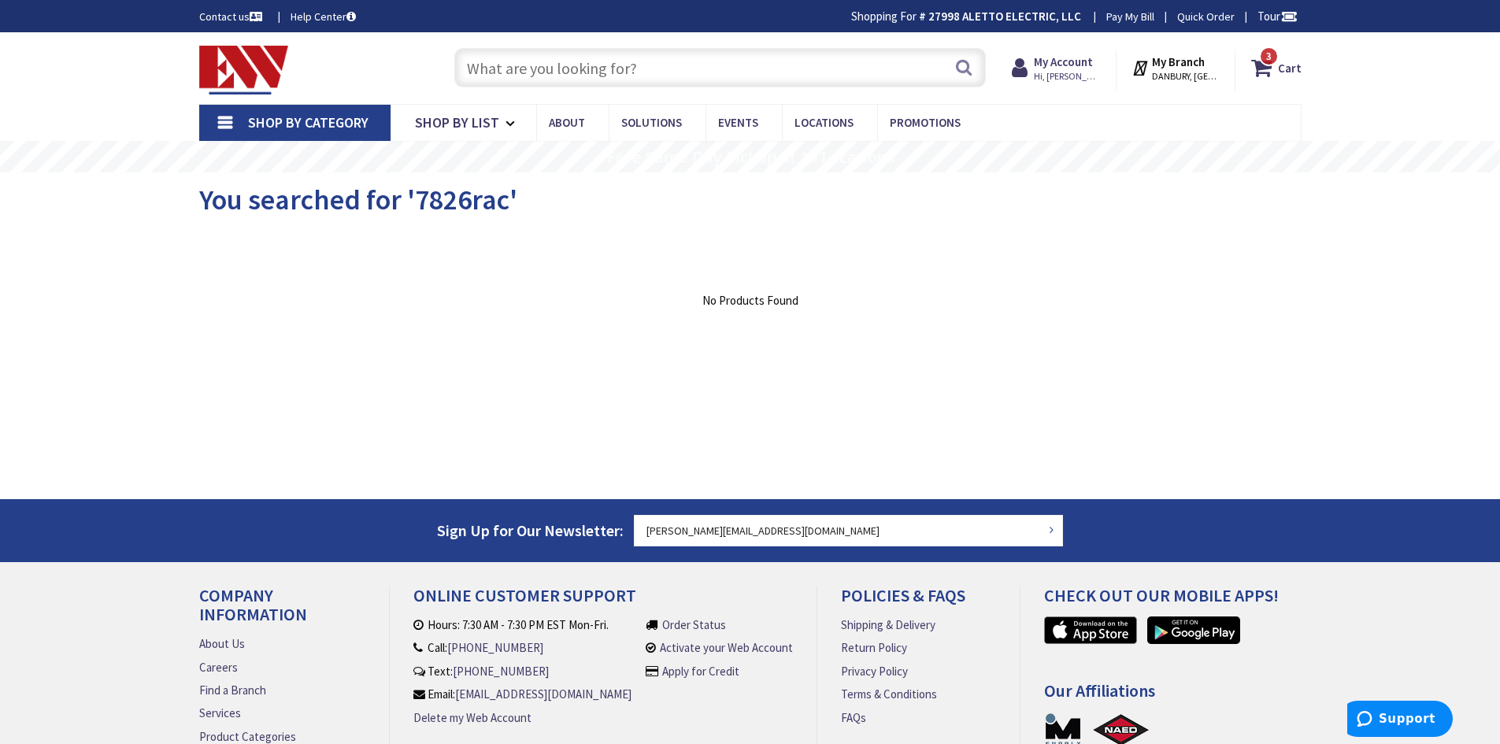
click at [671, 61] on input "text" at bounding box center [720, 67] width 532 height 39
paste input "S1-20-HAC"
type input "S1-20-HAC"
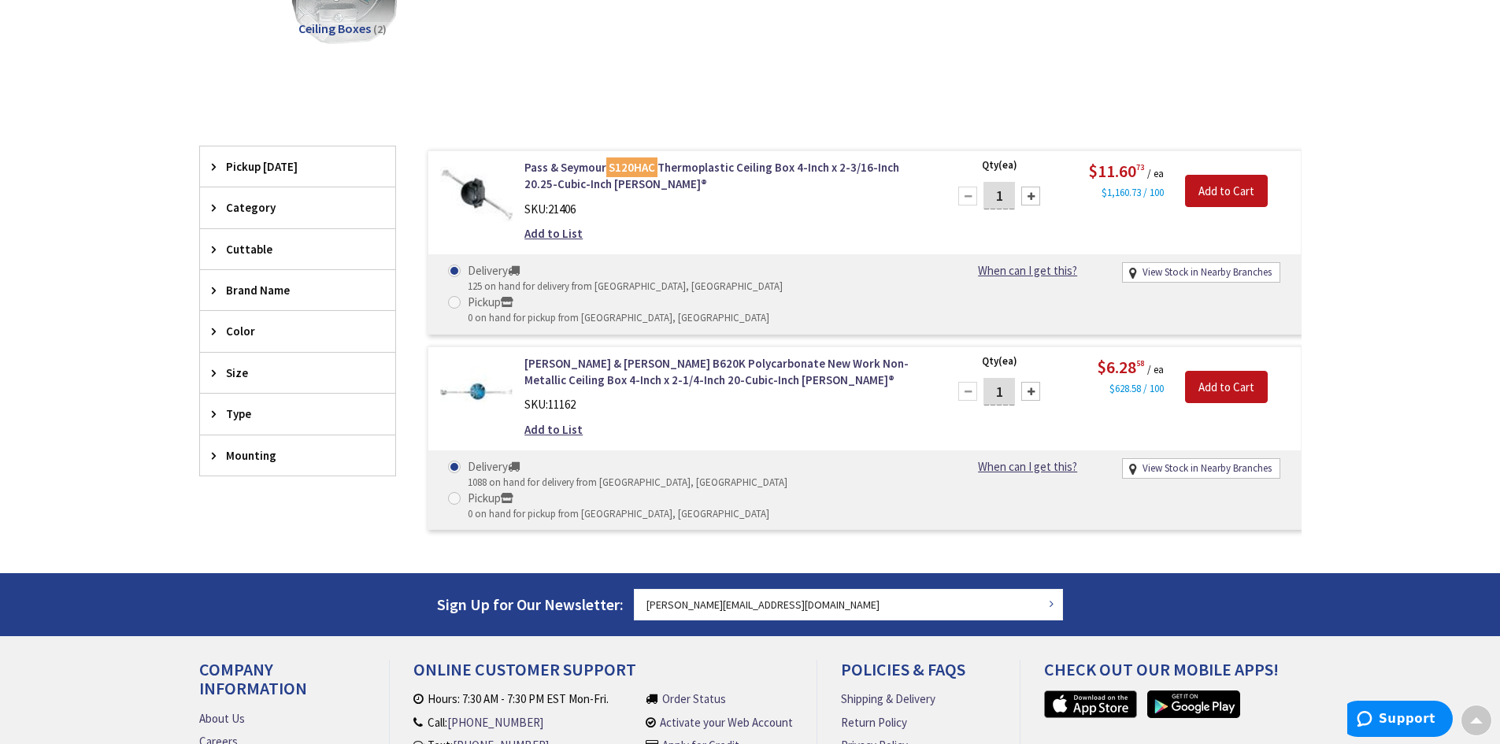
click at [1029, 382] on div at bounding box center [1030, 391] width 19 height 19
click at [1028, 382] on div at bounding box center [1030, 391] width 19 height 19
type input "5"
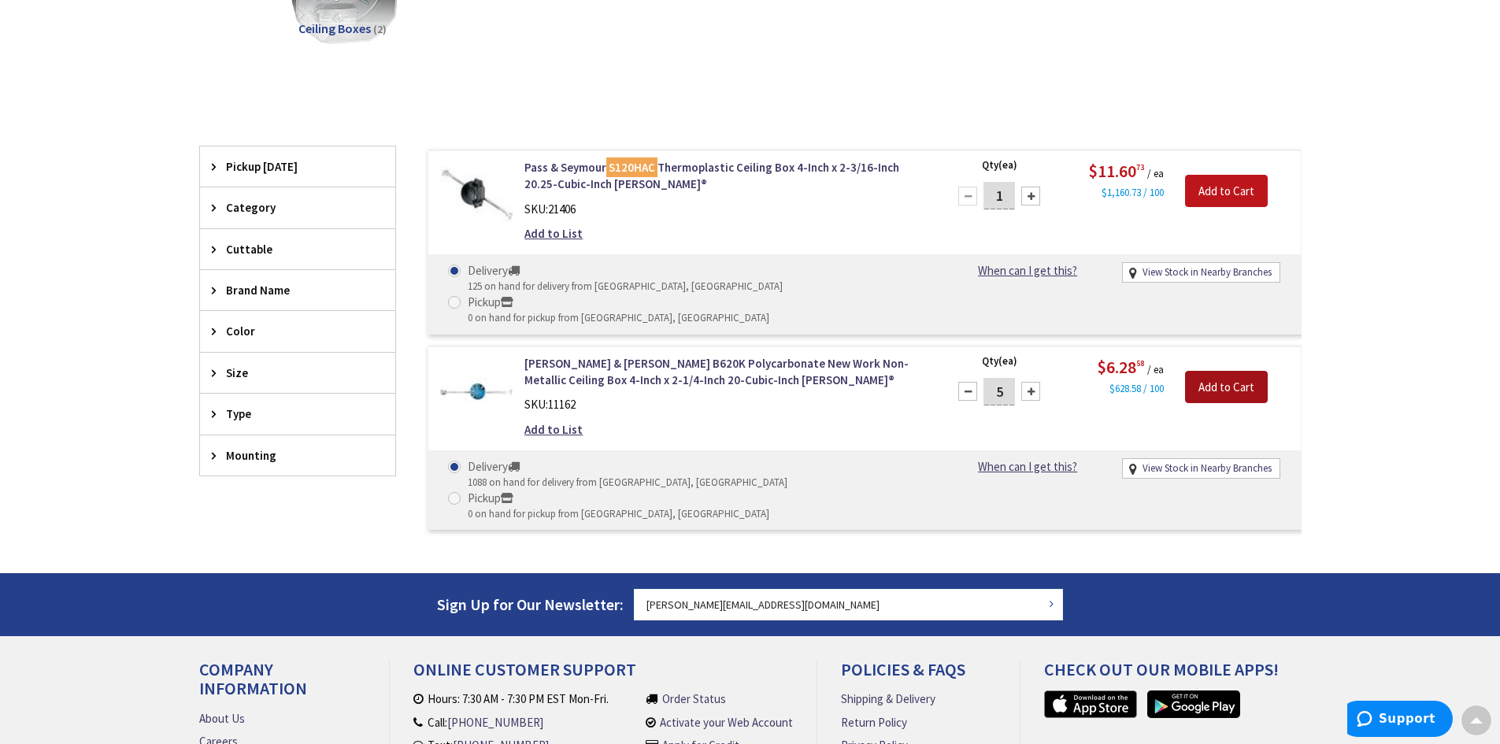
click at [1217, 371] on input "Add to Cart" at bounding box center [1226, 387] width 83 height 33
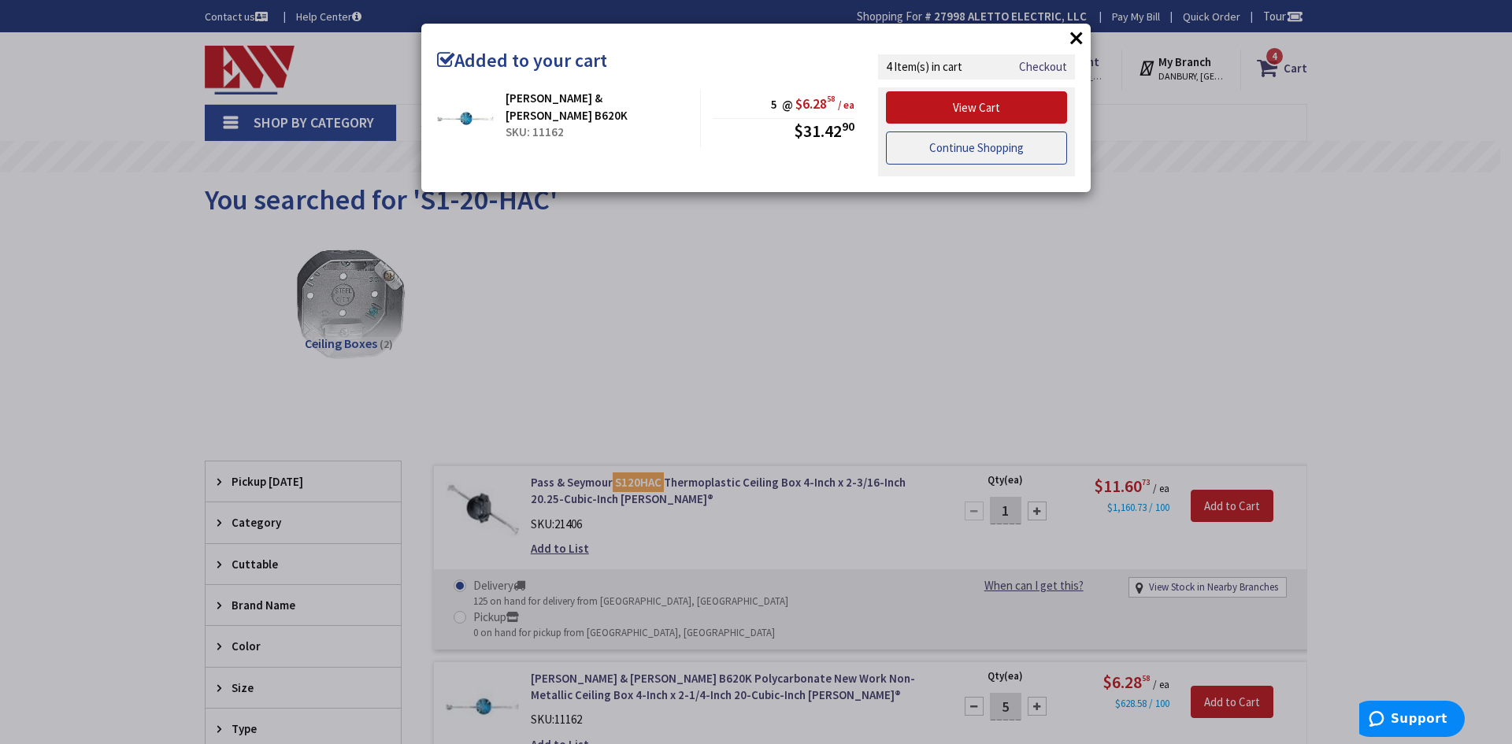
click at [1019, 145] on link "Continue Shopping" at bounding box center [976, 148] width 181 height 33
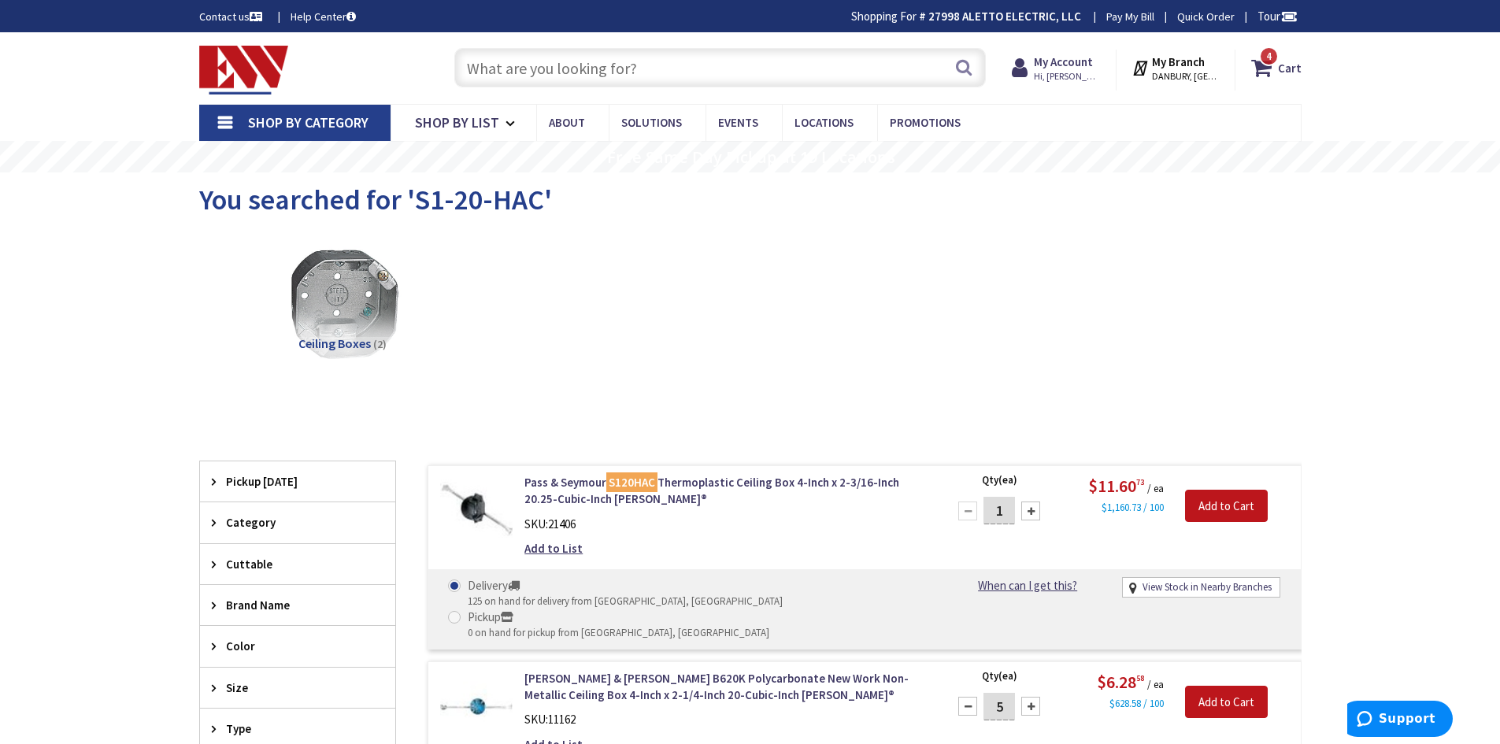
click at [623, 56] on input "text" at bounding box center [720, 67] width 532 height 39
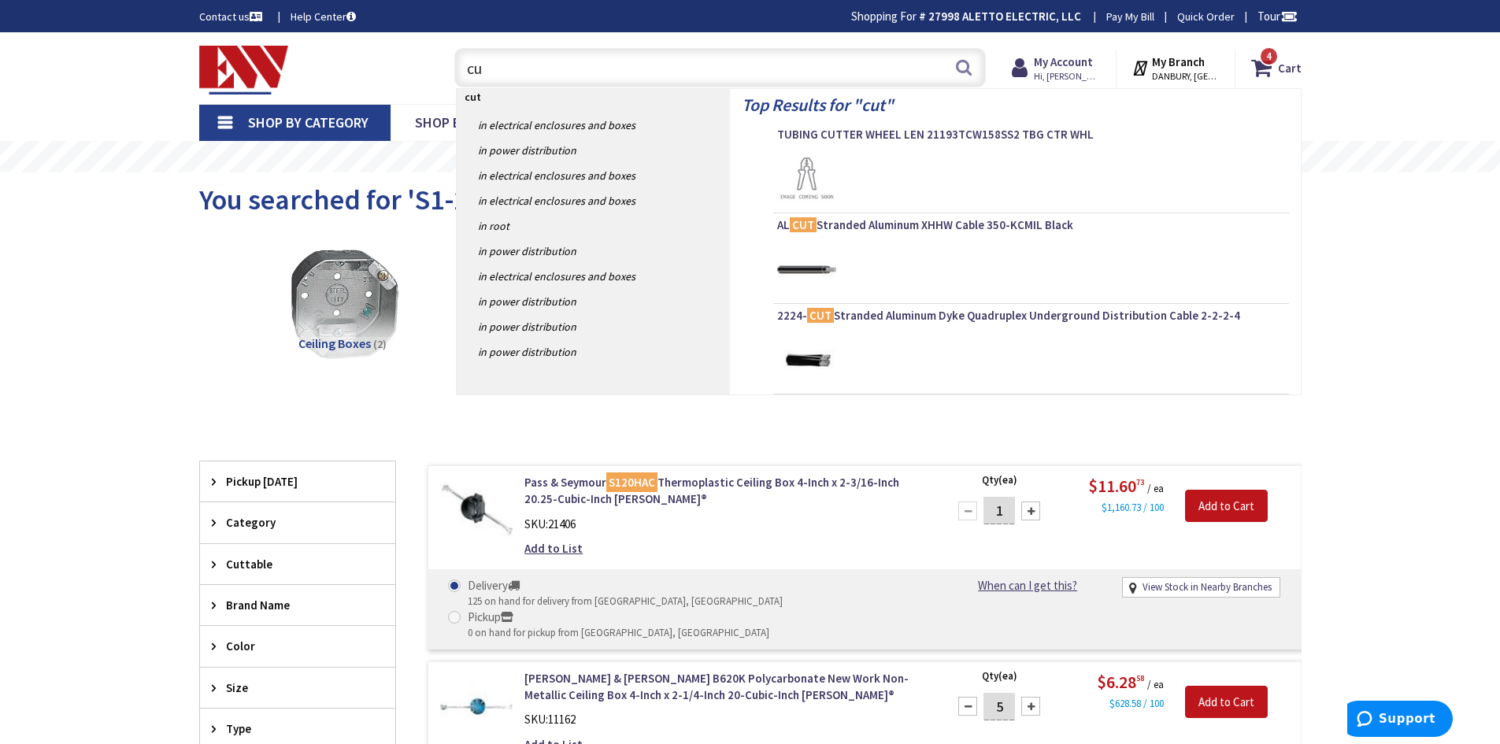
type input "c"
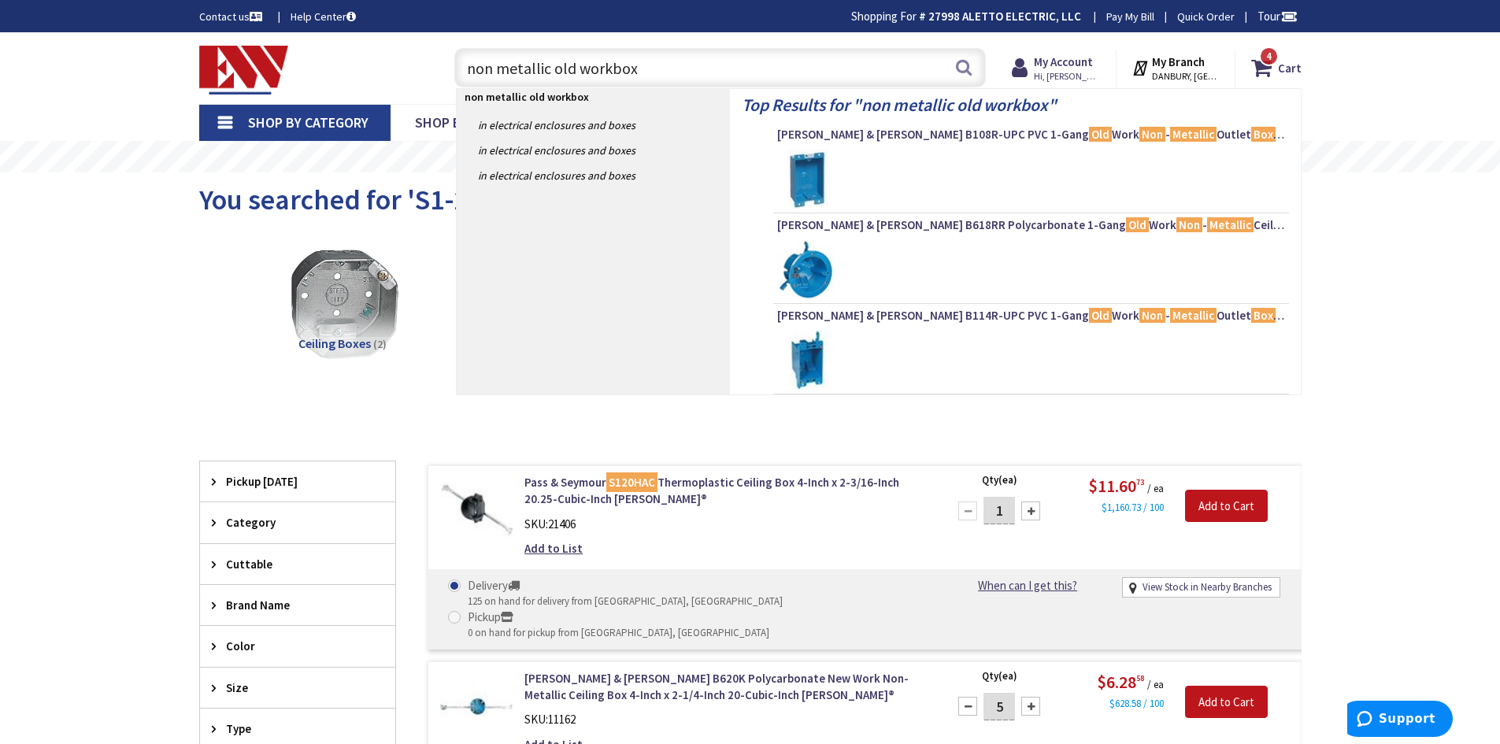
type input "non metallic old work box"
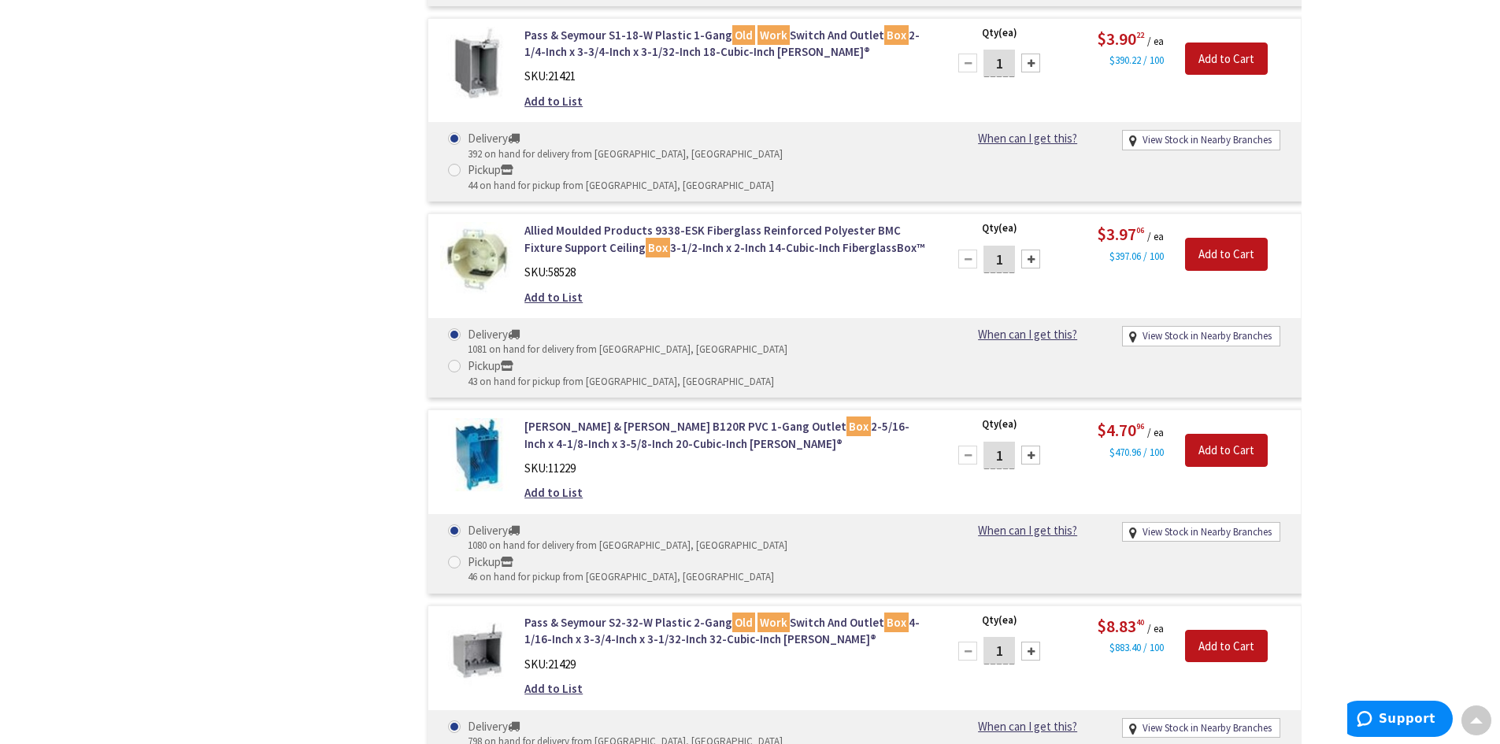
scroll to position [1339, 0]
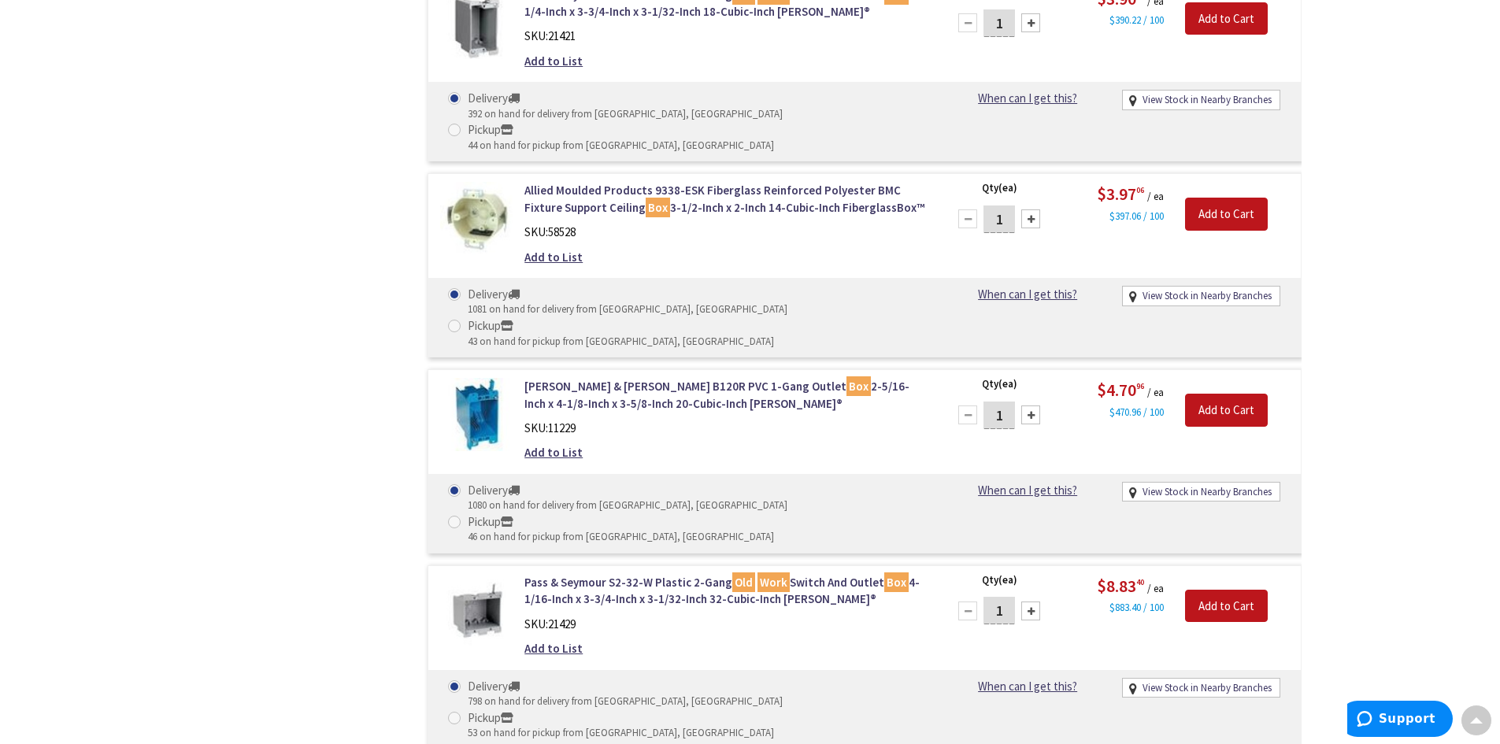
type input "1"
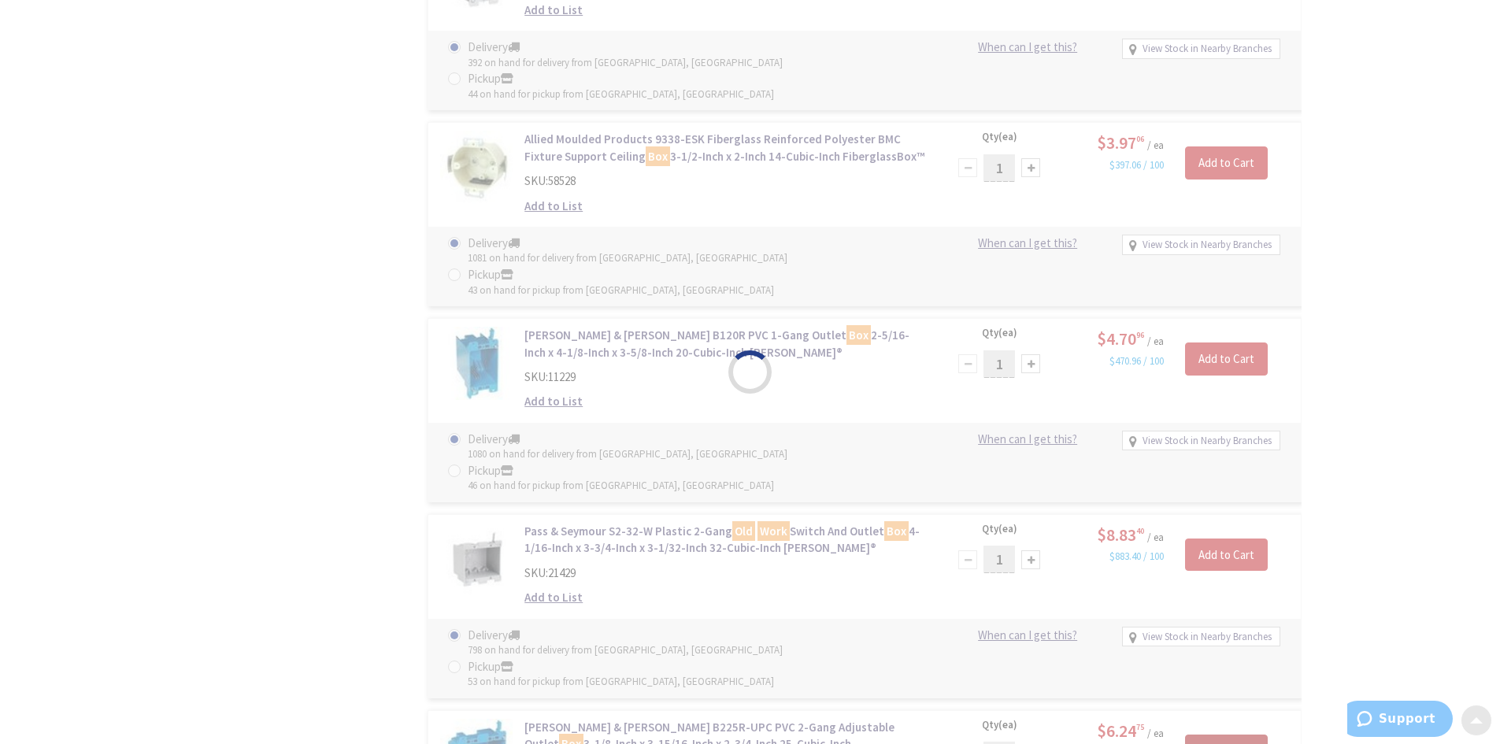
scroll to position [1418, 0]
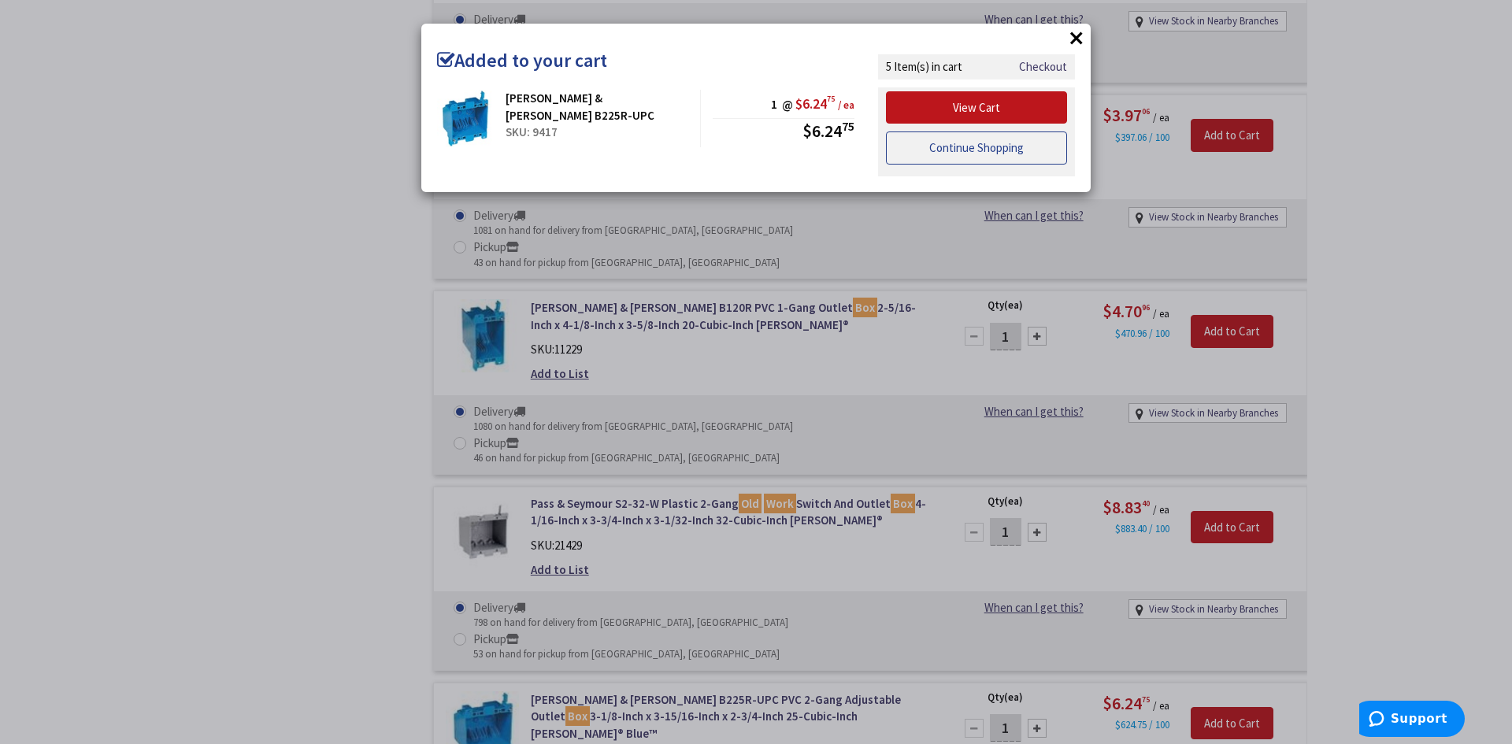
click at [917, 161] on link "Continue Shopping" at bounding box center [976, 148] width 181 height 33
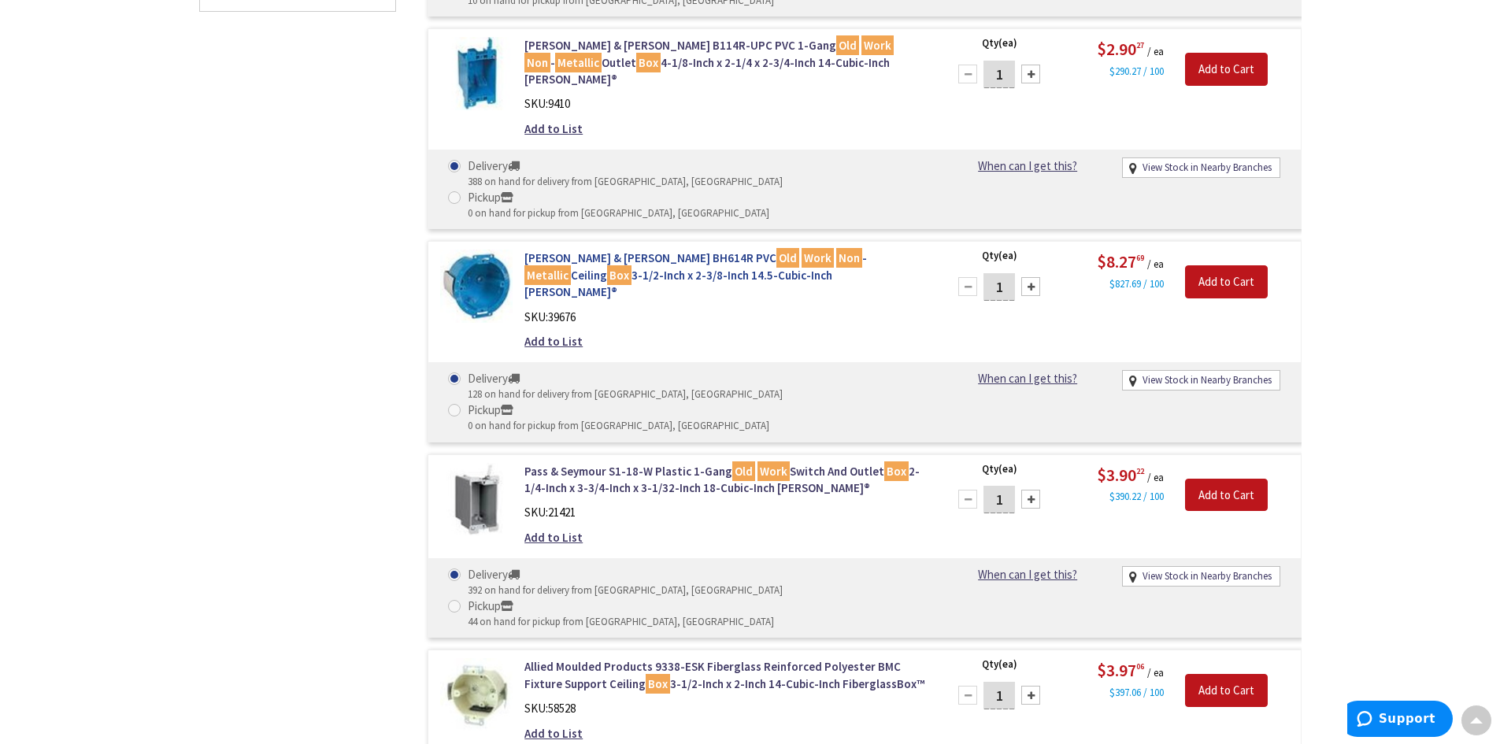
scroll to position [866, 0]
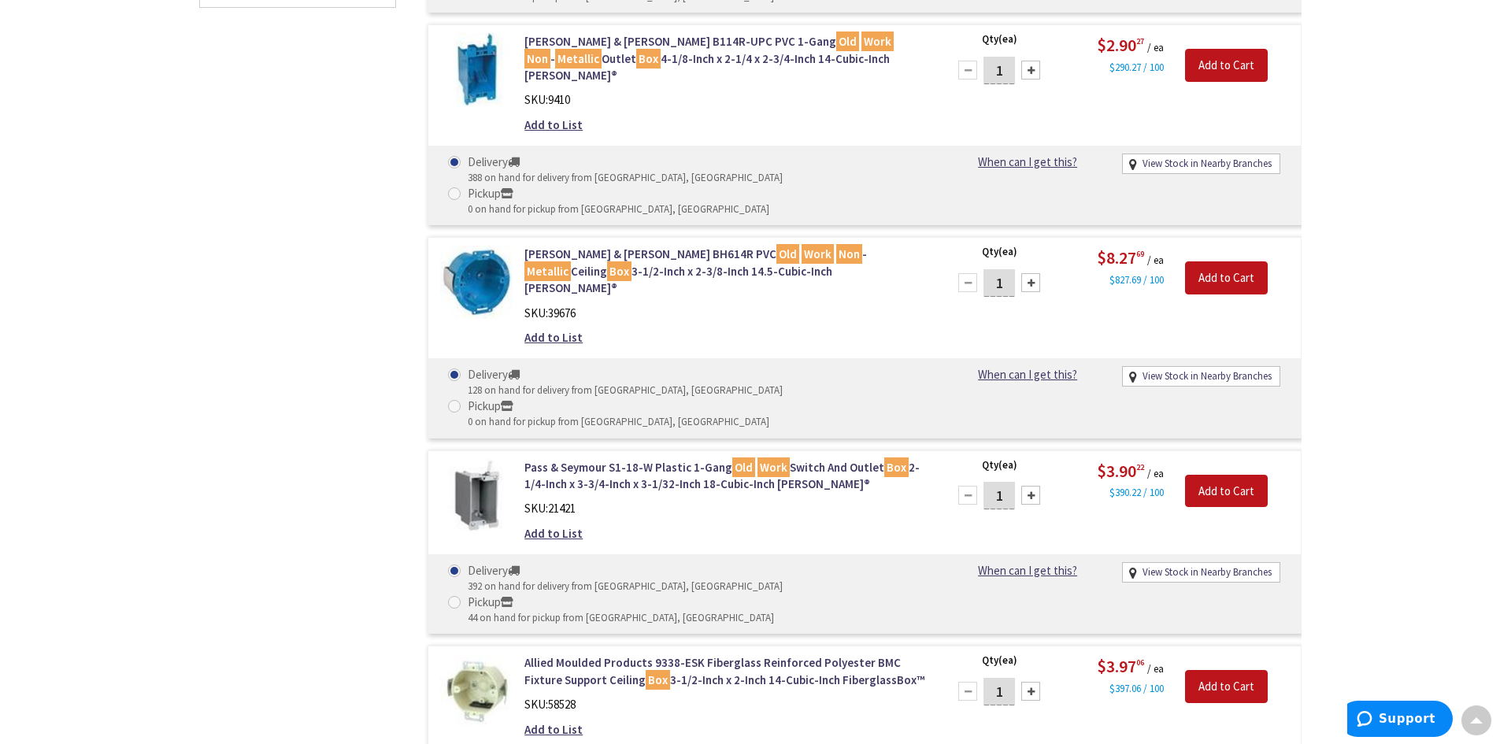
click at [1033, 682] on div at bounding box center [1030, 691] width 19 height 19
type input "2"
click at [1206, 670] on input "Add to Cart" at bounding box center [1226, 686] width 83 height 33
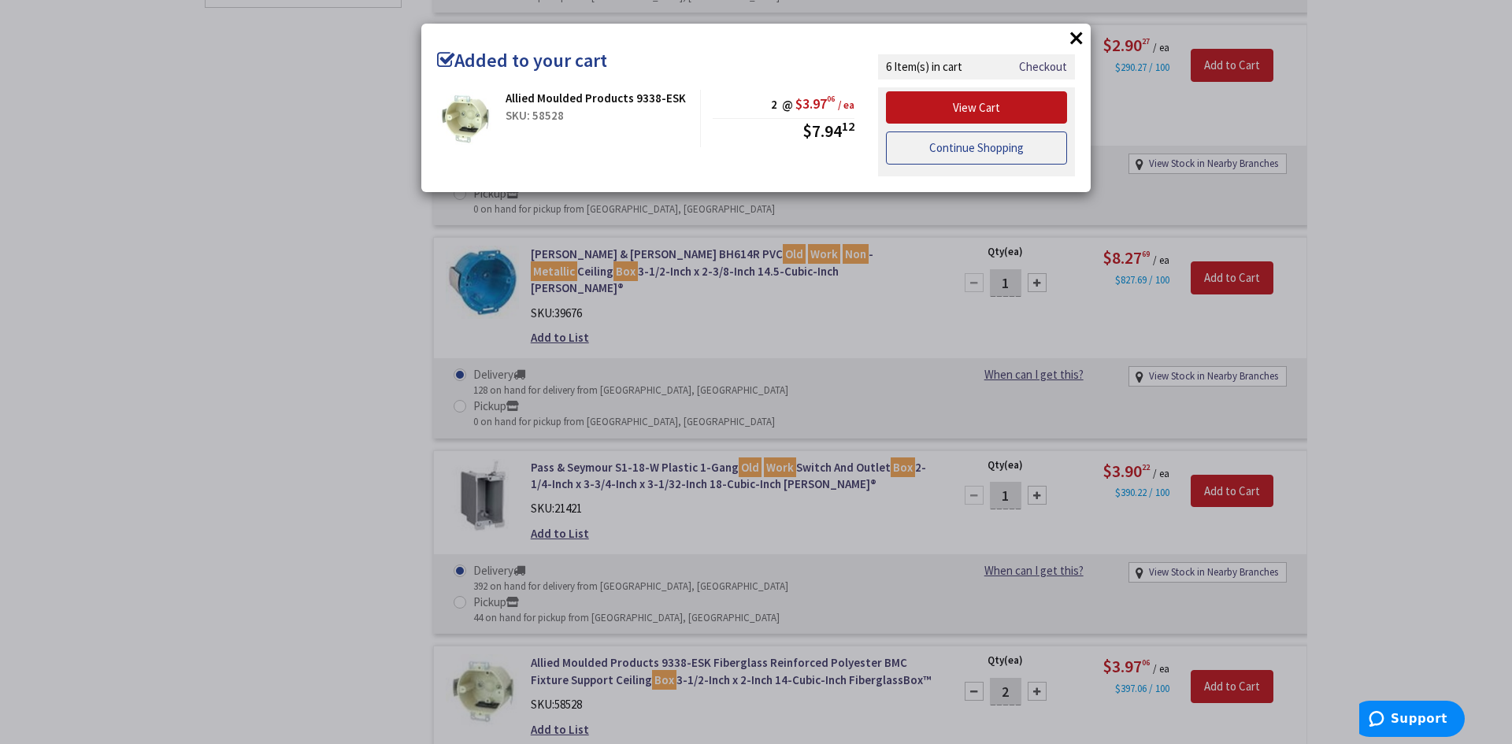
click at [926, 157] on link "Continue Shopping" at bounding box center [976, 148] width 181 height 33
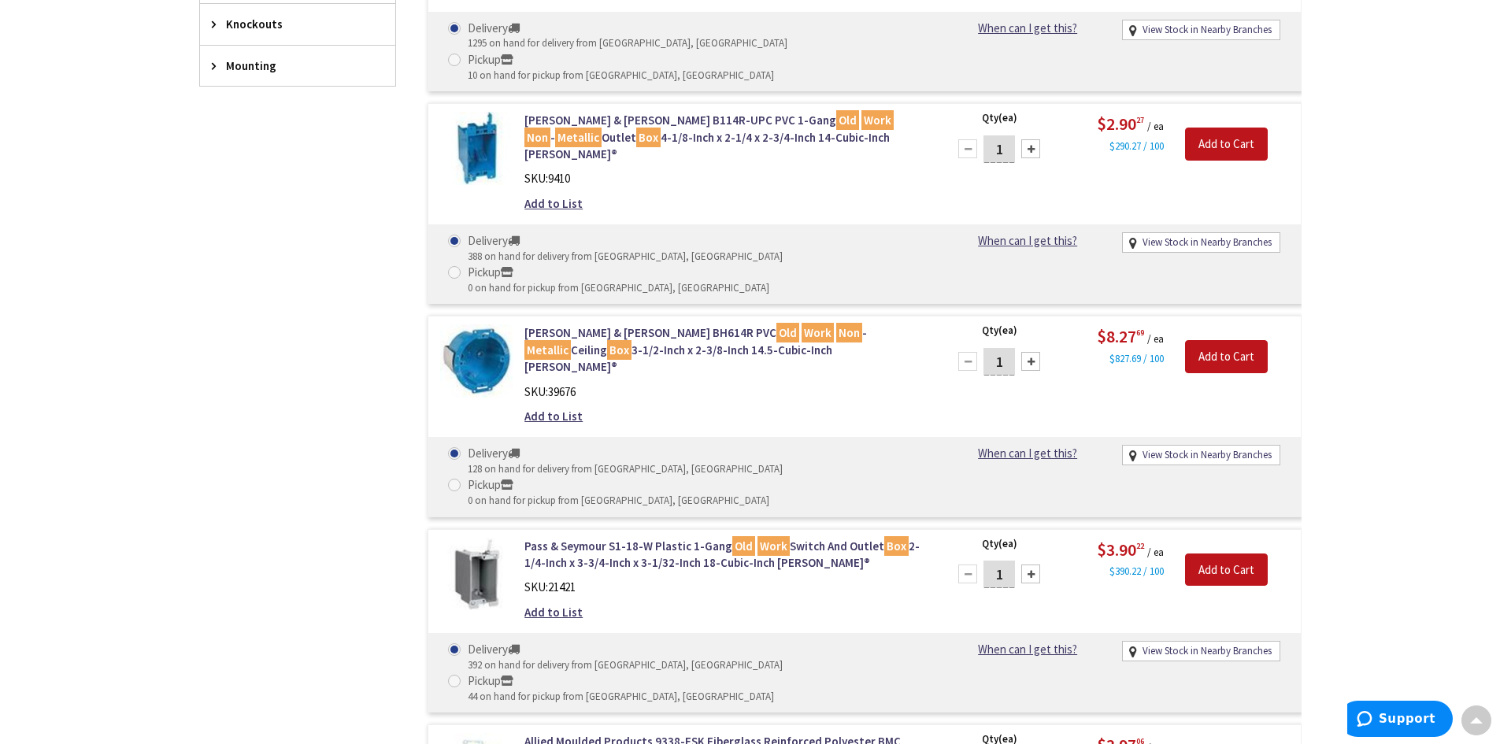
scroll to position [709, 0]
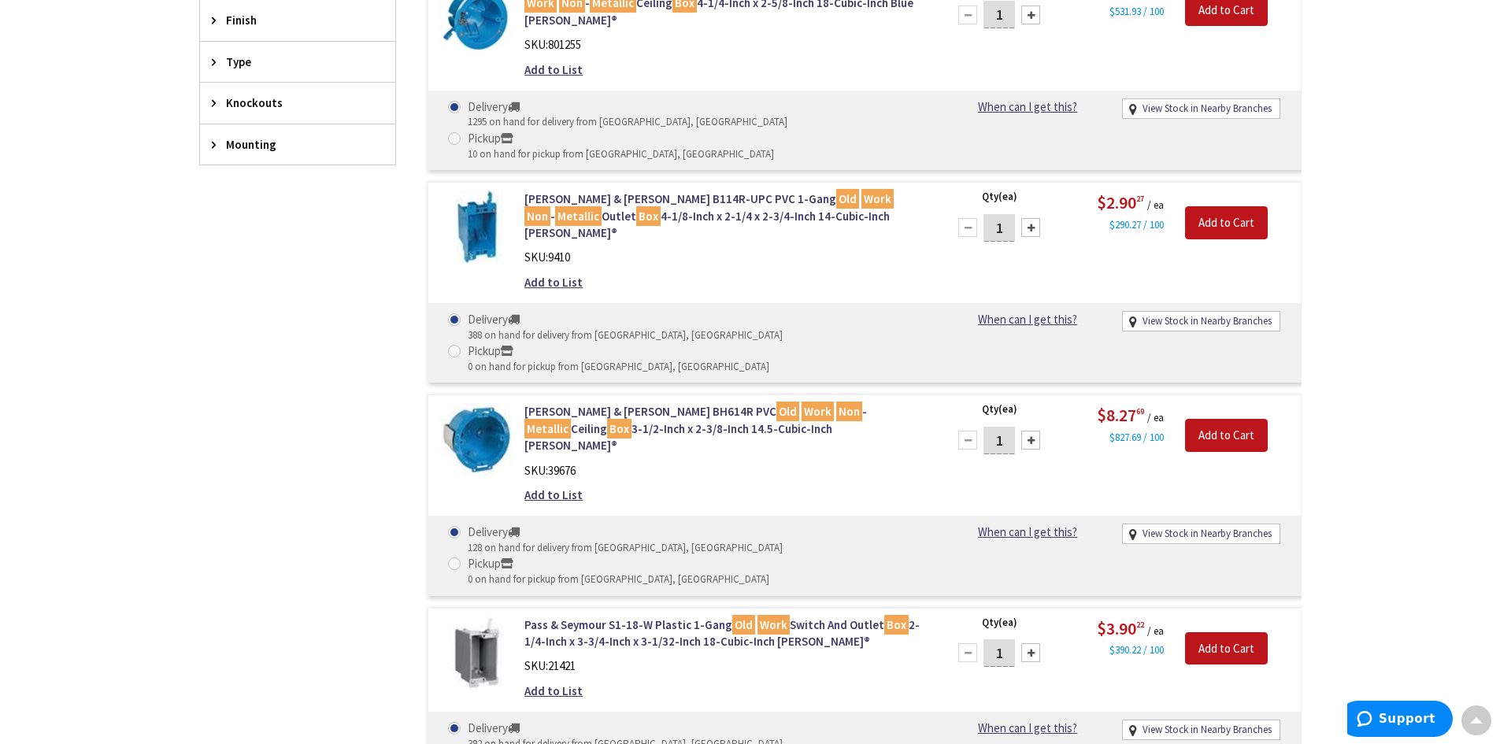
click at [1028, 643] on div at bounding box center [1030, 652] width 19 height 19
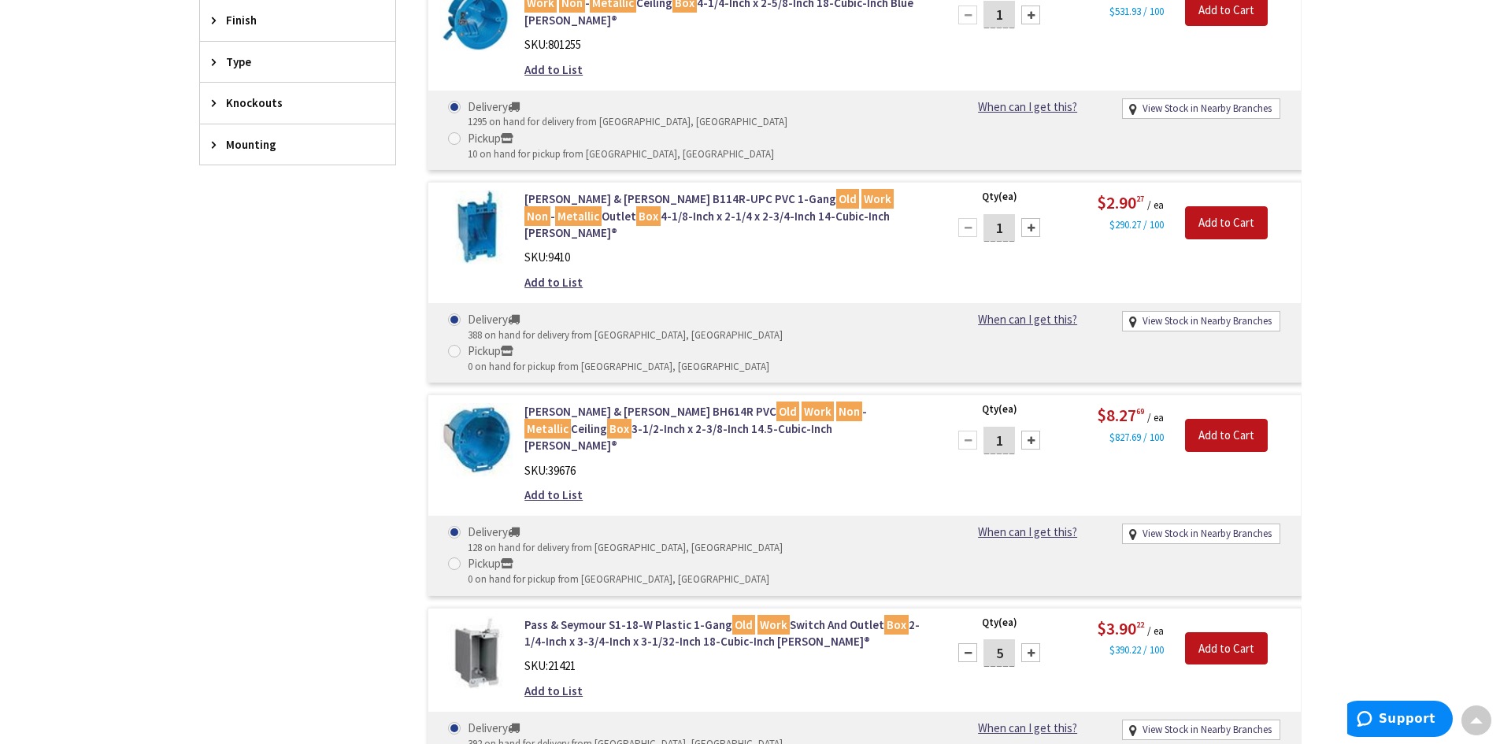
type input "6"
click at [1220, 632] on input "Add to Cart" at bounding box center [1226, 648] width 83 height 33
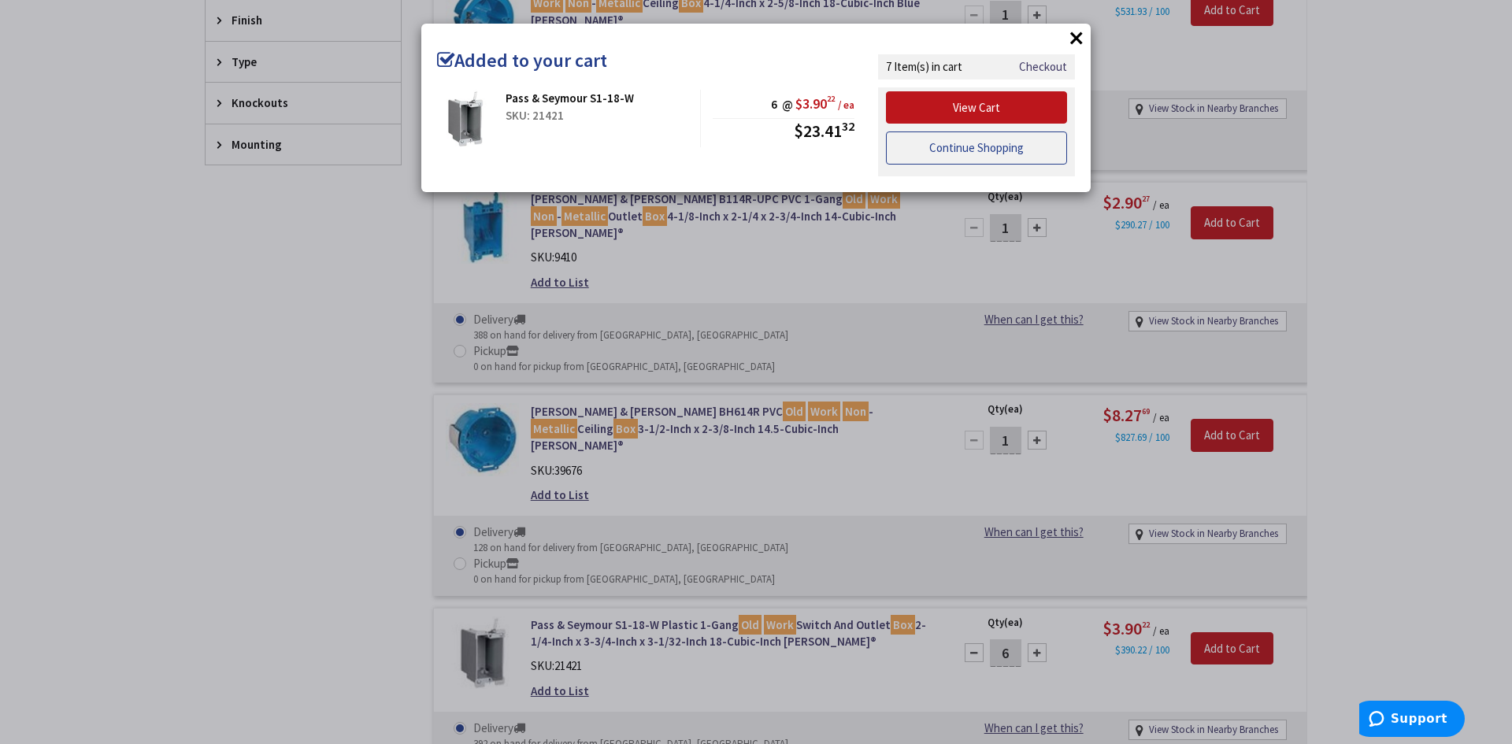
click at [918, 160] on link "Continue Shopping" at bounding box center [976, 148] width 181 height 33
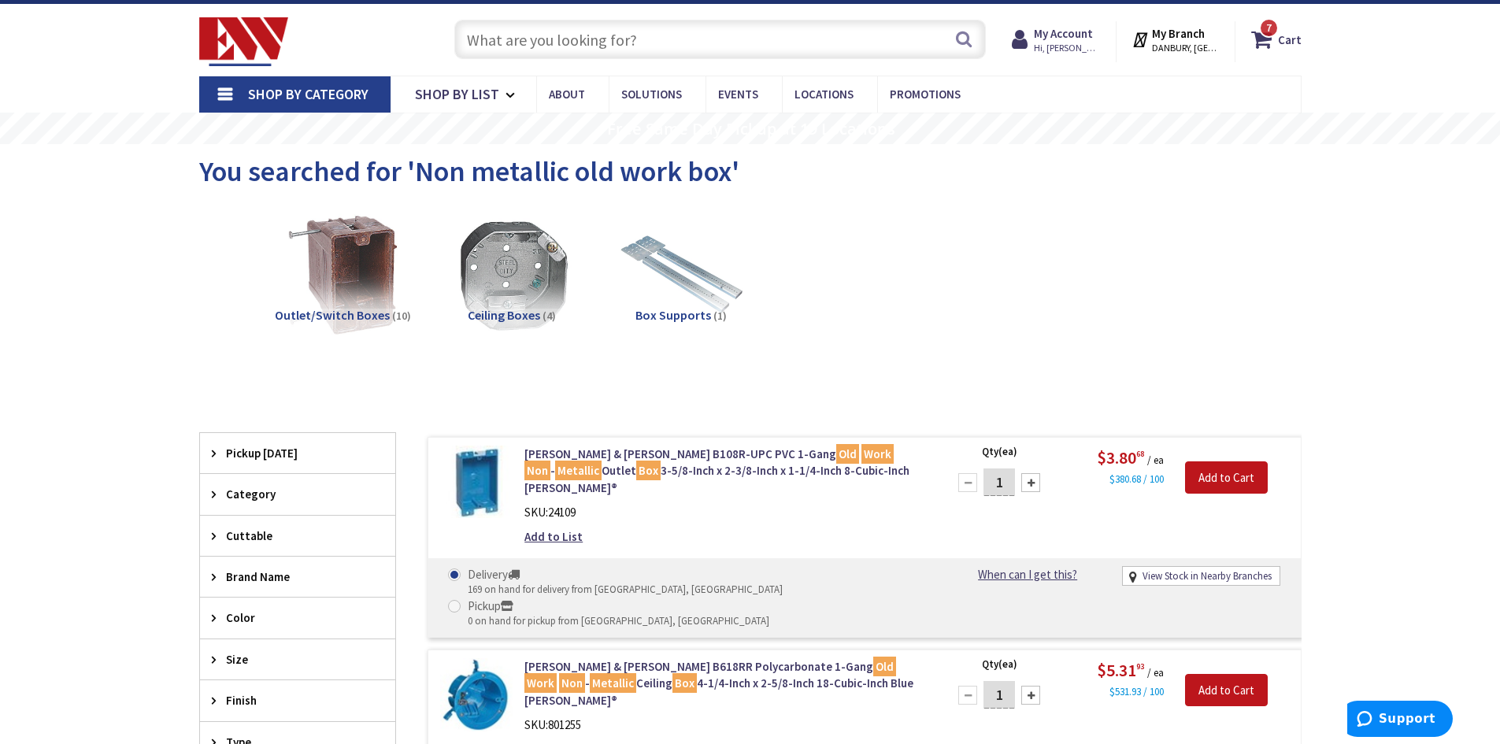
scroll to position [0, 0]
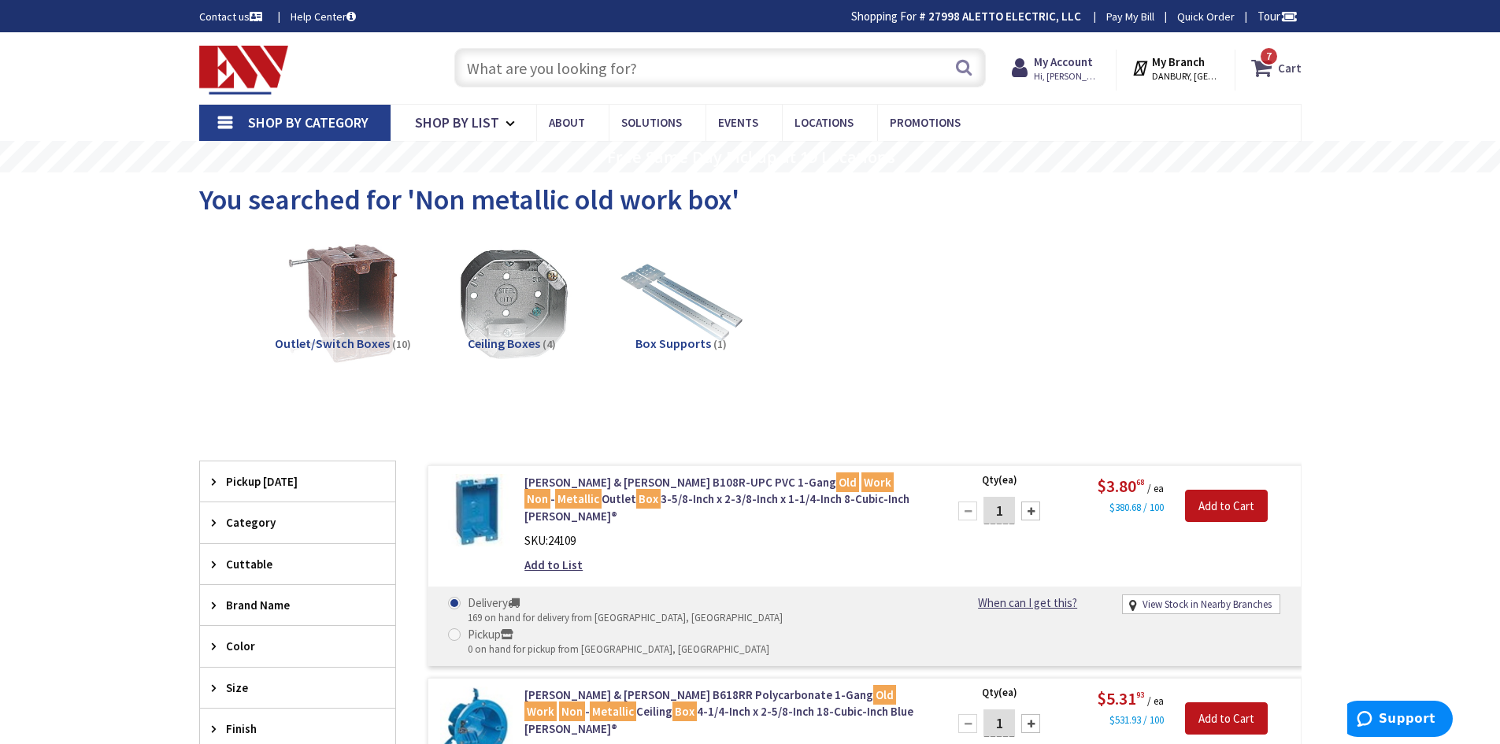
click at [1283, 62] on strong "Cart" at bounding box center [1290, 68] width 24 height 28
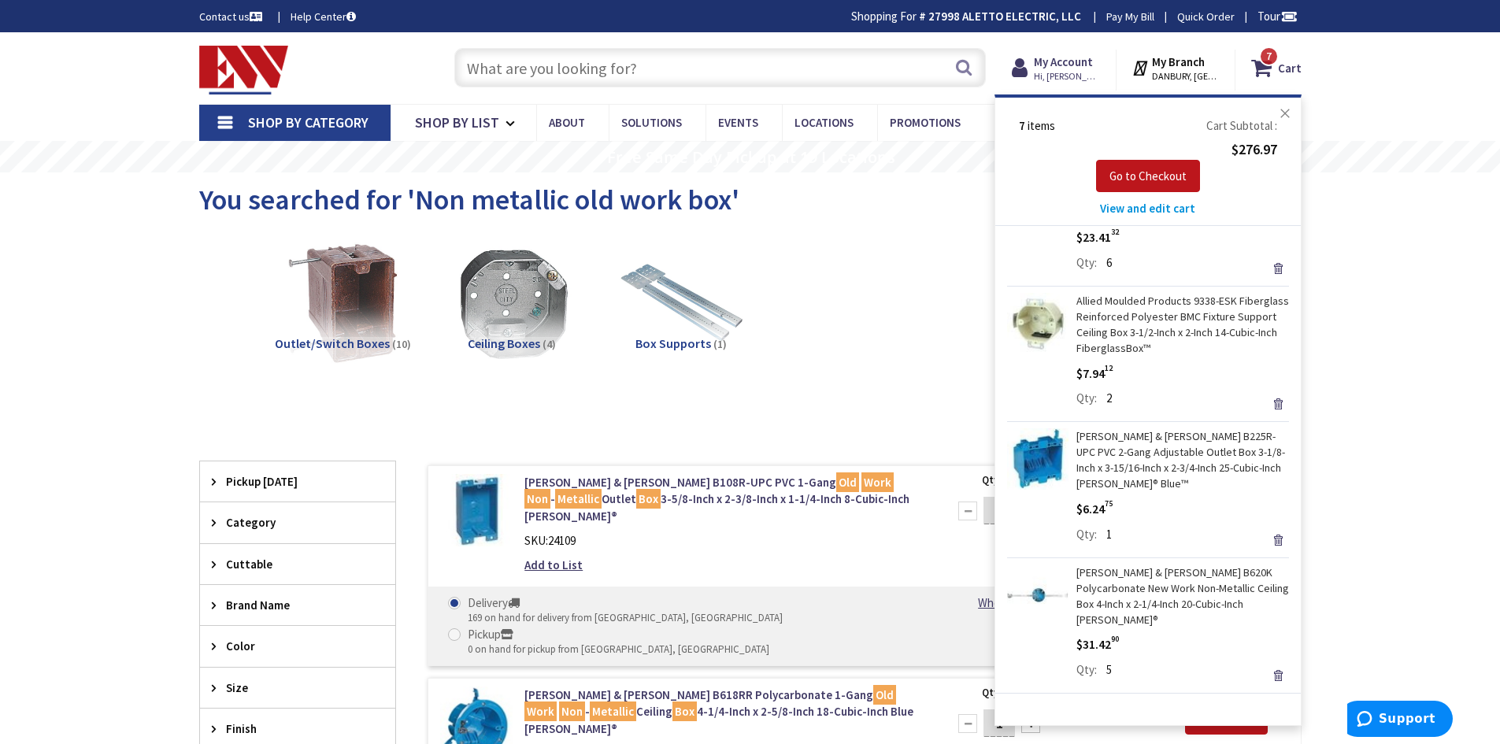
scroll to position [79, 0]
click at [1159, 454] on link "[PERSON_NAME] & [PERSON_NAME] B225R-UPC PVC 2-Gang Adjustable Outlet Box 3-1/8-…" at bounding box center [1183, 461] width 213 height 63
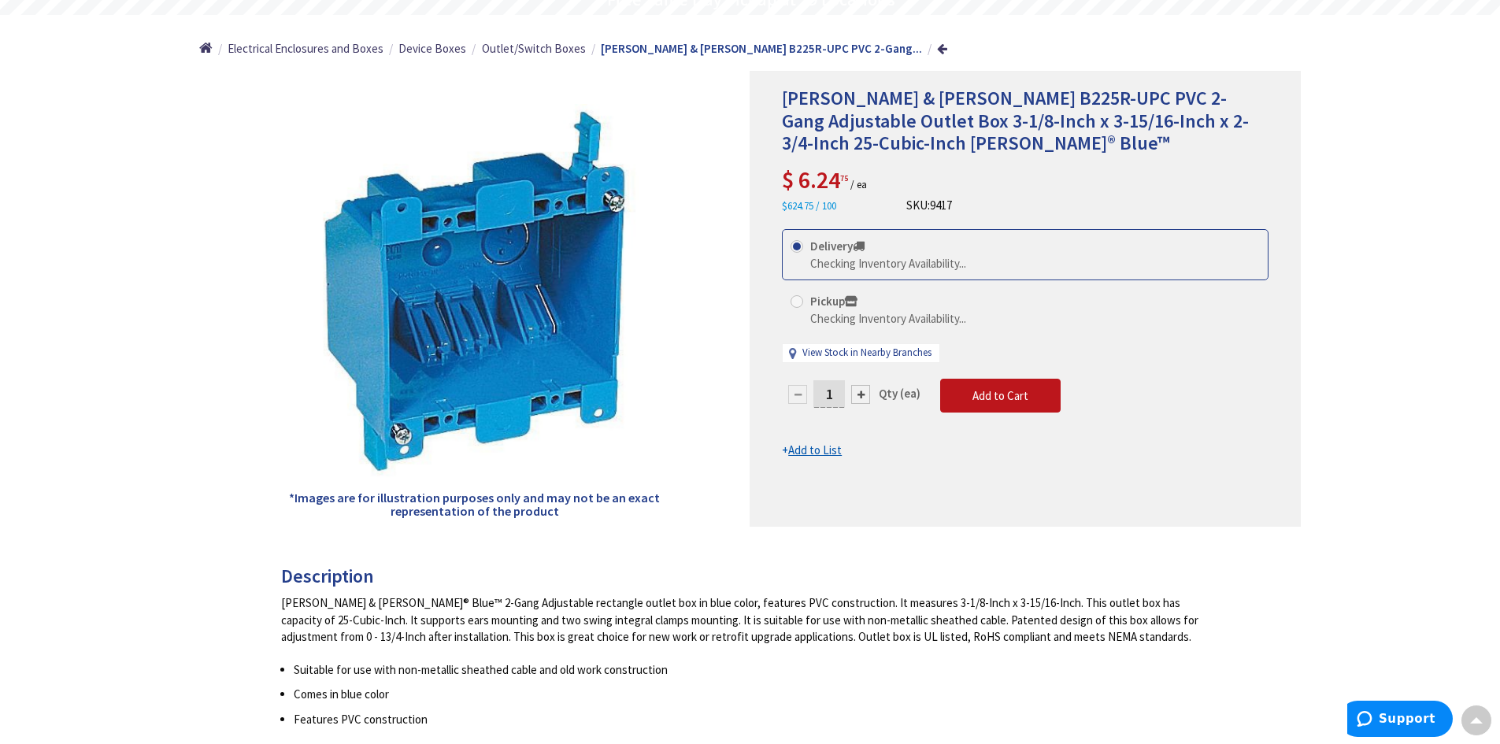
click at [863, 387] on div at bounding box center [860, 394] width 19 height 19
type input "2"
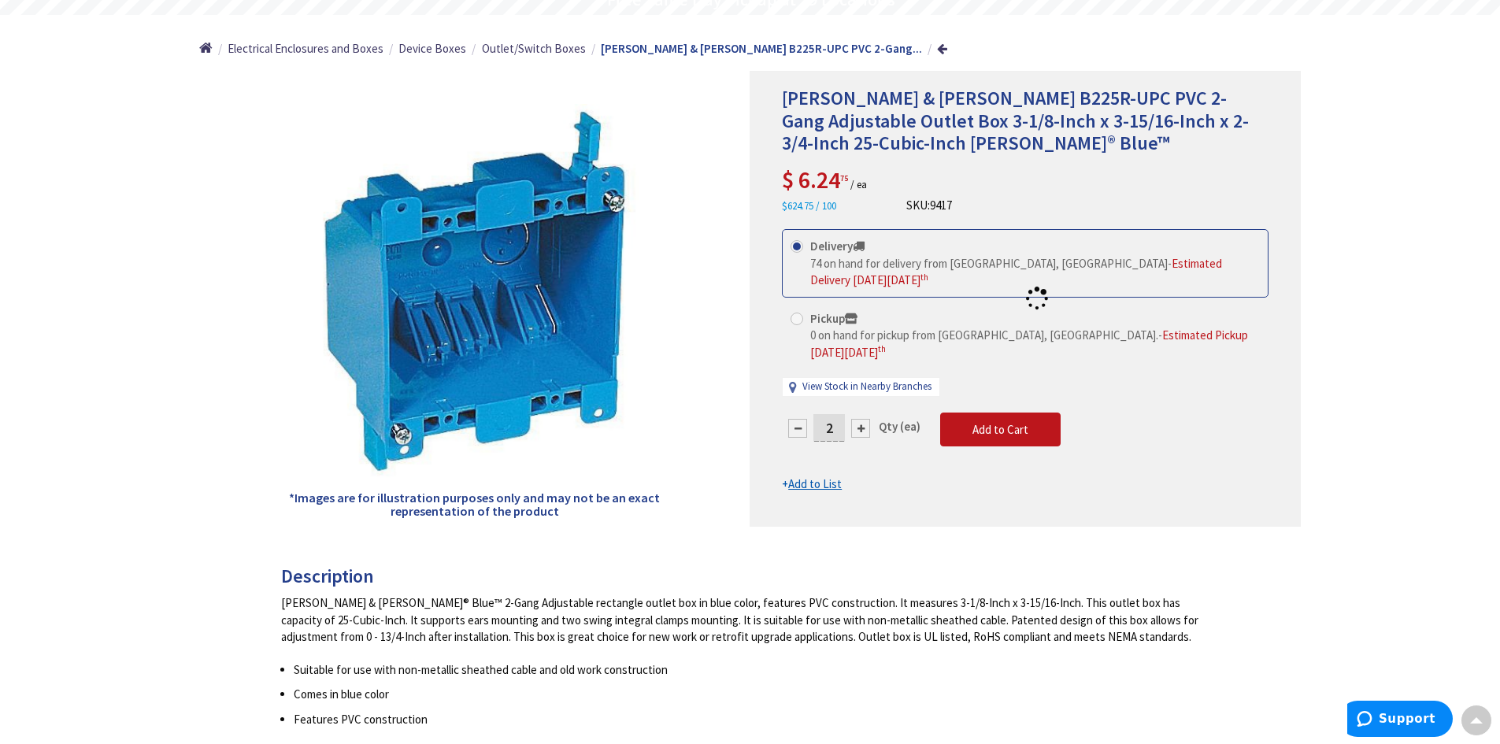
click at [1016, 415] on div at bounding box center [1026, 299] width 550 height 454
click at [1025, 422] on span "Add to Cart" at bounding box center [1001, 429] width 56 height 15
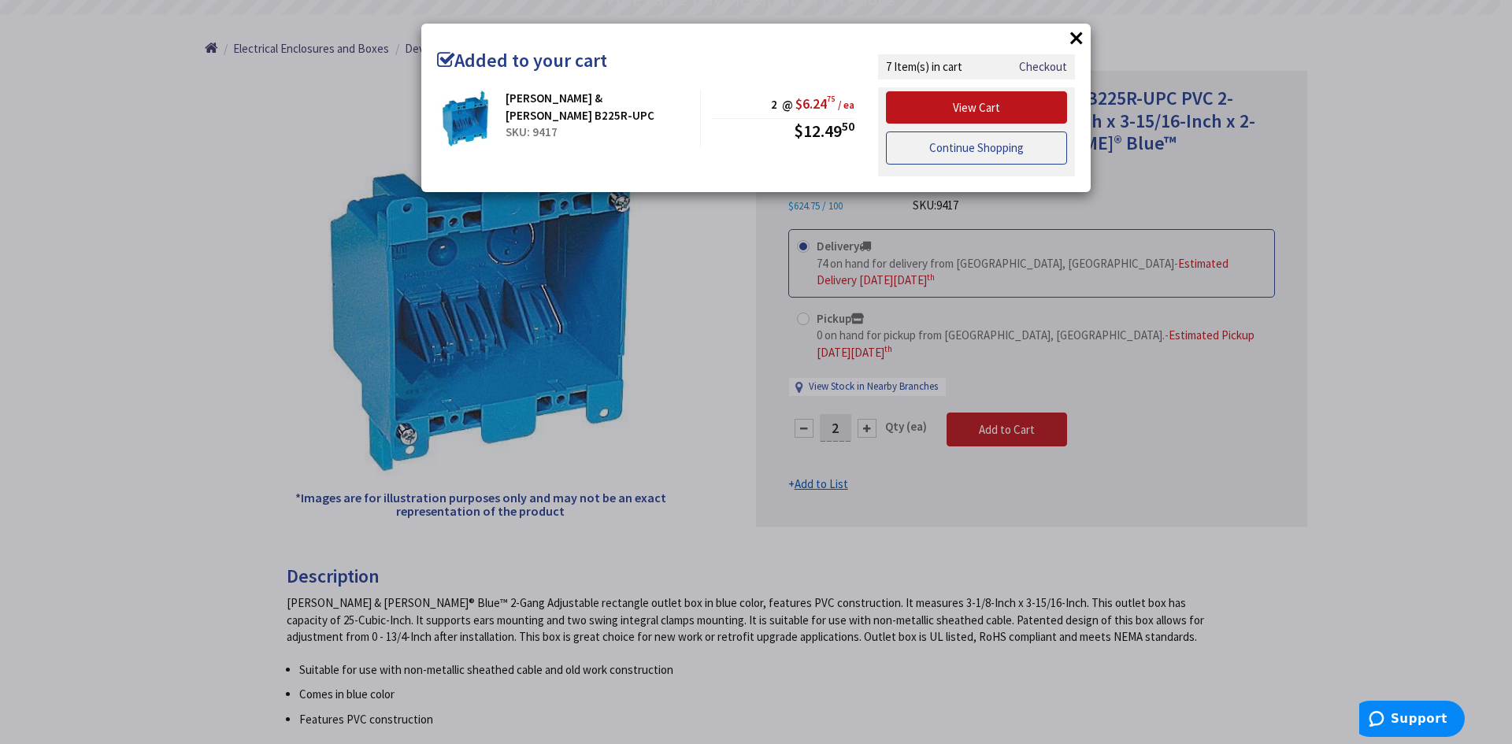
click at [977, 140] on link "Continue Shopping" at bounding box center [976, 148] width 181 height 33
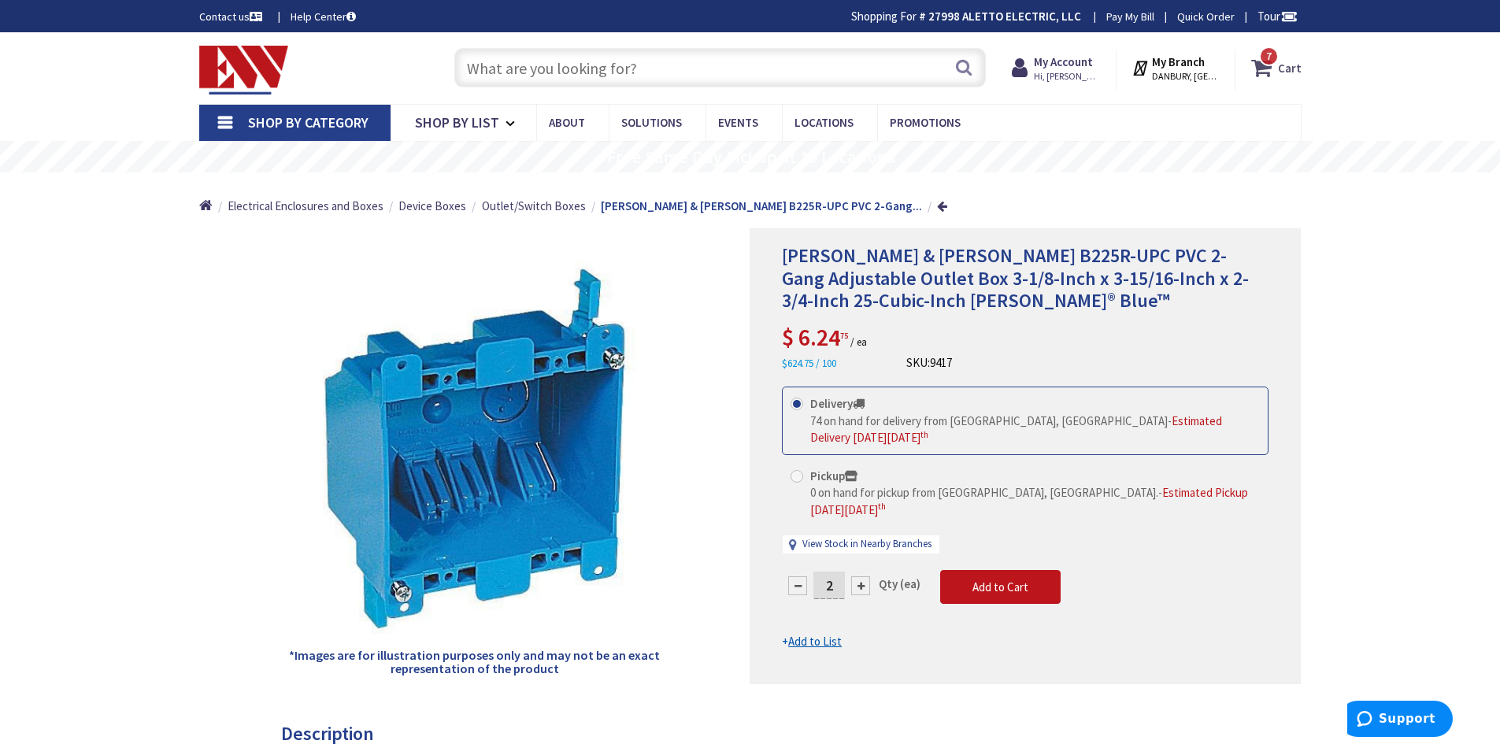
click at [1262, 61] on span "7 7 items" at bounding box center [1269, 56] width 20 height 20
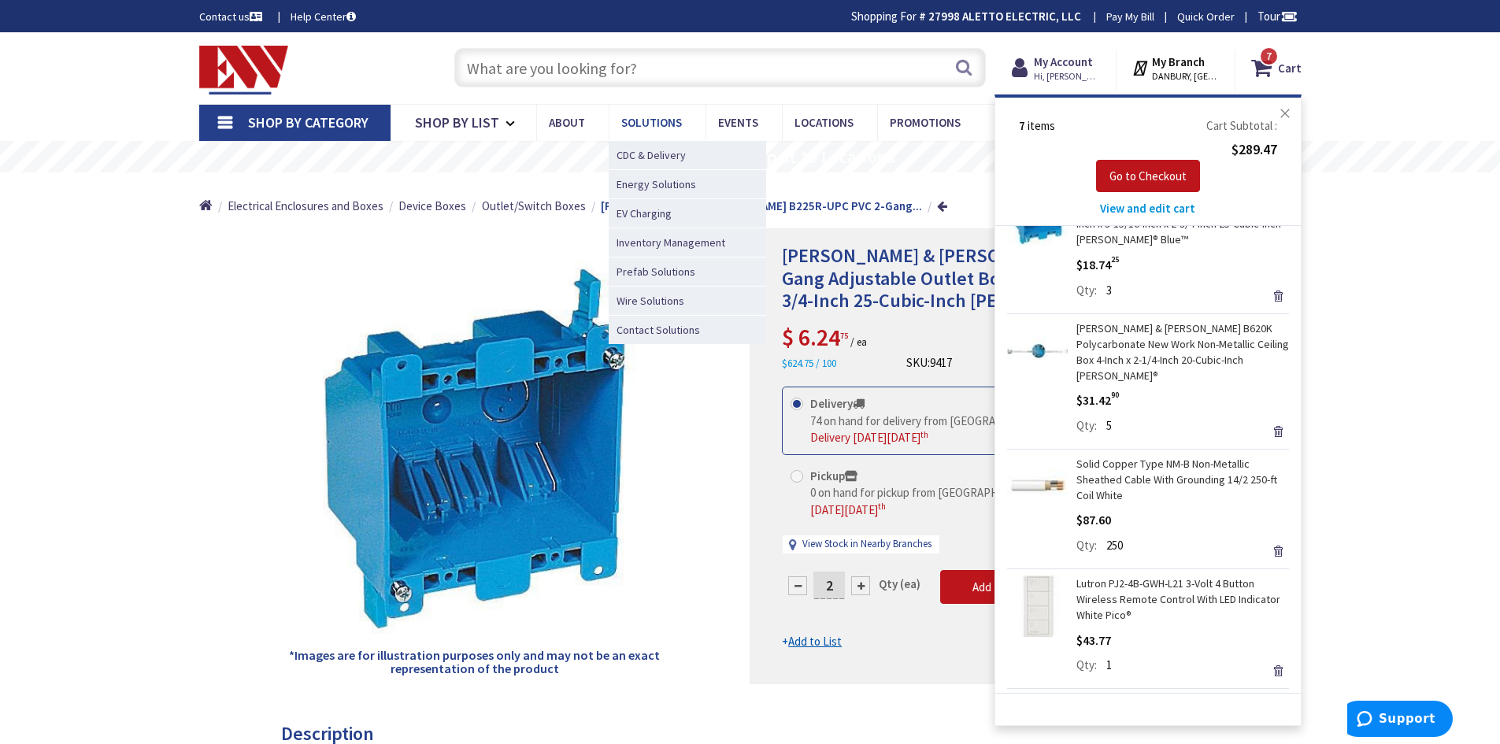
scroll to position [247, 0]
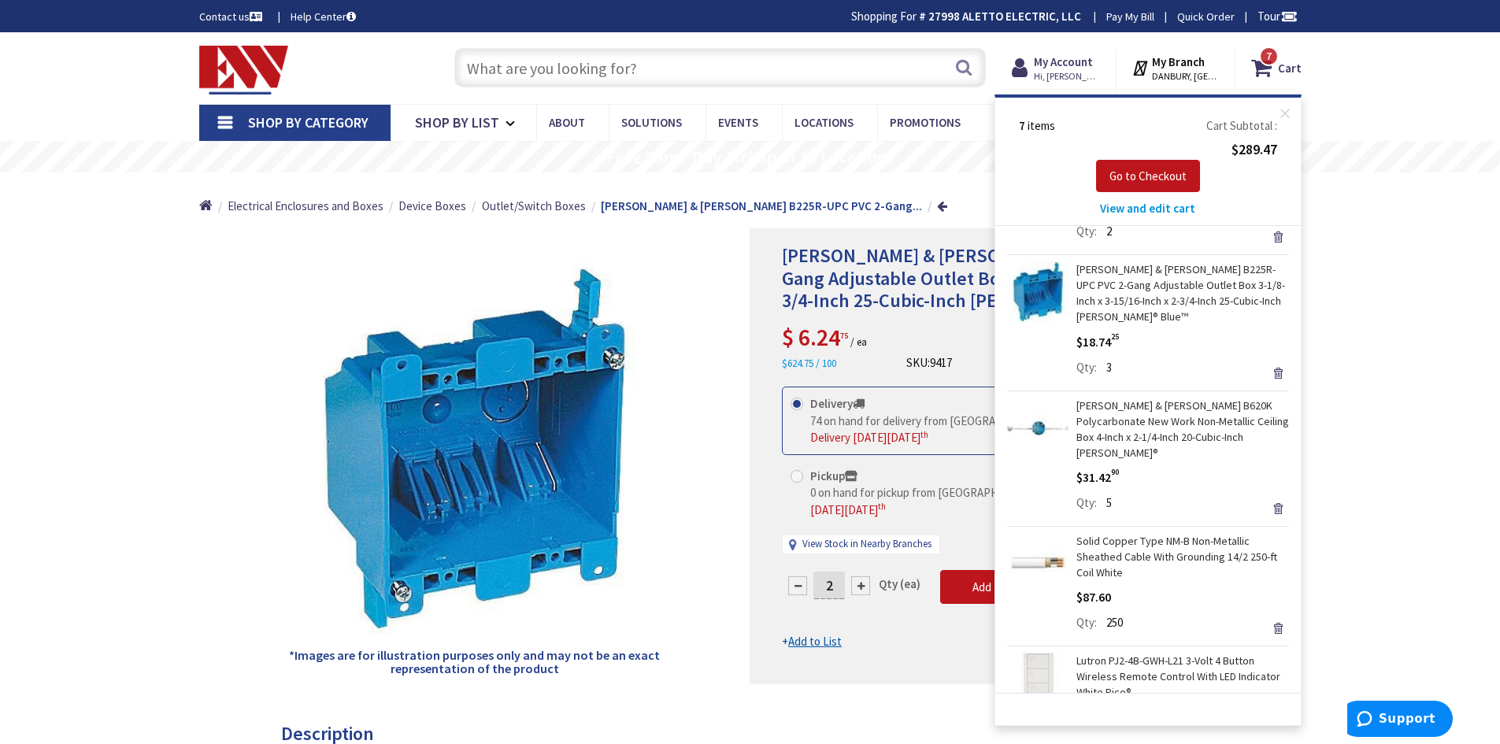
click at [613, 77] on input "text" at bounding box center [720, 67] width 532 height 39
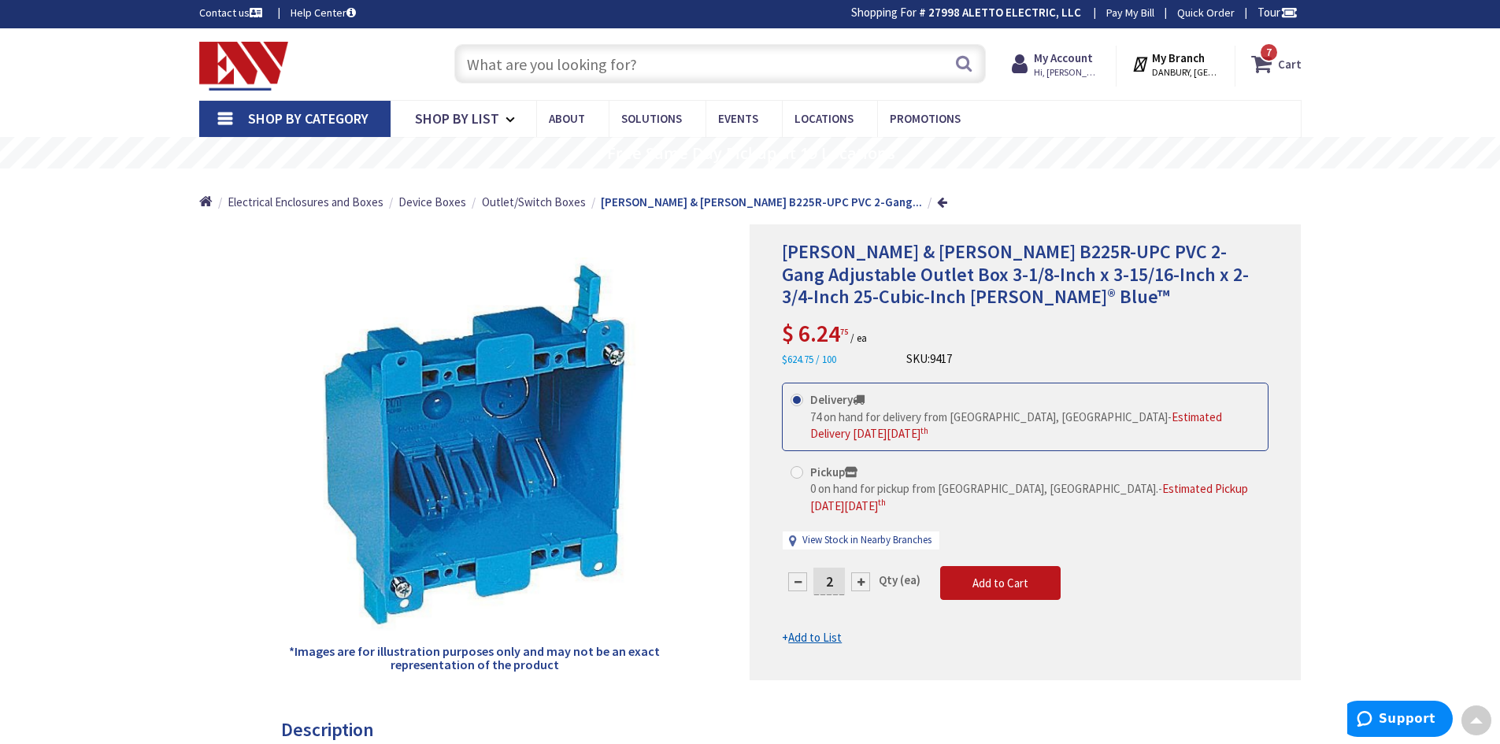
scroll to position [0, 0]
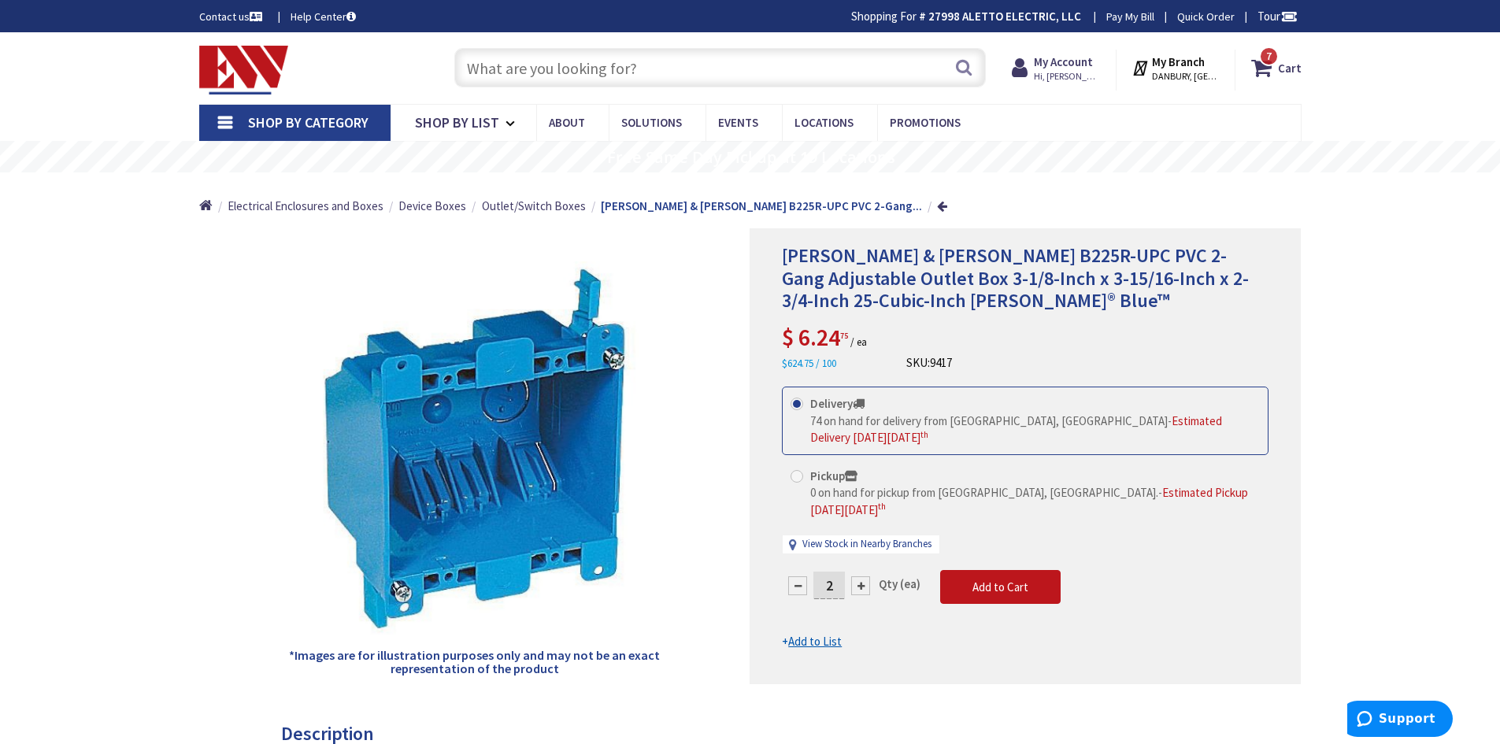
click at [578, 50] on input "text" at bounding box center [720, 67] width 532 height 39
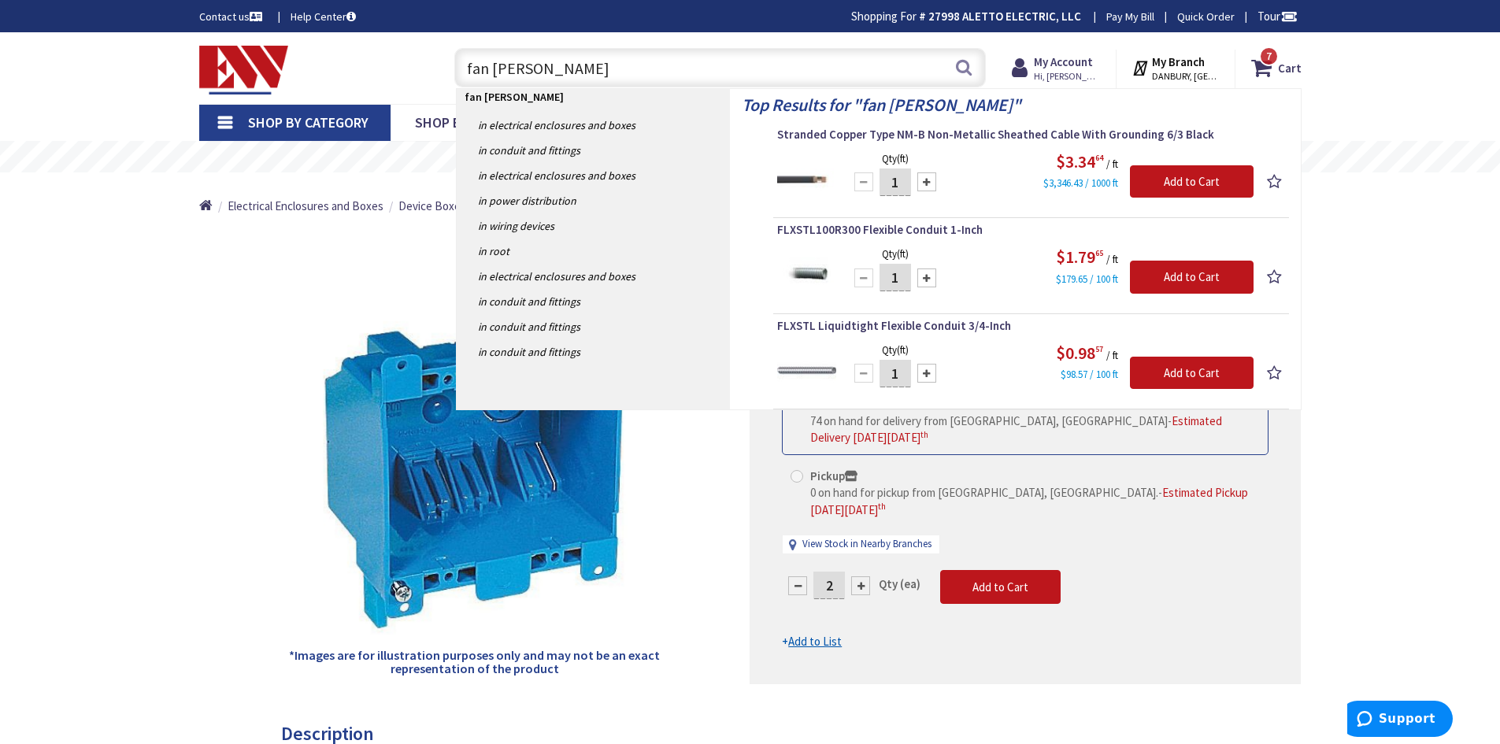
type input "fan box"
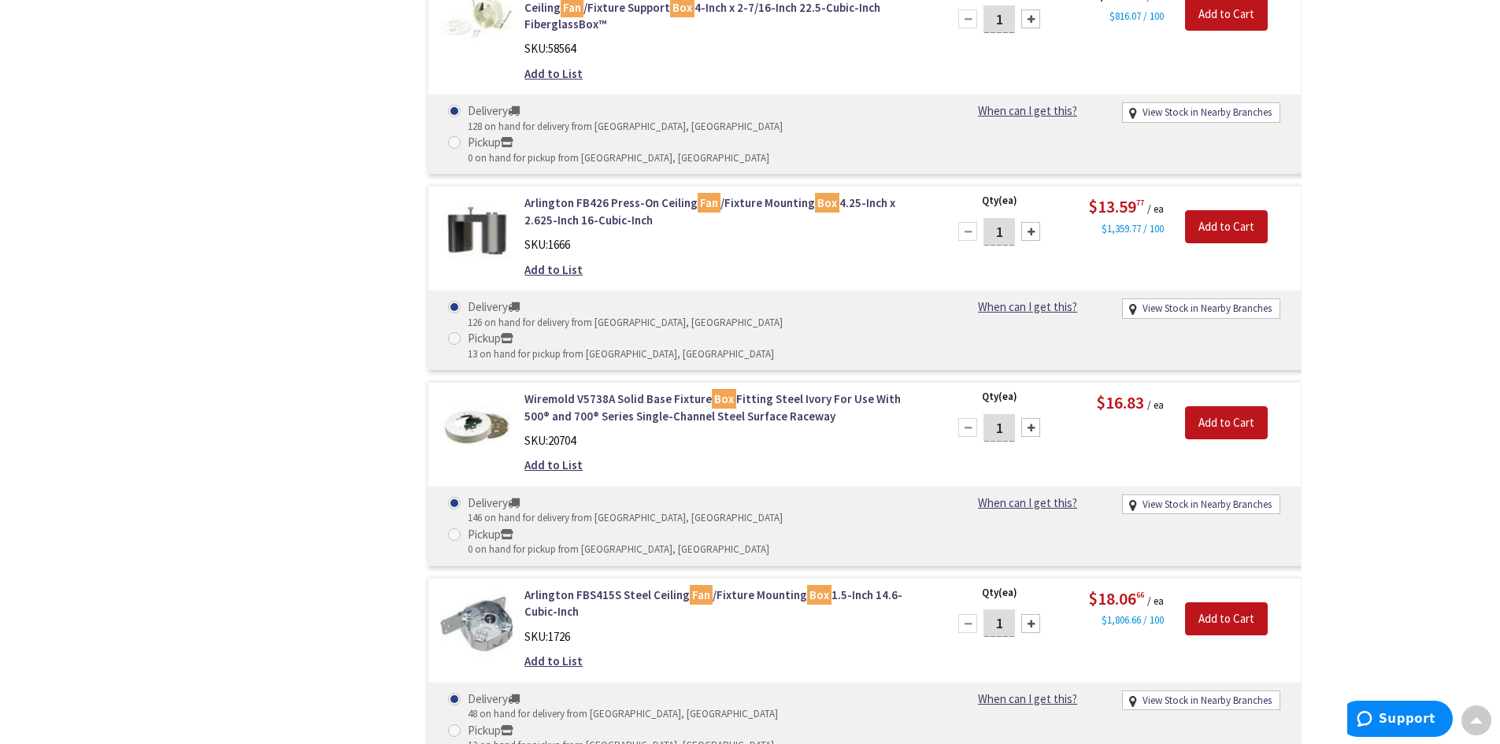
scroll to position [2599, 0]
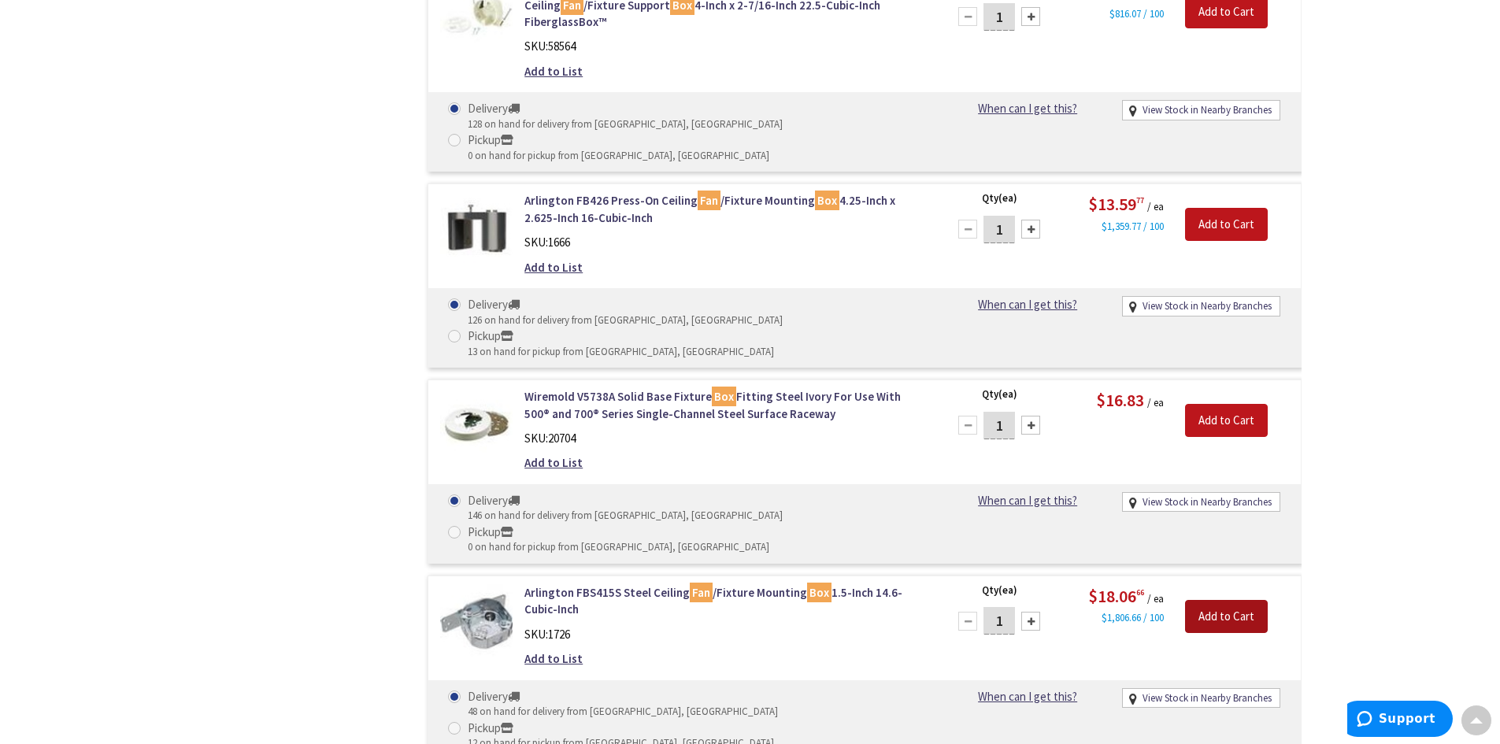
click at [1217, 600] on input "Add to Cart" at bounding box center [1226, 616] width 83 height 33
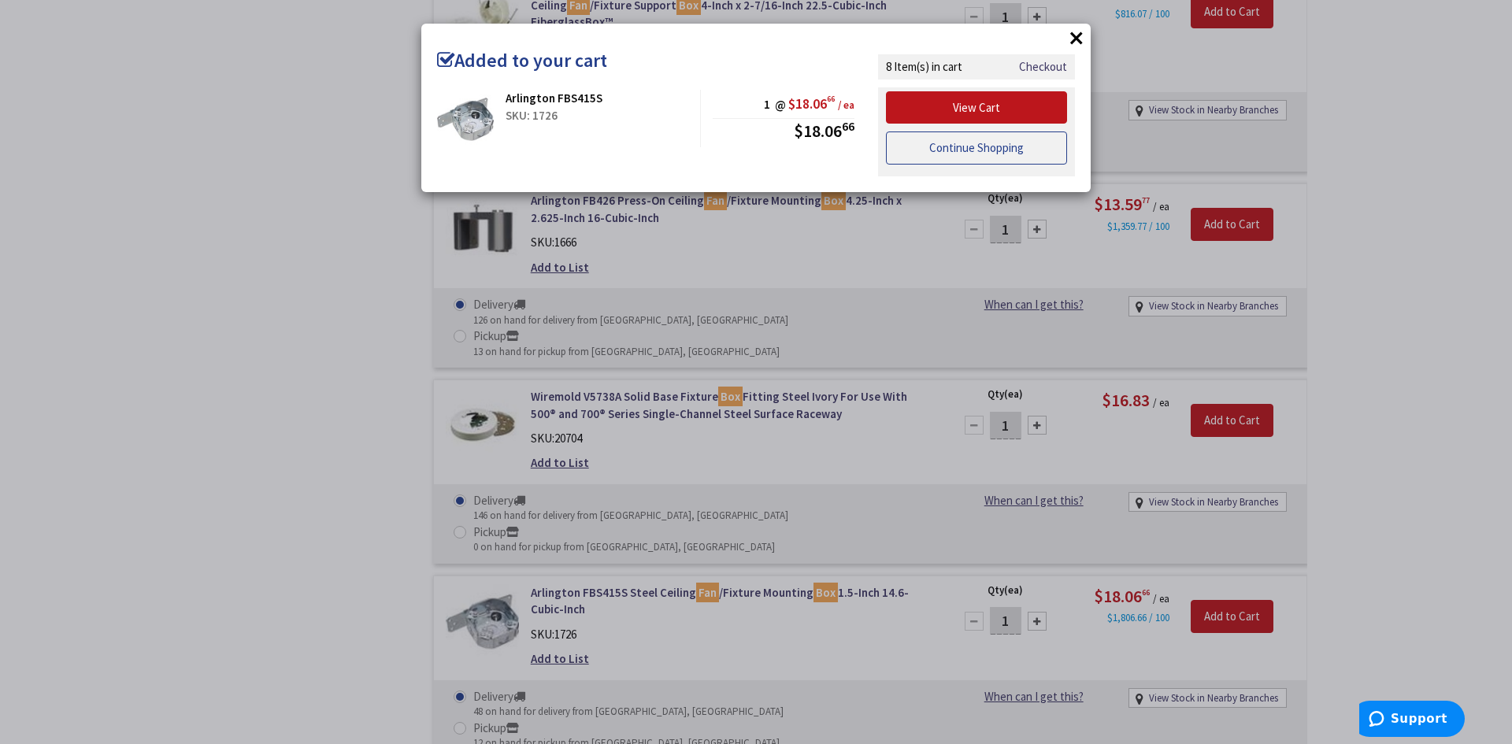
click at [946, 146] on link "Continue Shopping" at bounding box center [976, 148] width 181 height 33
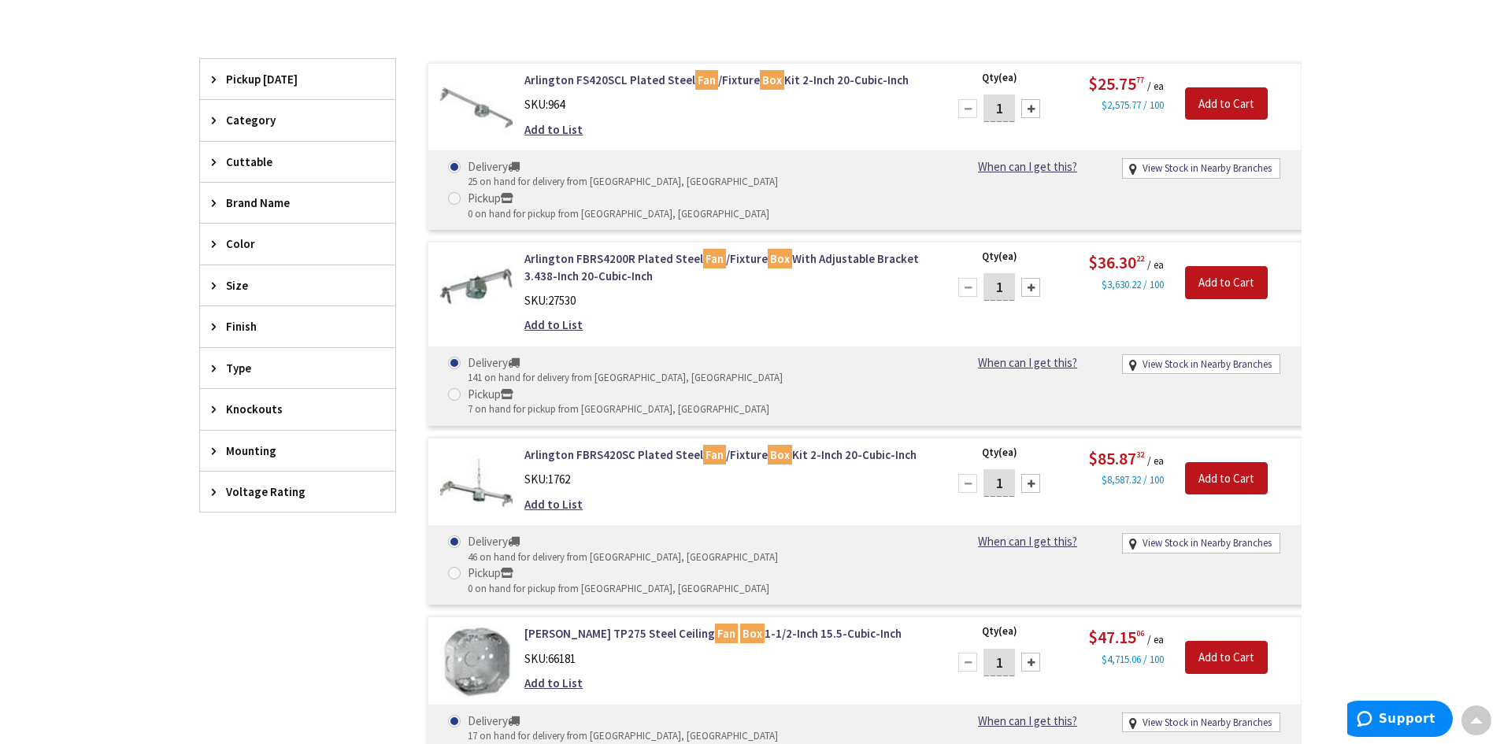
scroll to position [0, 0]
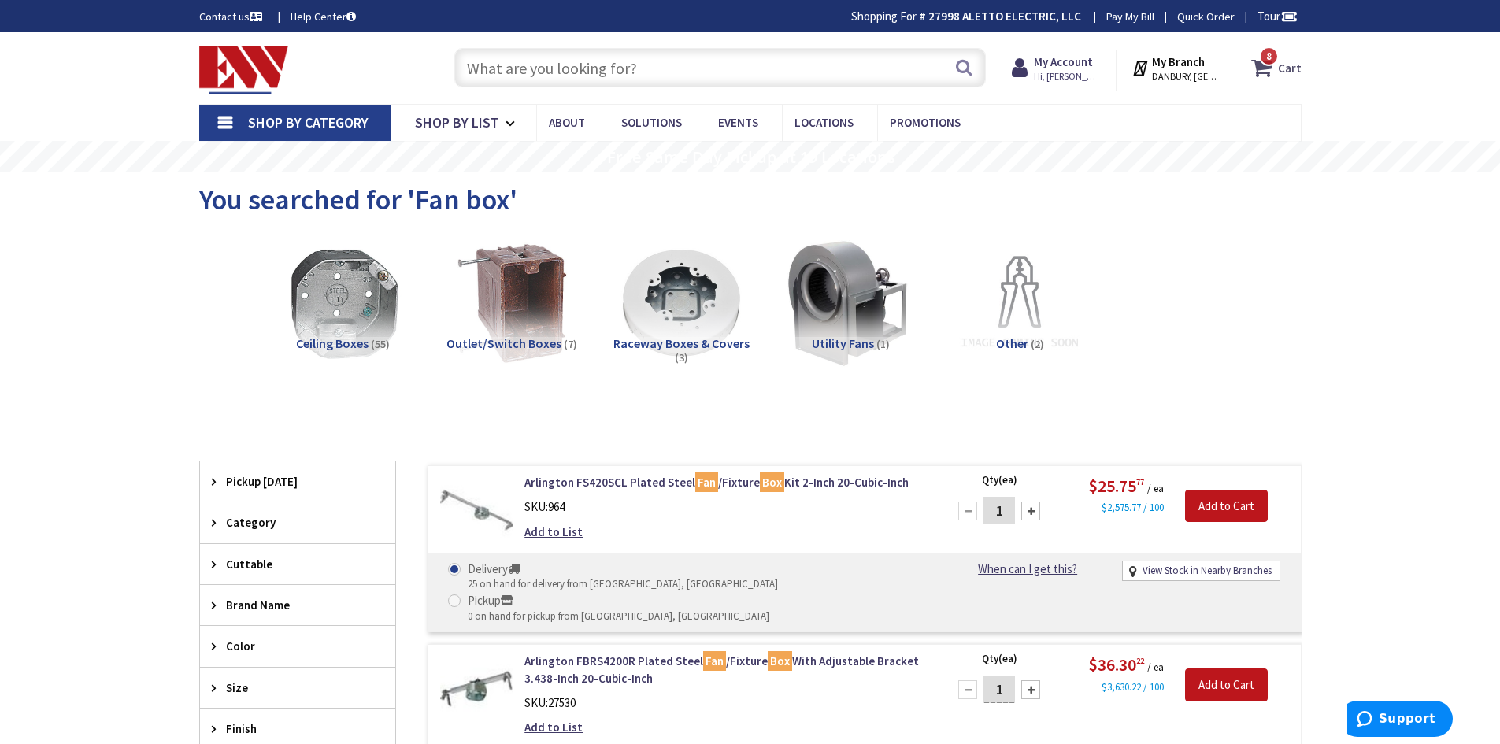
click at [1287, 76] on strong "Cart" at bounding box center [1290, 68] width 24 height 28
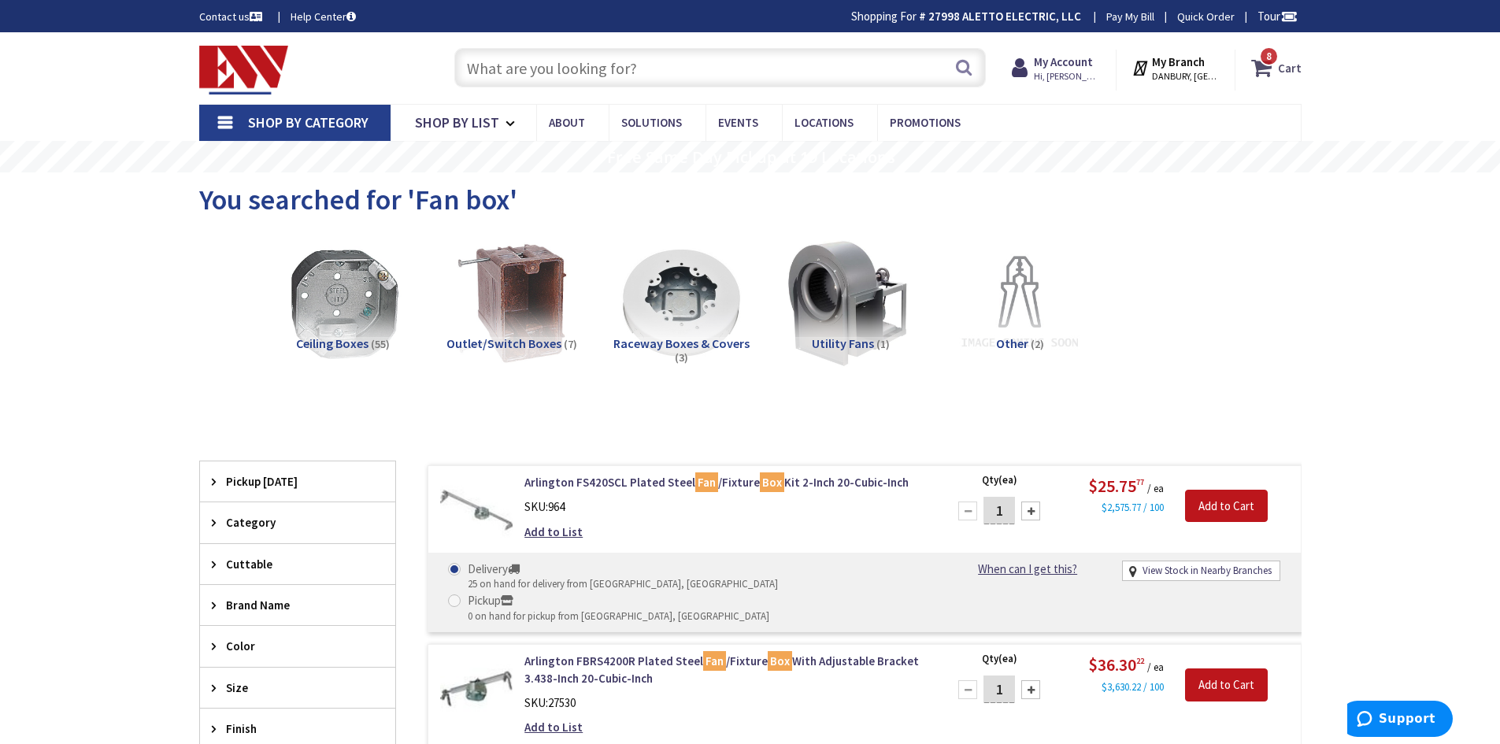
click at [1269, 72] on icon at bounding box center [1264, 68] width 27 height 28
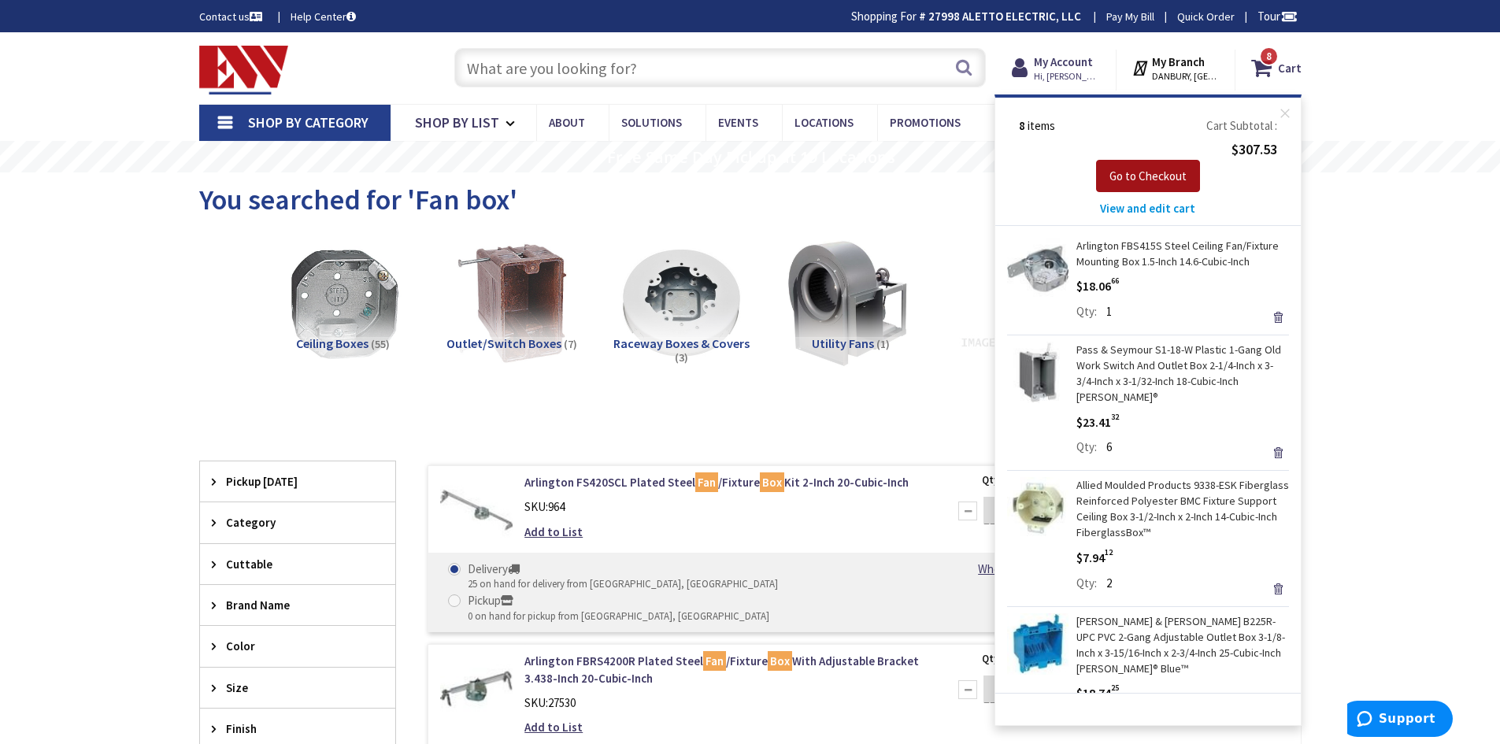
click at [1155, 174] on span "Go to Checkout" at bounding box center [1148, 176] width 77 height 15
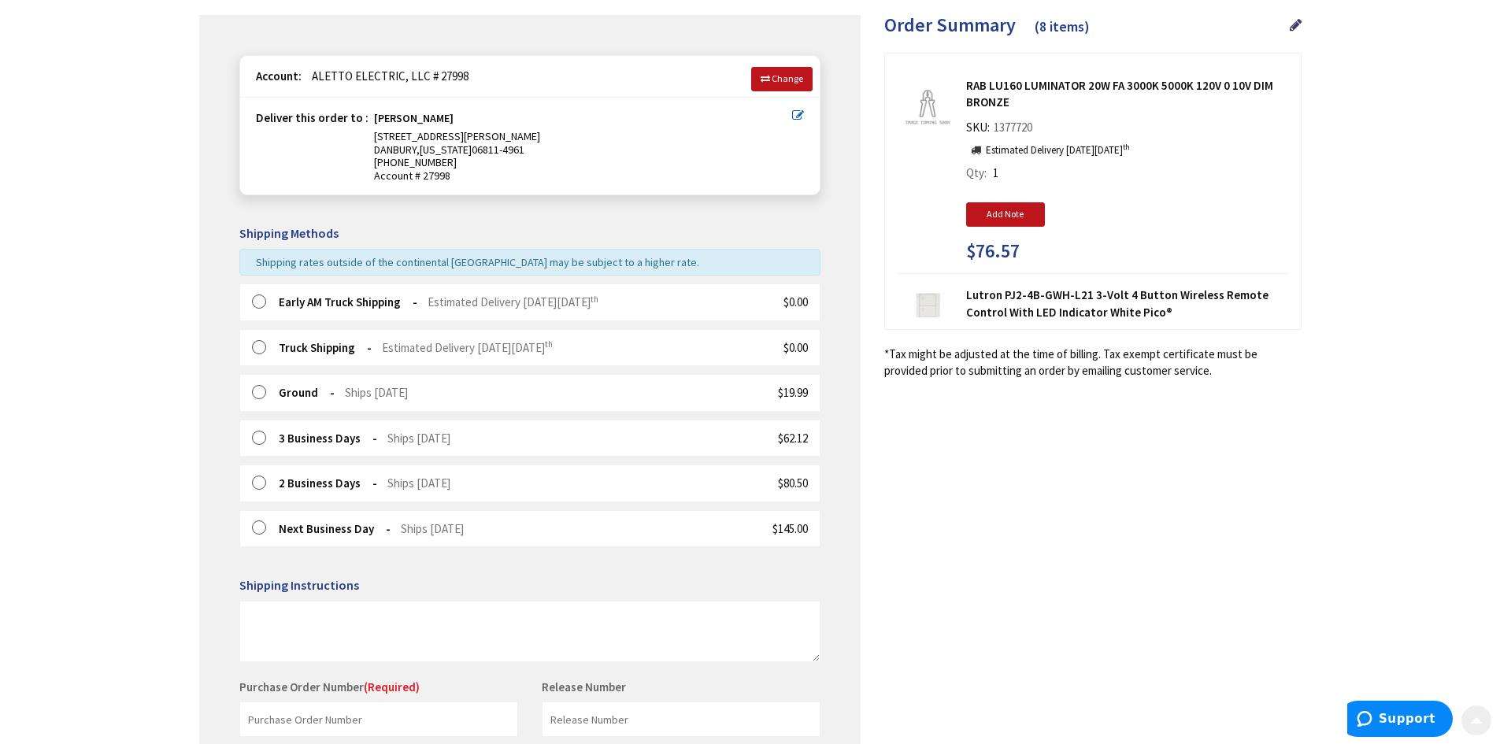
scroll to position [236, 0]
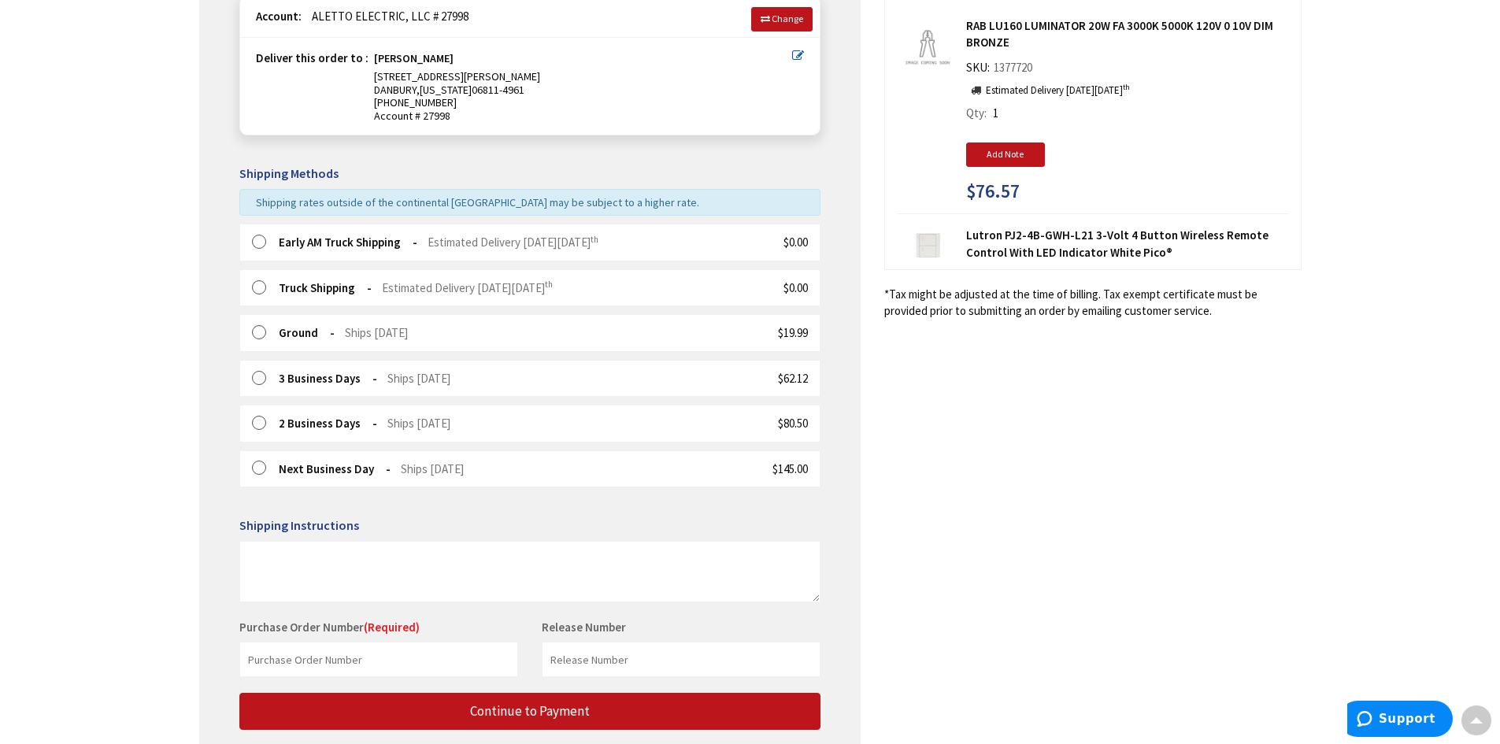
click at [591, 243] on span "Estimated Delivery [DATE][DATE]" at bounding box center [513, 242] width 171 height 15
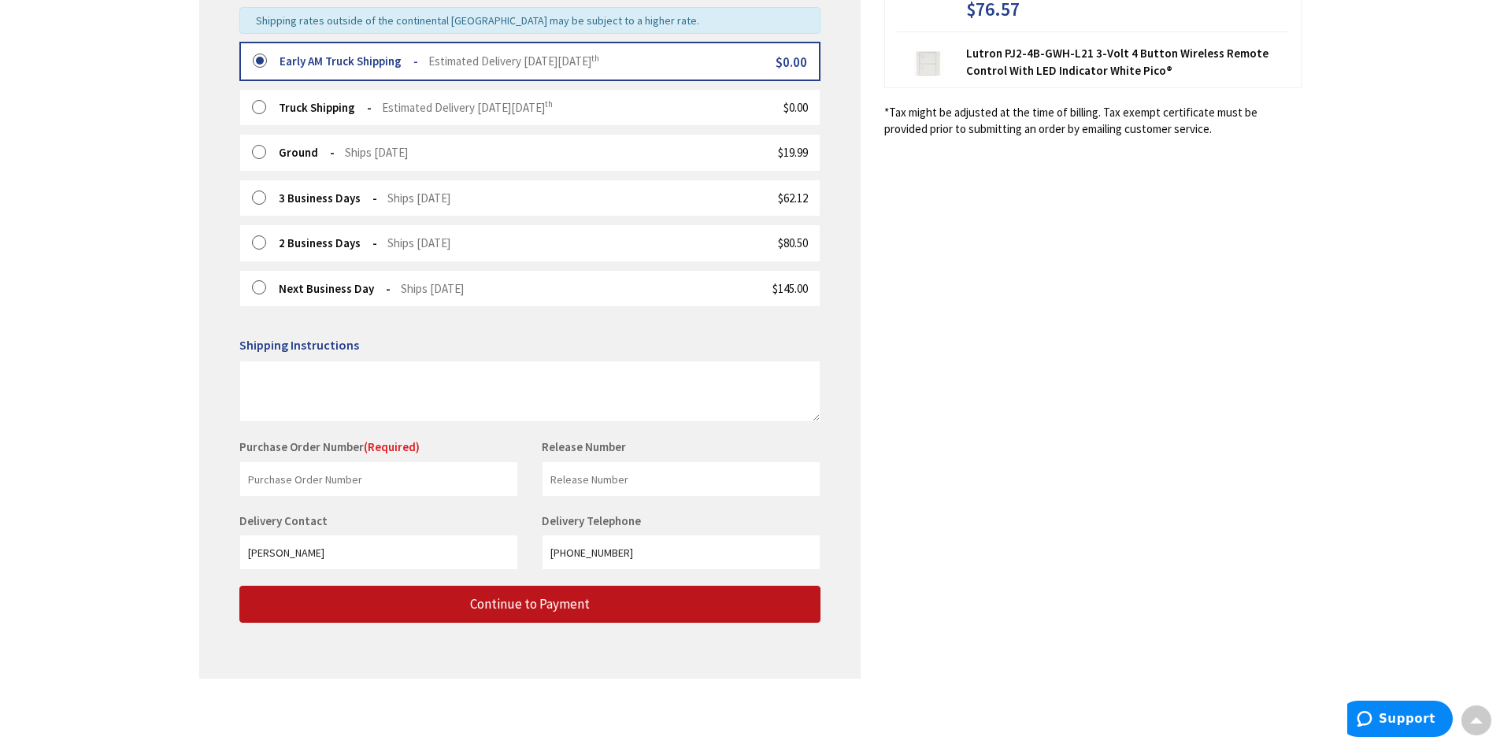
scroll to position [420, 0]
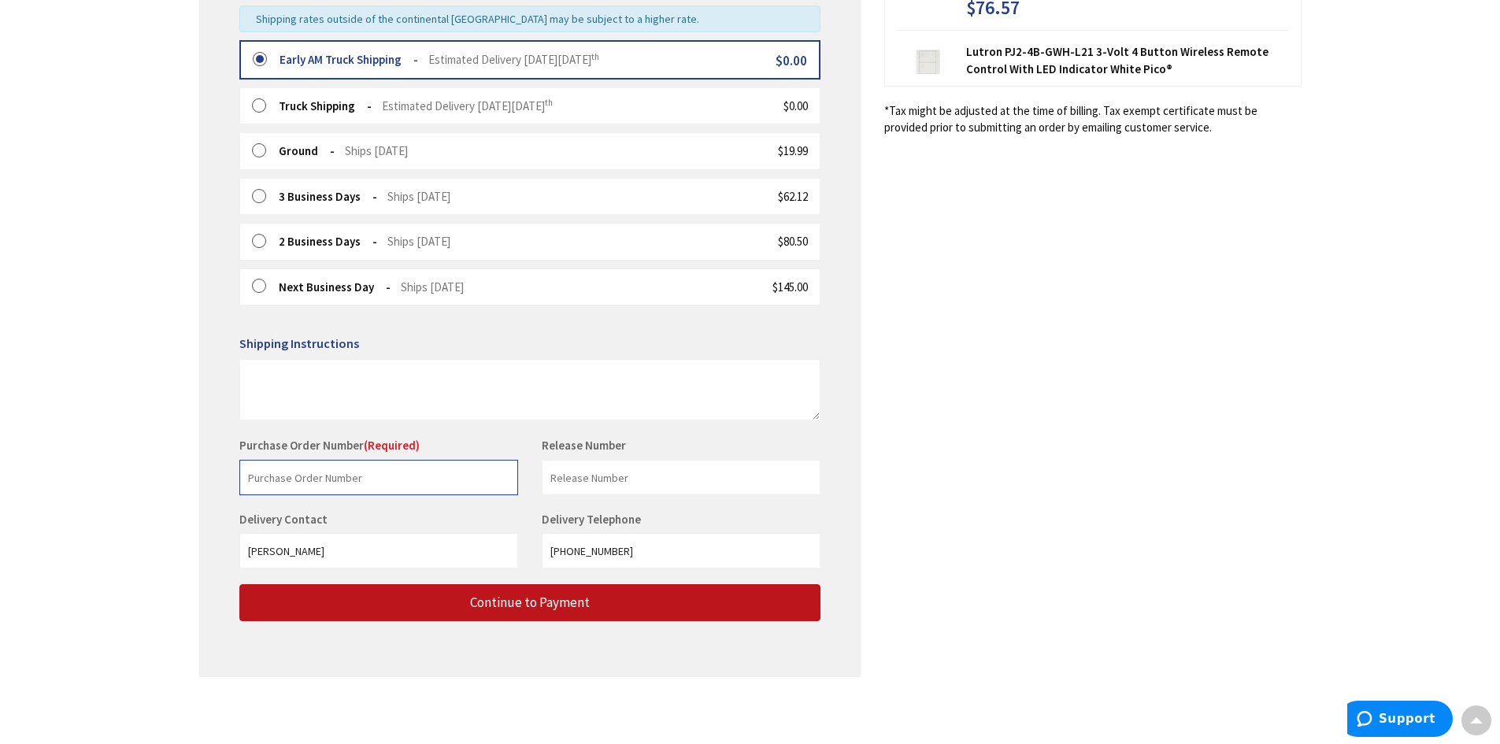
click at [410, 480] on input "text" at bounding box center [378, 477] width 279 height 35
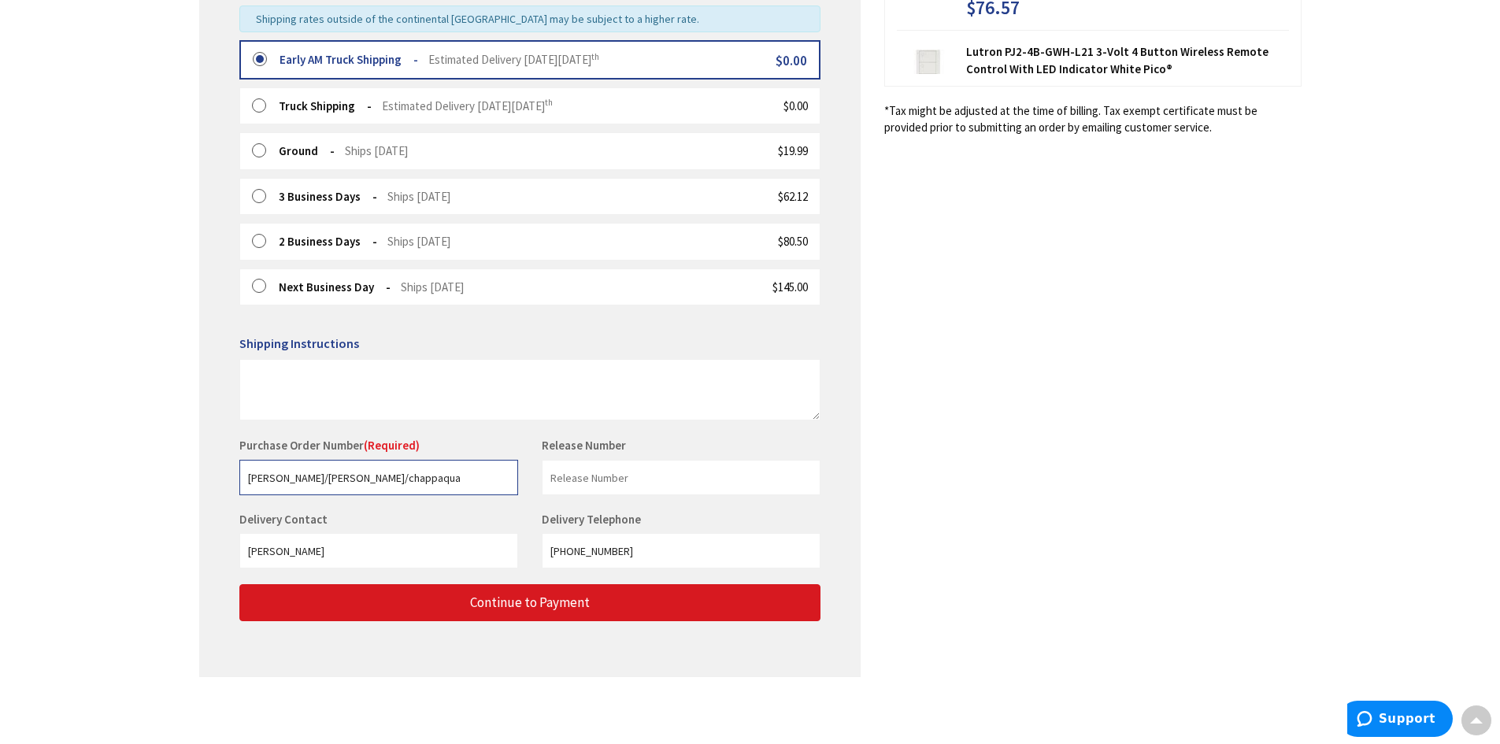
type input "[PERSON_NAME]/[PERSON_NAME]/chappaqua"
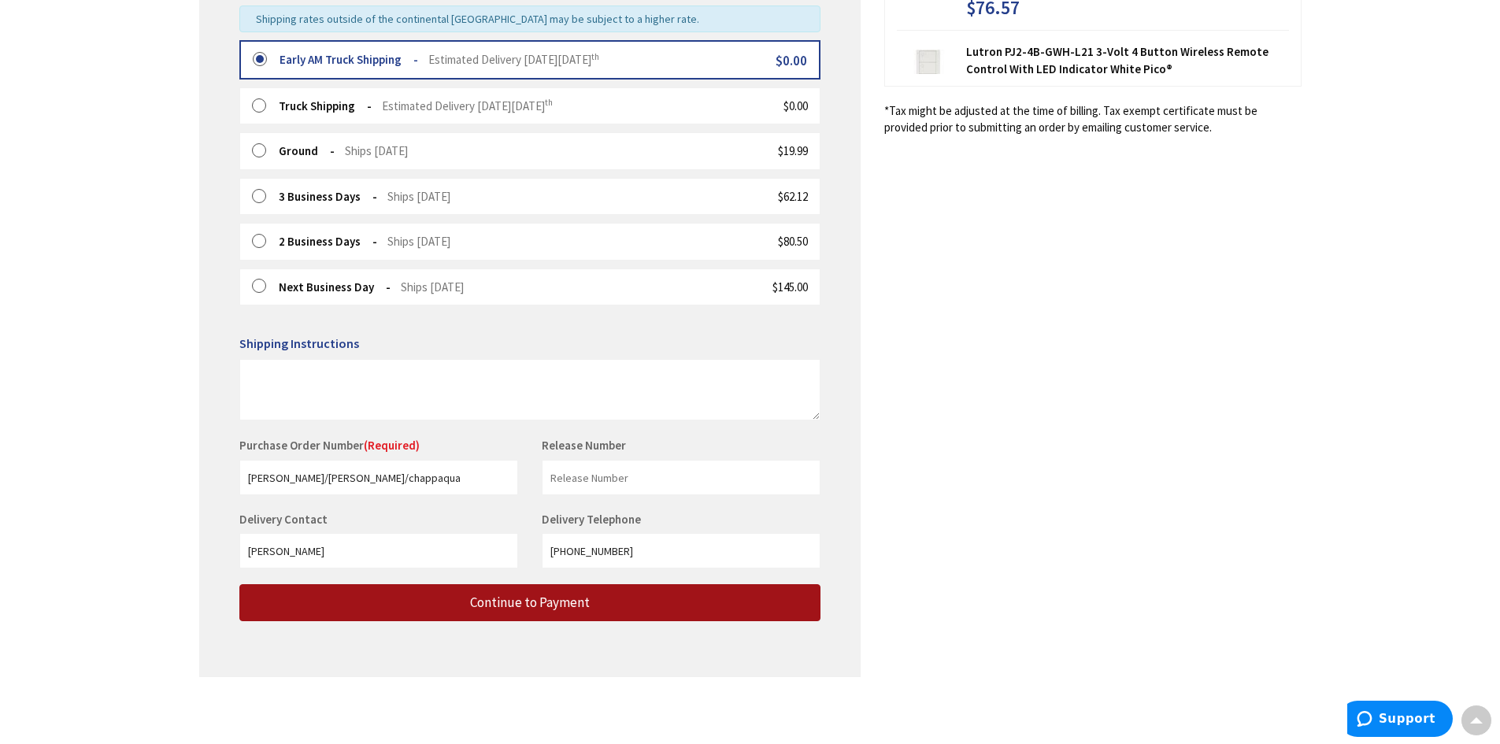
click at [514, 593] on button "Continue to Payment" at bounding box center [529, 602] width 581 height 37
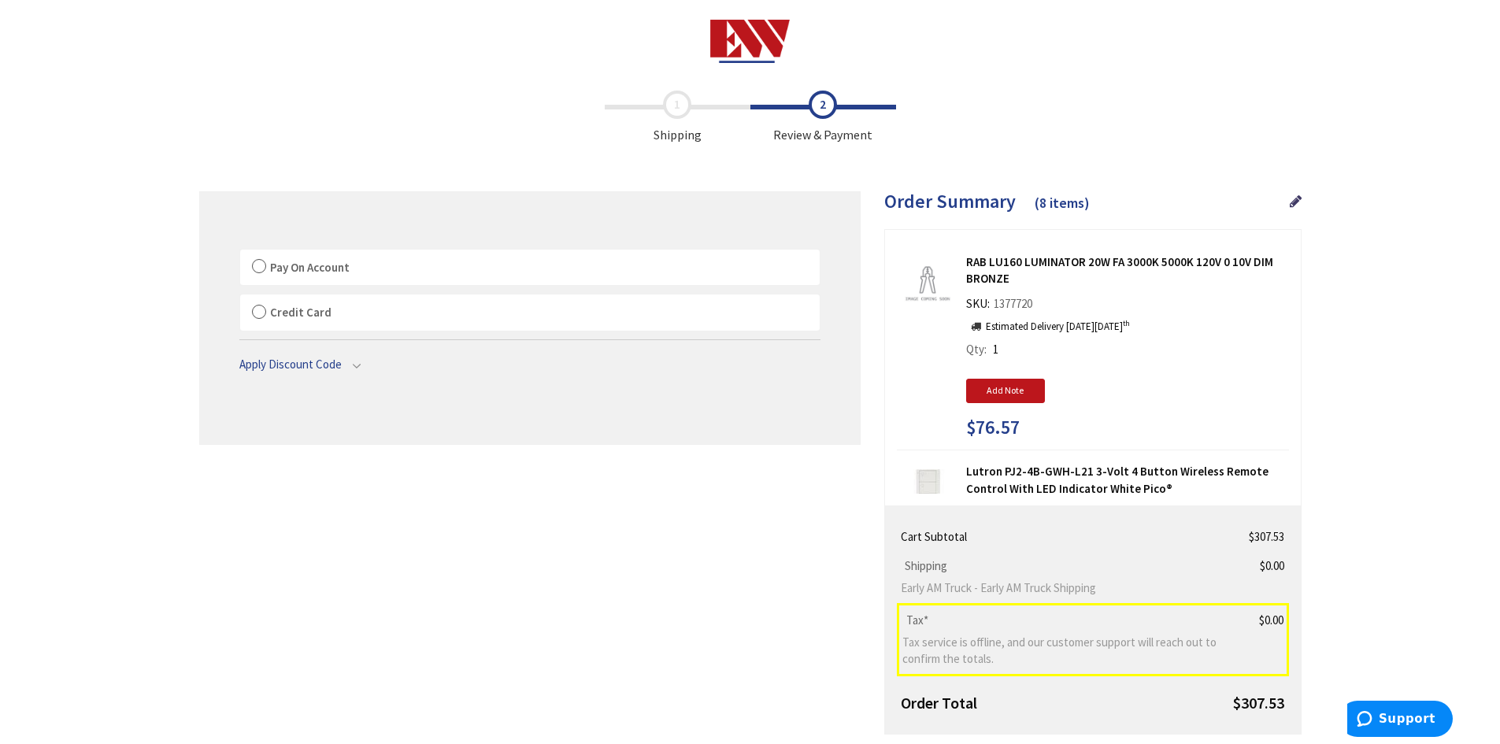
click at [363, 267] on label "Pay On Account" at bounding box center [530, 268] width 580 height 36
click at [259, 265] on label "Pay On Account" at bounding box center [530, 268] width 580 height 36
click at [240, 253] on input "Pay On Account" at bounding box center [240, 253] width 0 height 0
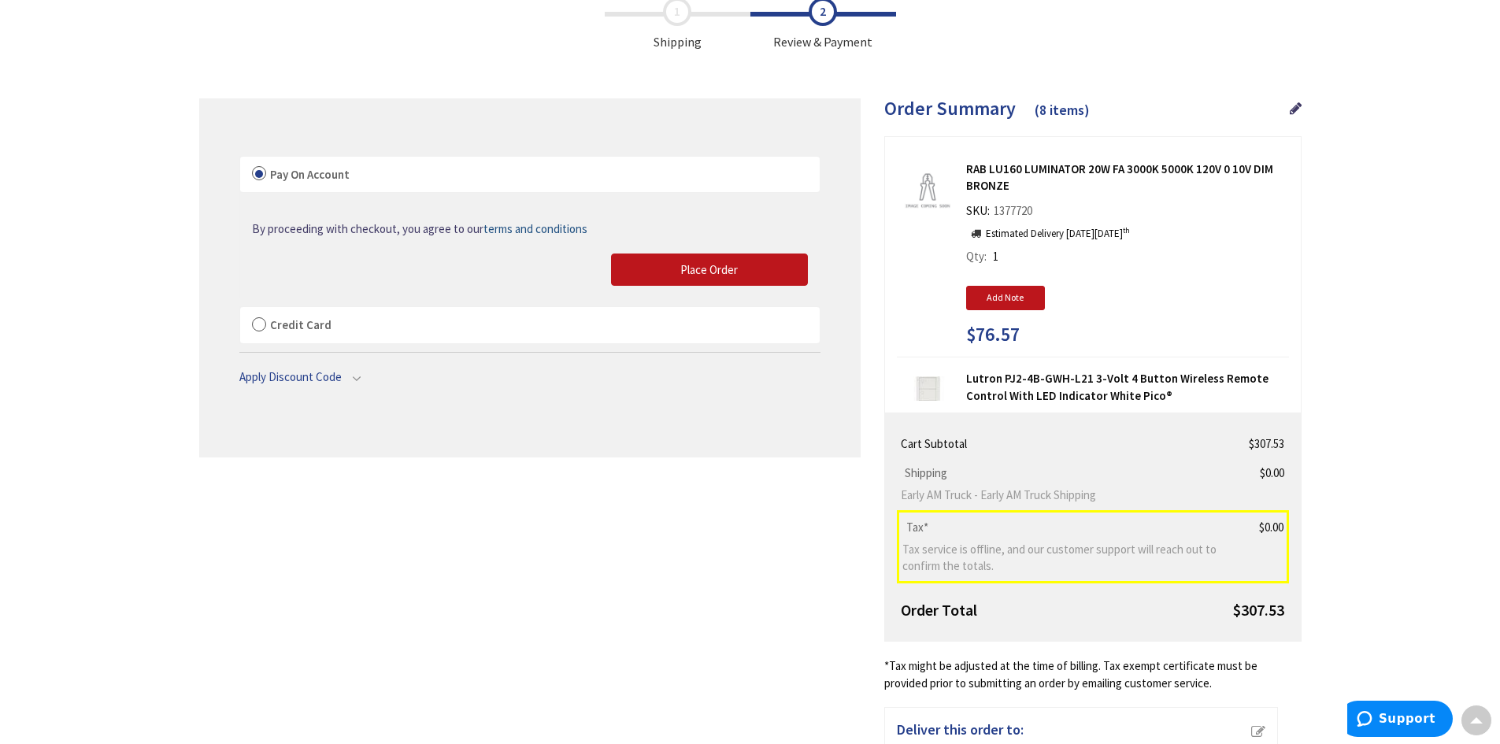
scroll to position [54, 0]
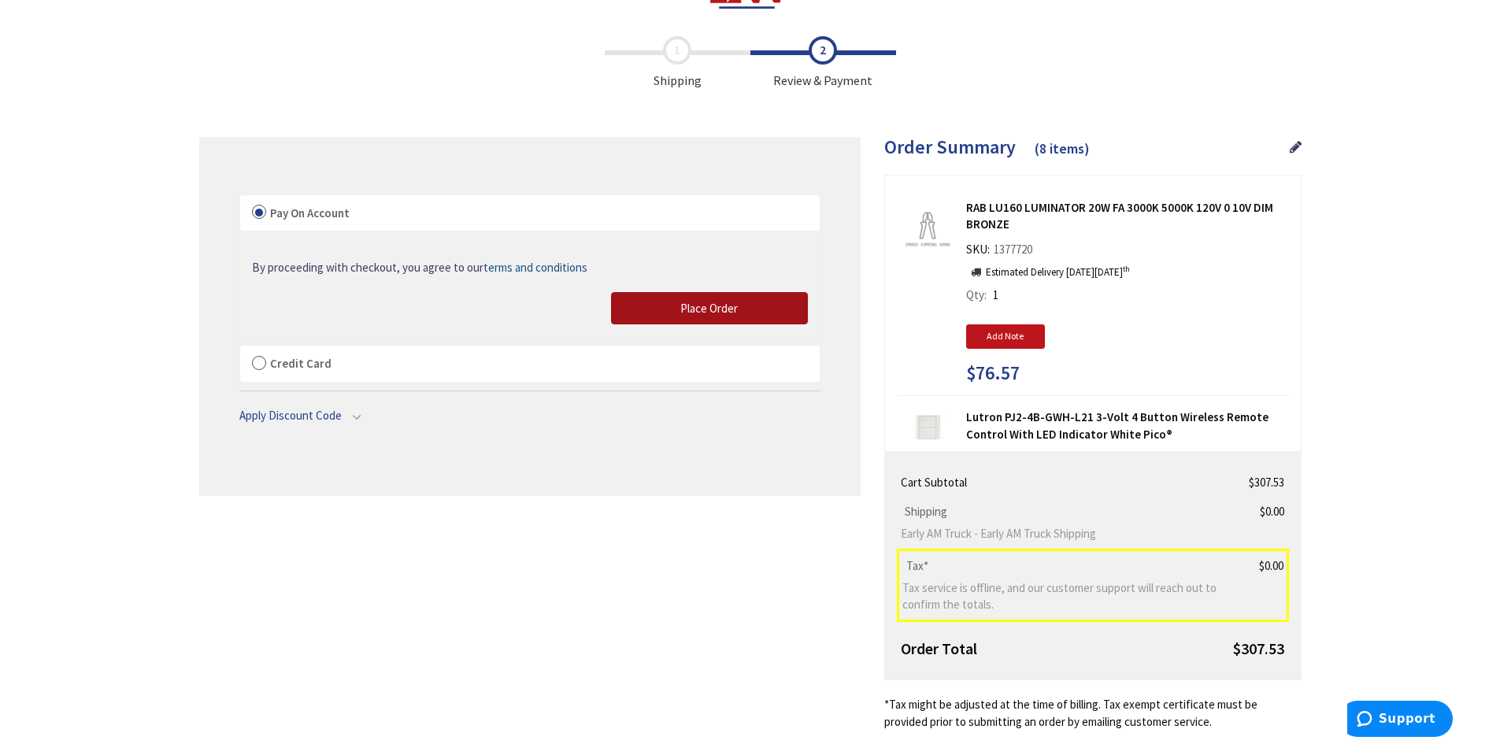
click at [652, 309] on button "Place Order" at bounding box center [709, 308] width 197 height 33
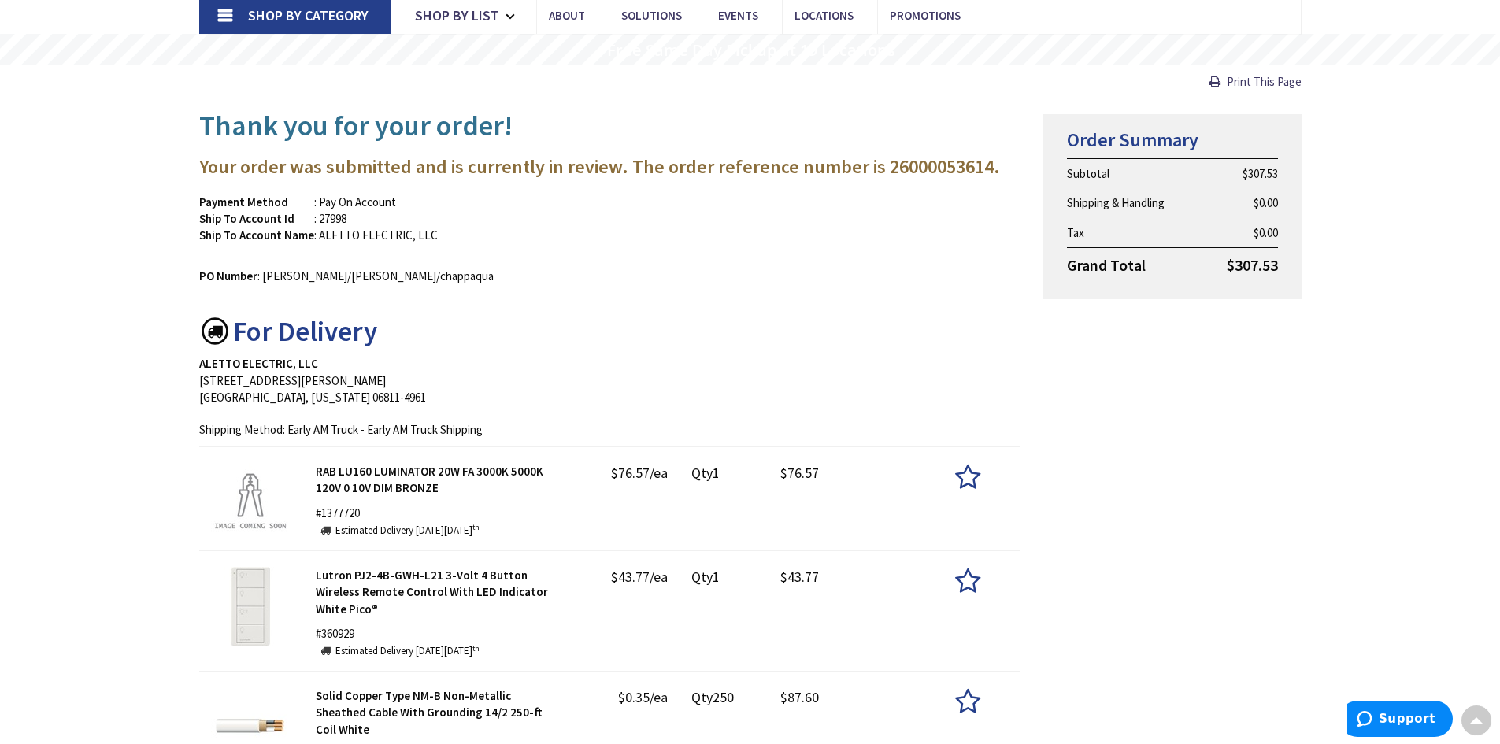
scroll to position [79, 0]
